Goal: Task Accomplishment & Management: Use online tool/utility

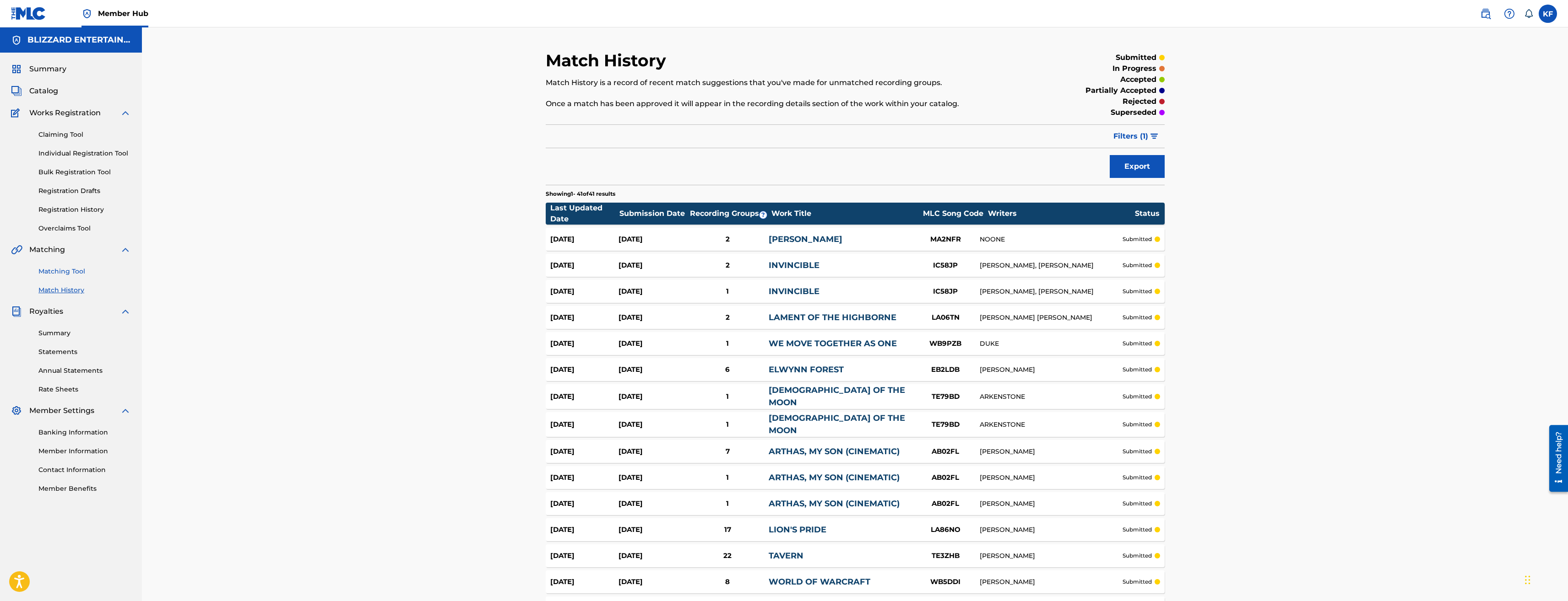
click at [79, 272] on link "Matching Tool" at bounding box center [85, 271] width 93 height 10
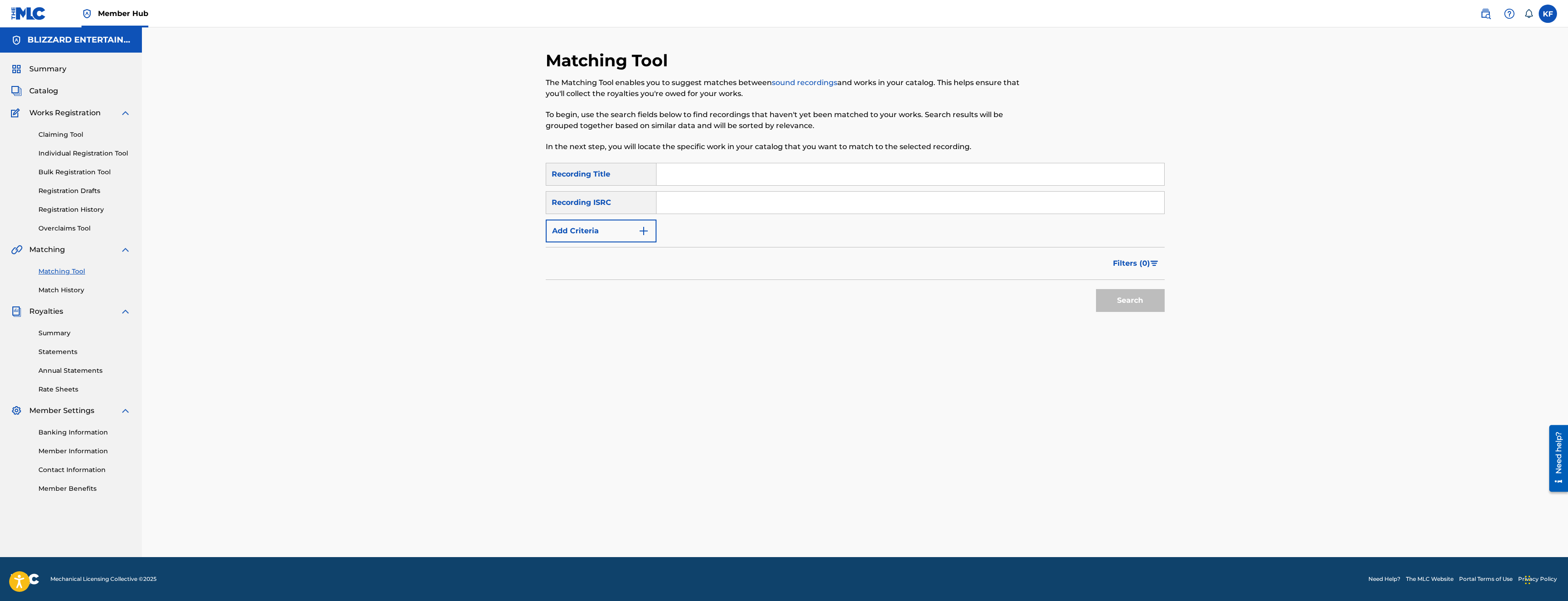
click at [673, 176] on input "Search Form" at bounding box center [911, 175] width 508 height 22
type input "legends of azeroth"
click at [1096, 289] on button "Search" at bounding box center [1130, 300] width 69 height 23
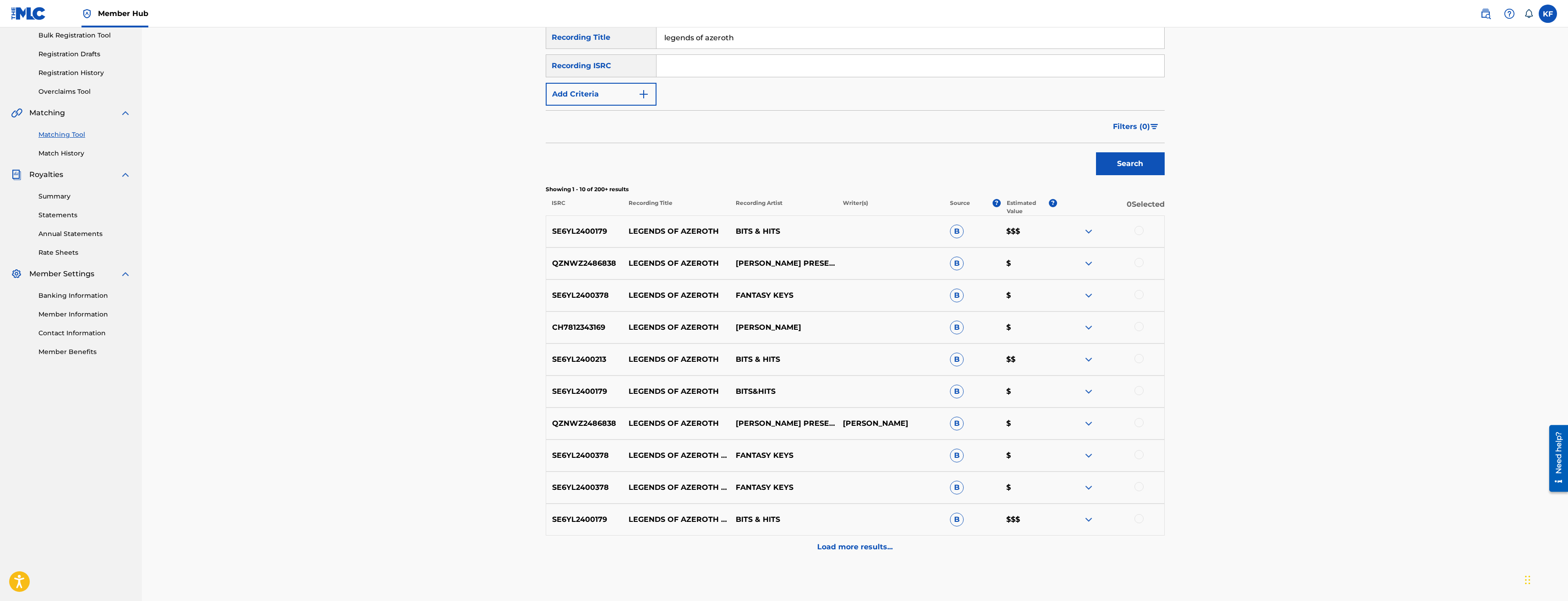
scroll to position [137, 0]
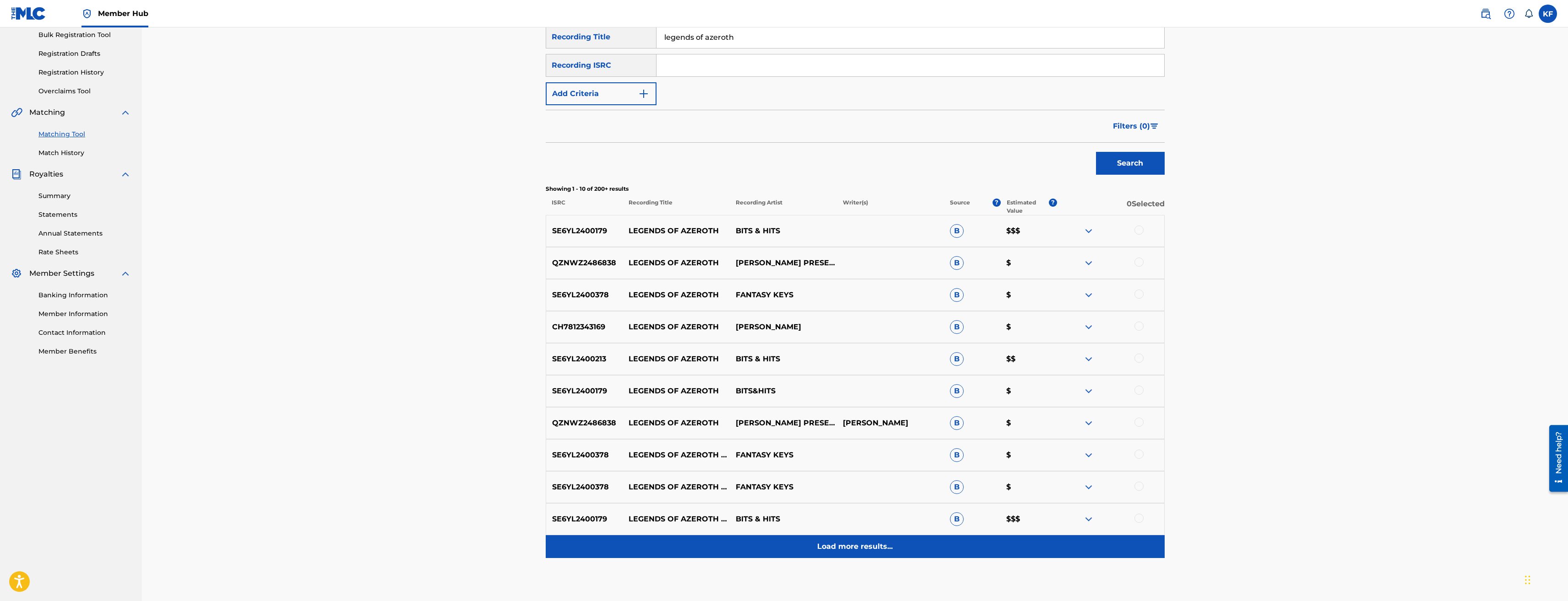
click at [849, 546] on p "Load more results..." at bounding box center [855, 547] width 75 height 11
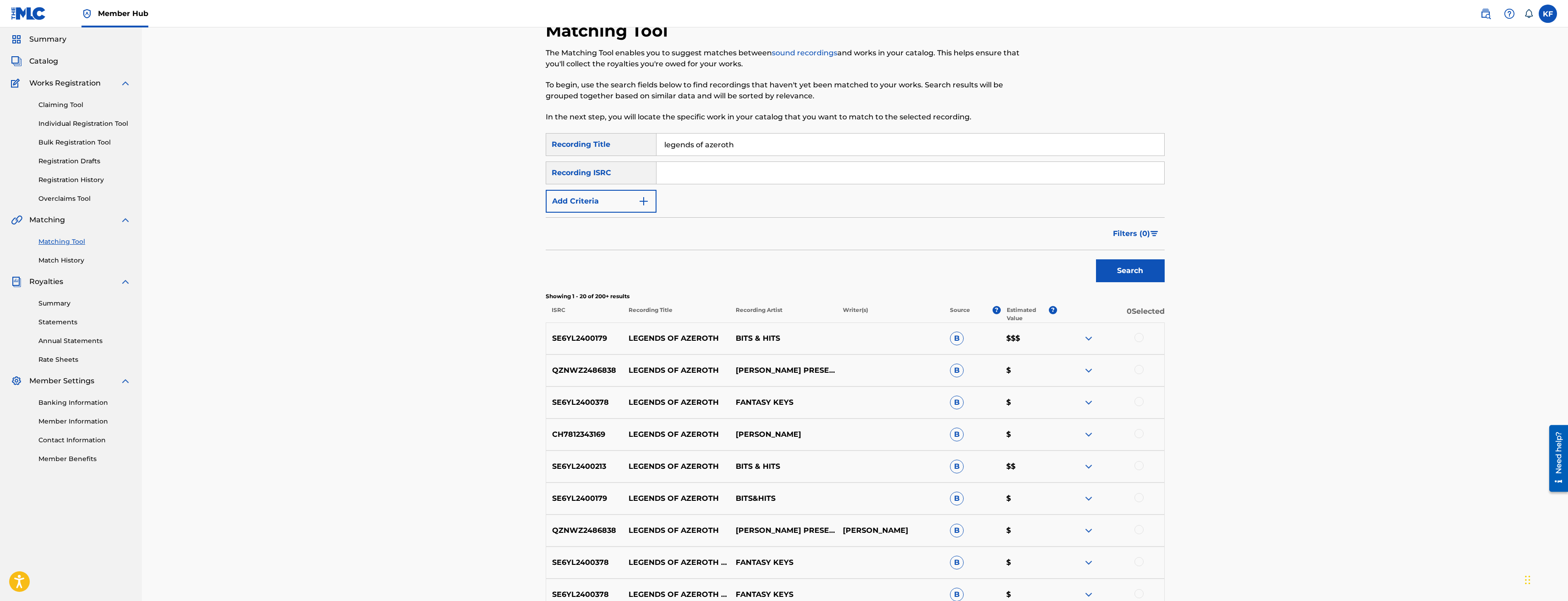
scroll to position [46, 0]
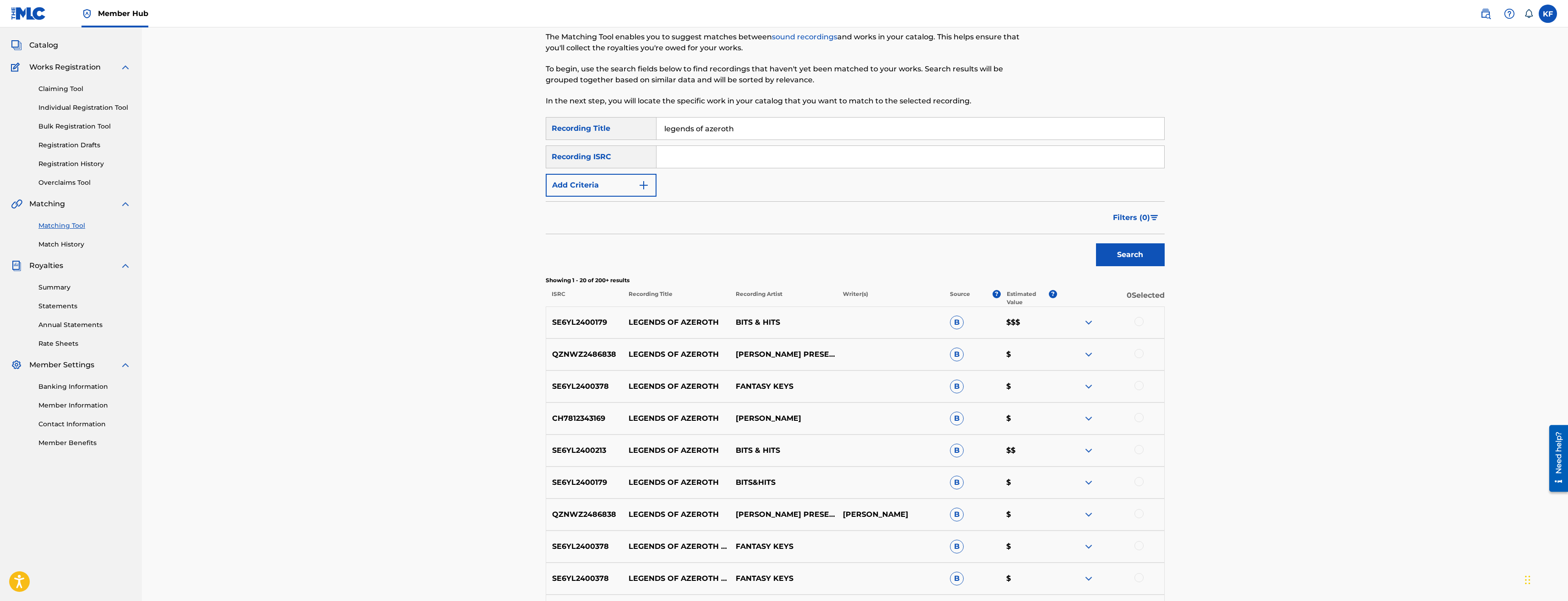
click at [1087, 352] on img at bounding box center [1089, 355] width 11 height 11
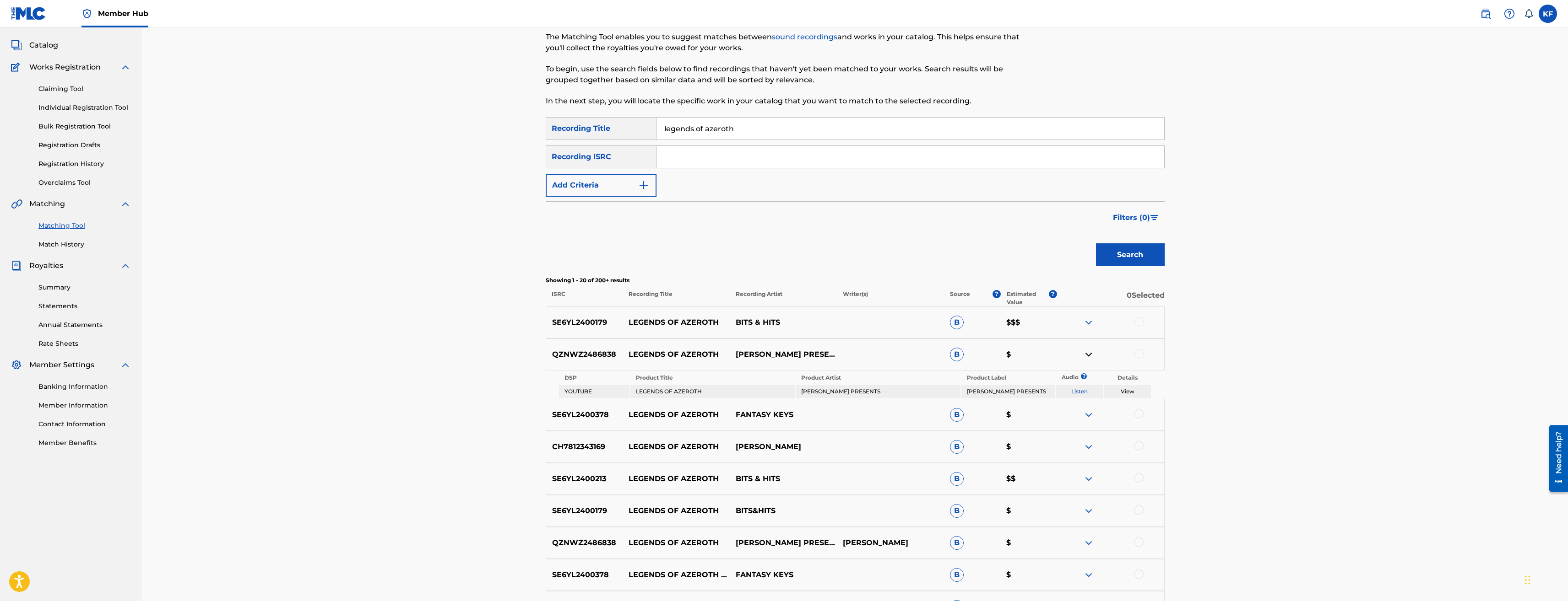
click at [1083, 391] on link "Listen" at bounding box center [1079, 391] width 16 height 7
click at [1087, 321] on img at bounding box center [1089, 322] width 11 height 11
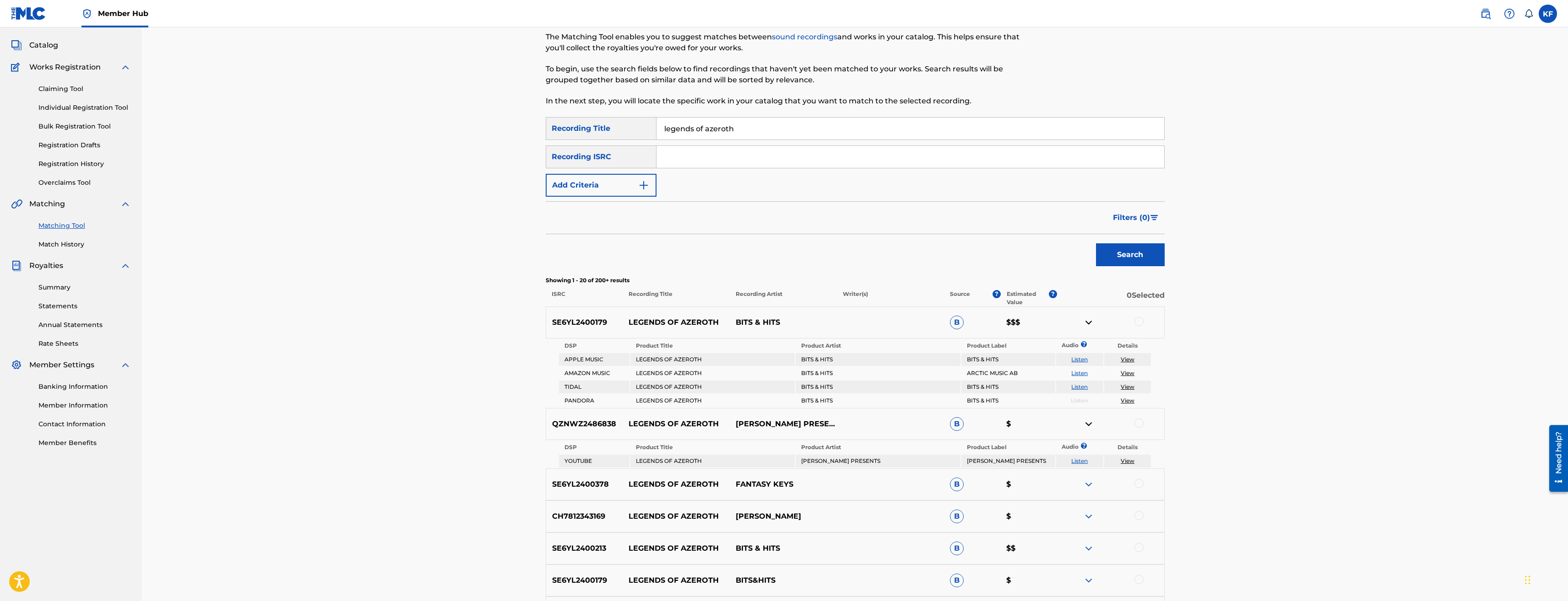
click at [1077, 356] on link "Listen" at bounding box center [1079, 359] width 16 height 7
click at [1088, 322] on img at bounding box center [1089, 322] width 11 height 11
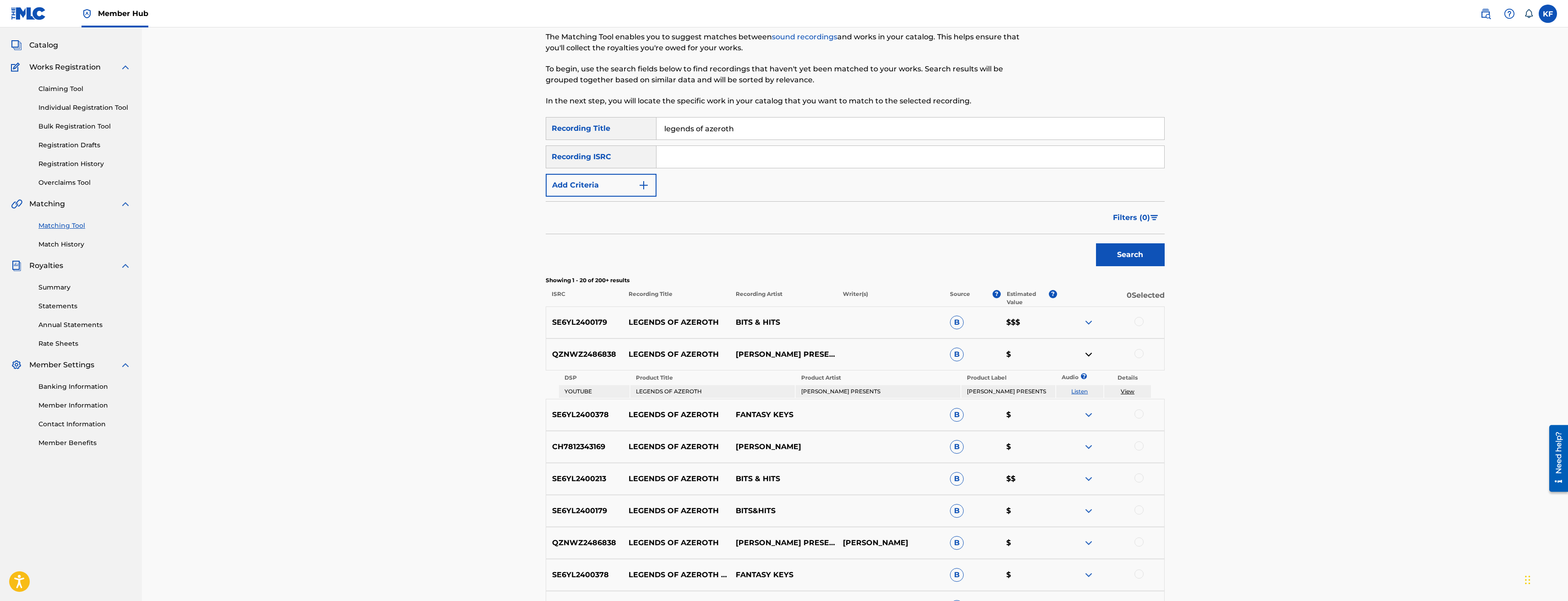
click at [1138, 323] on div at bounding box center [1139, 321] width 9 height 9
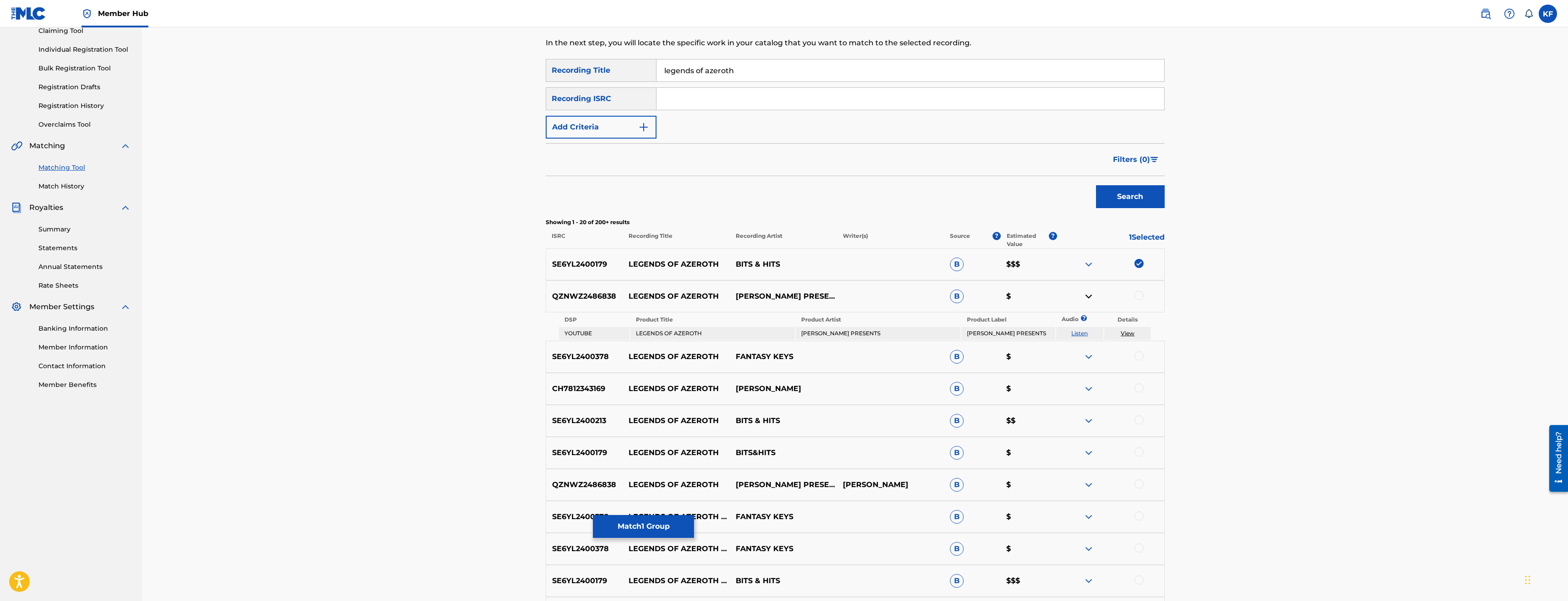
scroll to position [137, 0]
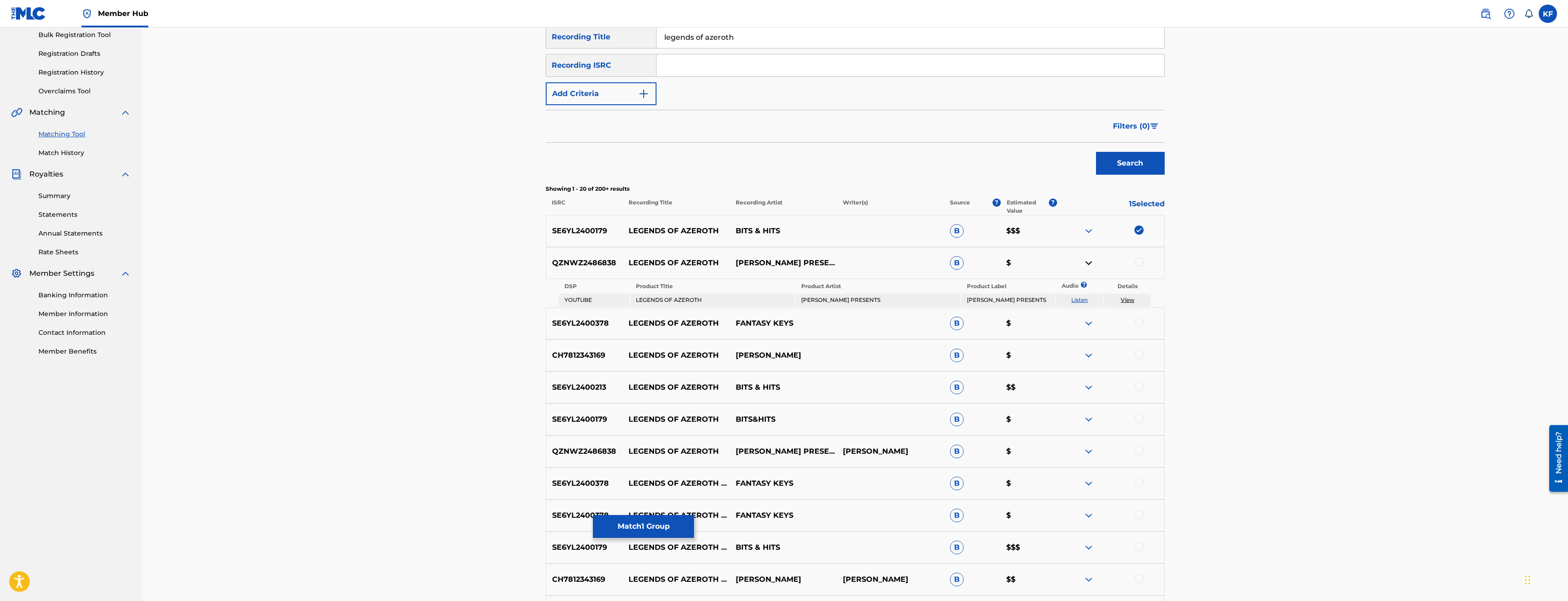
click at [1139, 388] on div at bounding box center [1139, 386] width 9 height 9
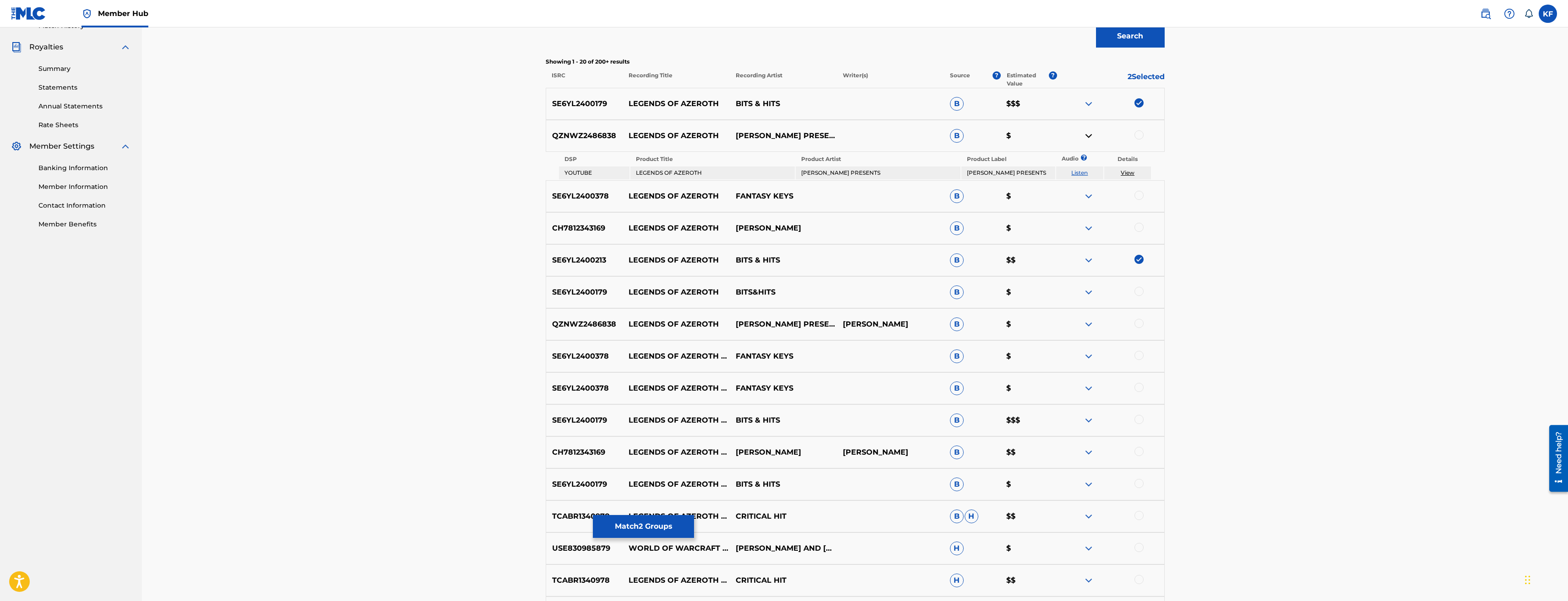
scroll to position [274, 0]
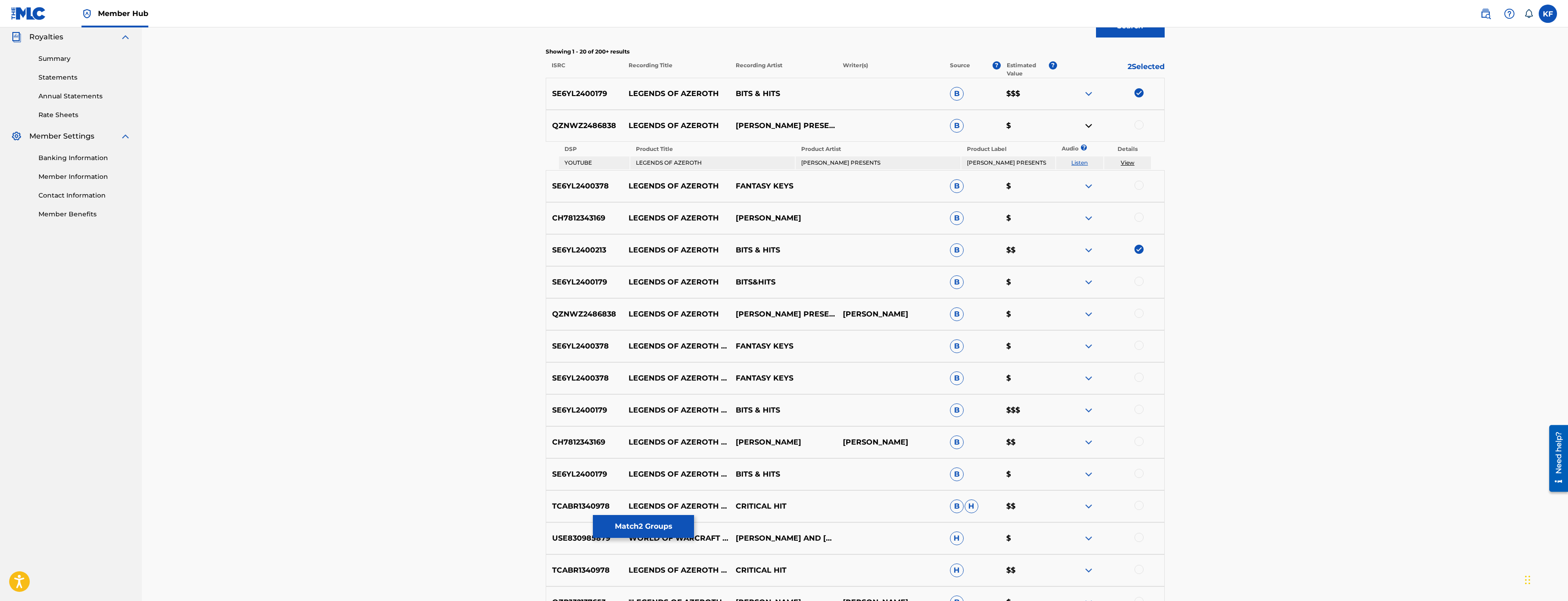
click at [1141, 407] on div at bounding box center [1139, 409] width 9 height 9
click at [1142, 440] on div at bounding box center [1139, 441] width 9 height 9
click at [1143, 505] on div at bounding box center [1139, 505] width 9 height 9
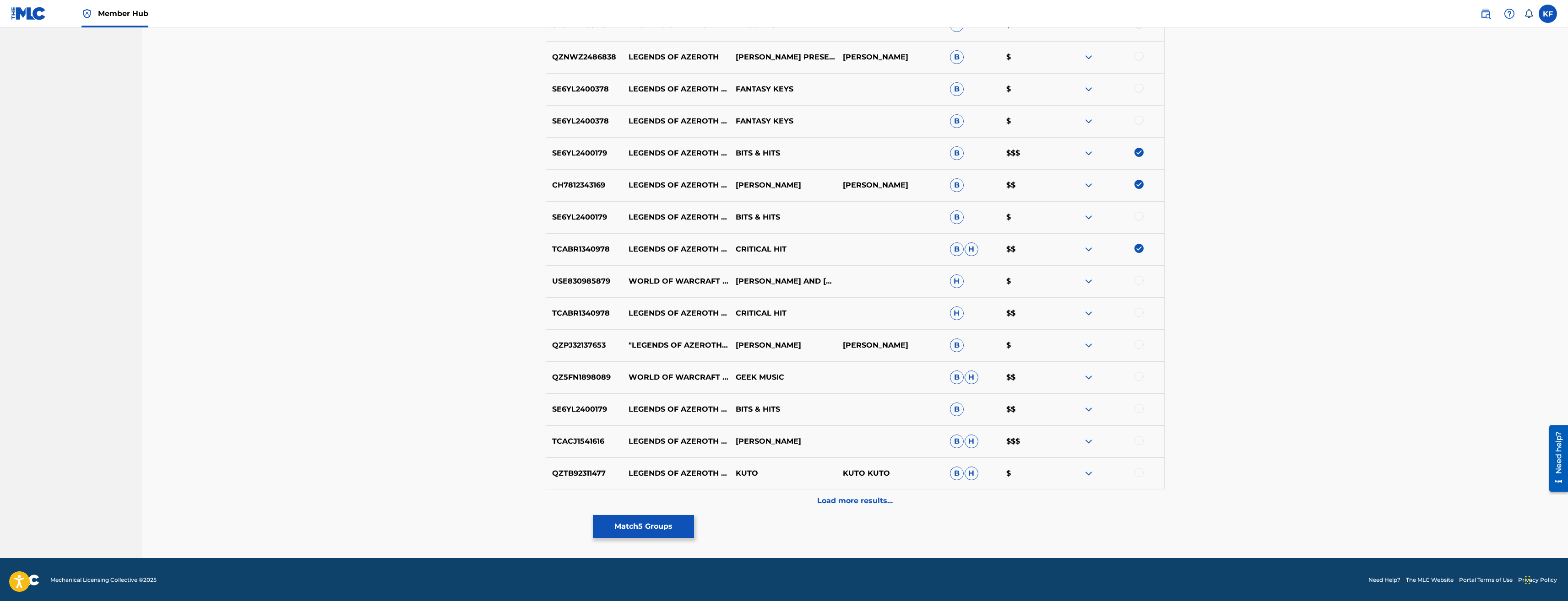
scroll to position [532, 0]
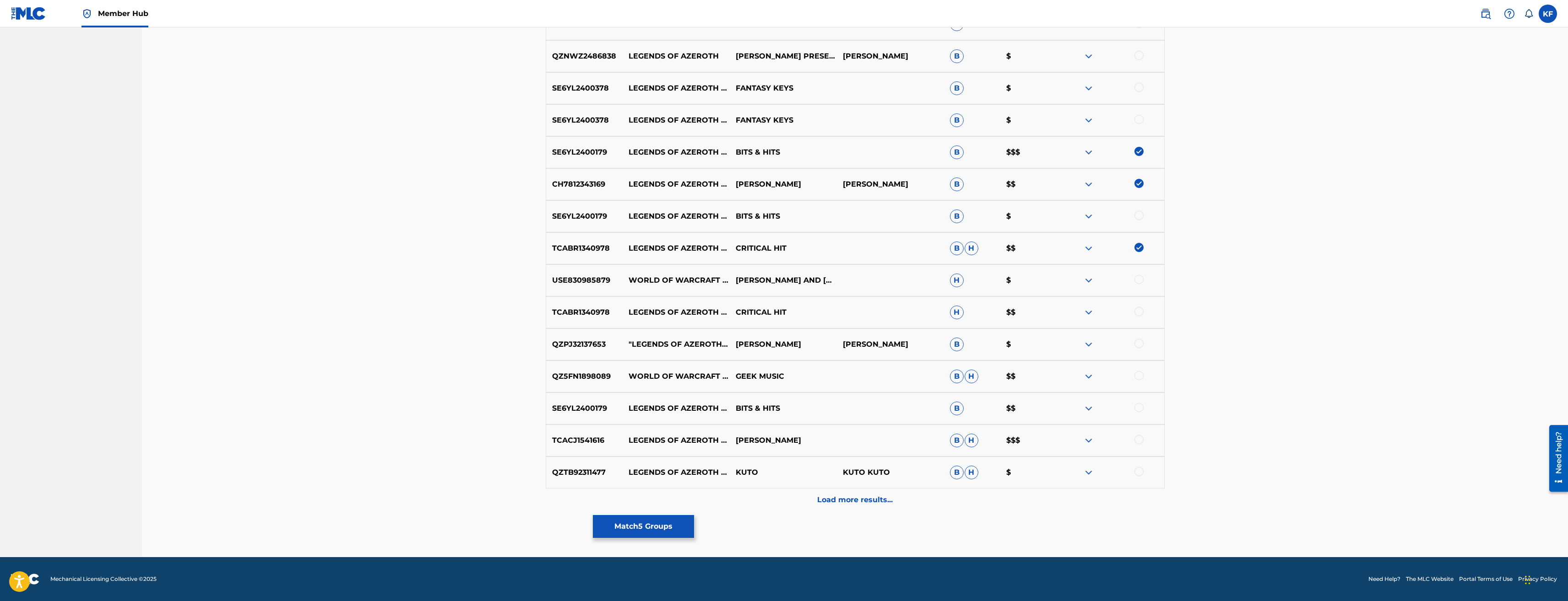
click at [1084, 439] on img at bounding box center [1089, 440] width 11 height 11
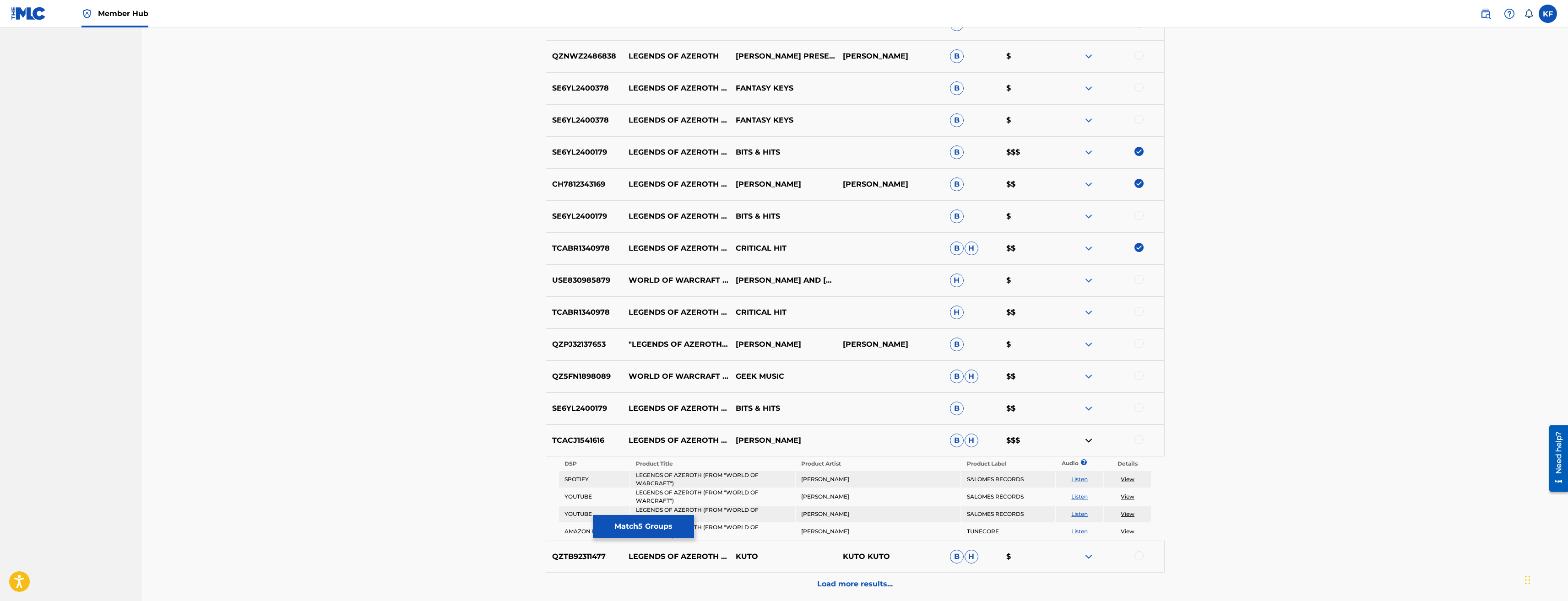
click at [1138, 437] on div at bounding box center [1139, 439] width 9 height 9
click at [1141, 408] on div at bounding box center [1139, 408] width 9 height 9
click at [1140, 376] on div at bounding box center [1139, 375] width 9 height 9
click at [1144, 344] on div at bounding box center [1111, 344] width 107 height 11
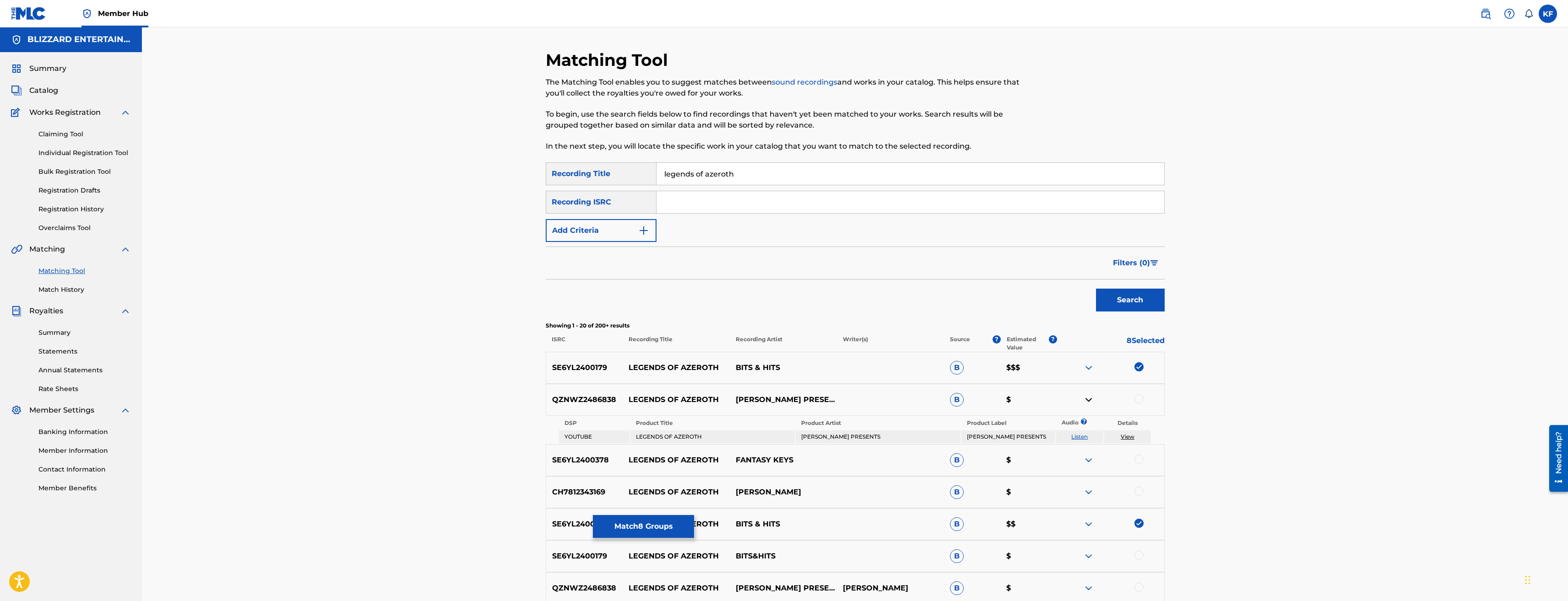
scroll to position [0, 0]
click at [659, 523] on button "Match 8 Groups" at bounding box center [643, 527] width 101 height 23
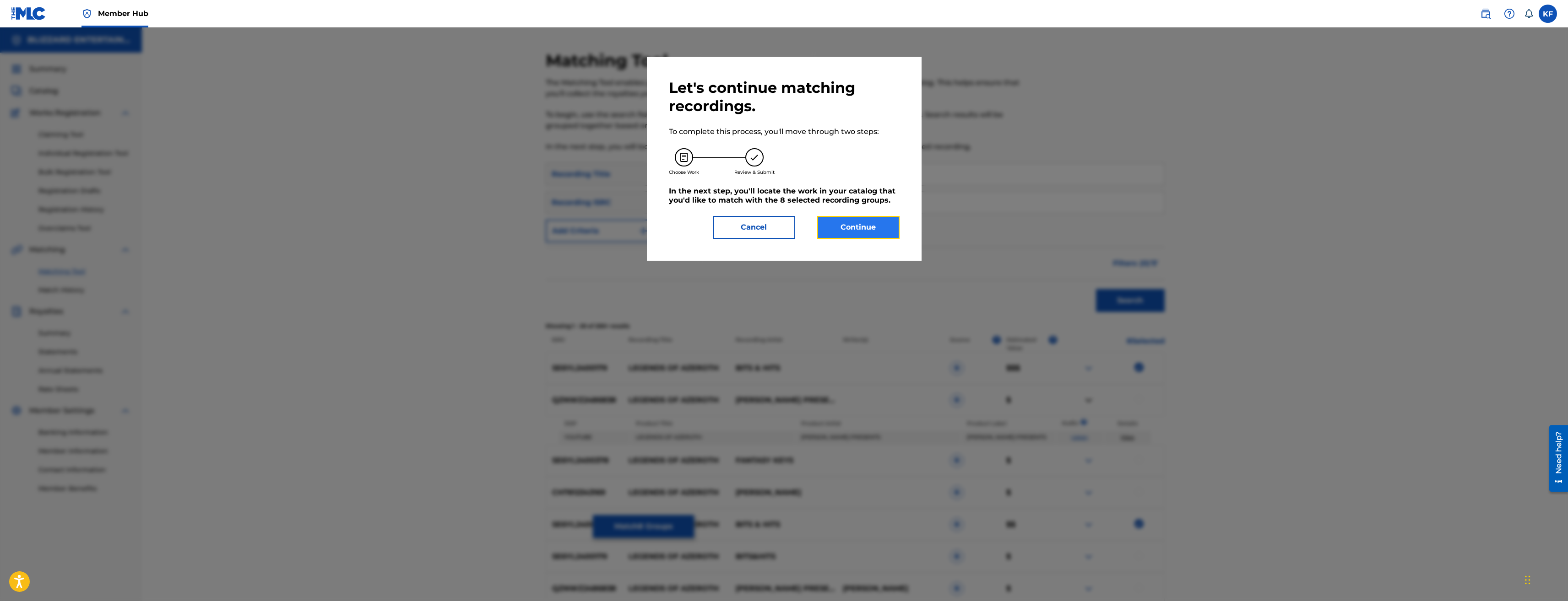
click at [847, 226] on button "Continue" at bounding box center [858, 228] width 82 height 23
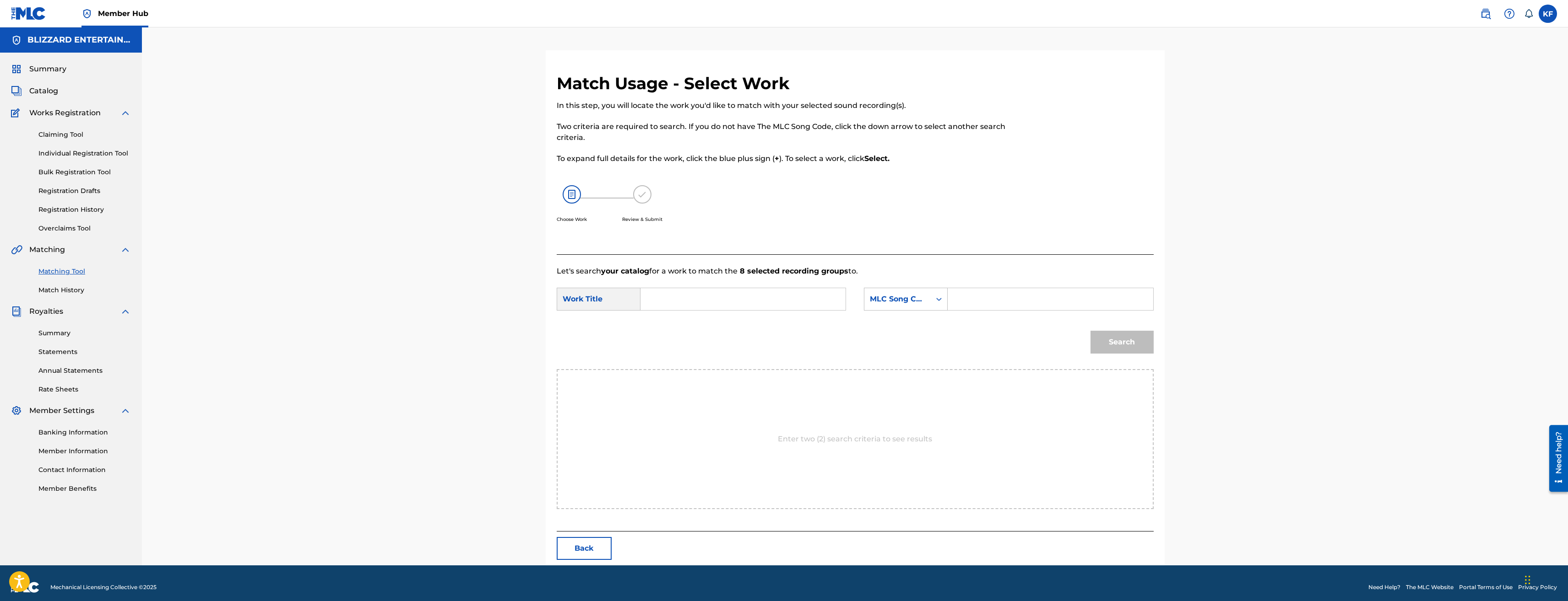
click at [996, 304] on input "Search Form" at bounding box center [1050, 299] width 189 height 22
paste input "MA2NFQ"
type input "MA2NFQ"
click at [774, 297] on input "Search Form" at bounding box center [743, 299] width 189 height 22
type input "legends of azeroth"
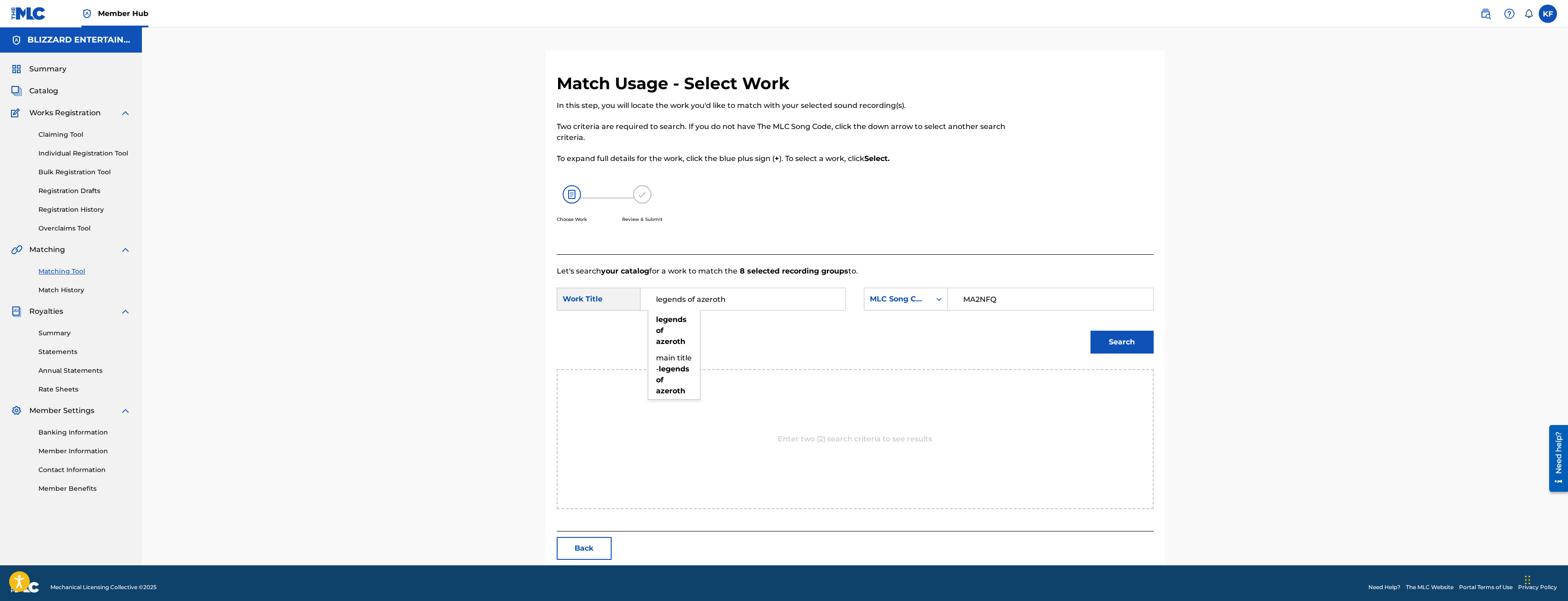
click at [1091, 331] on button "Search" at bounding box center [1122, 342] width 63 height 23
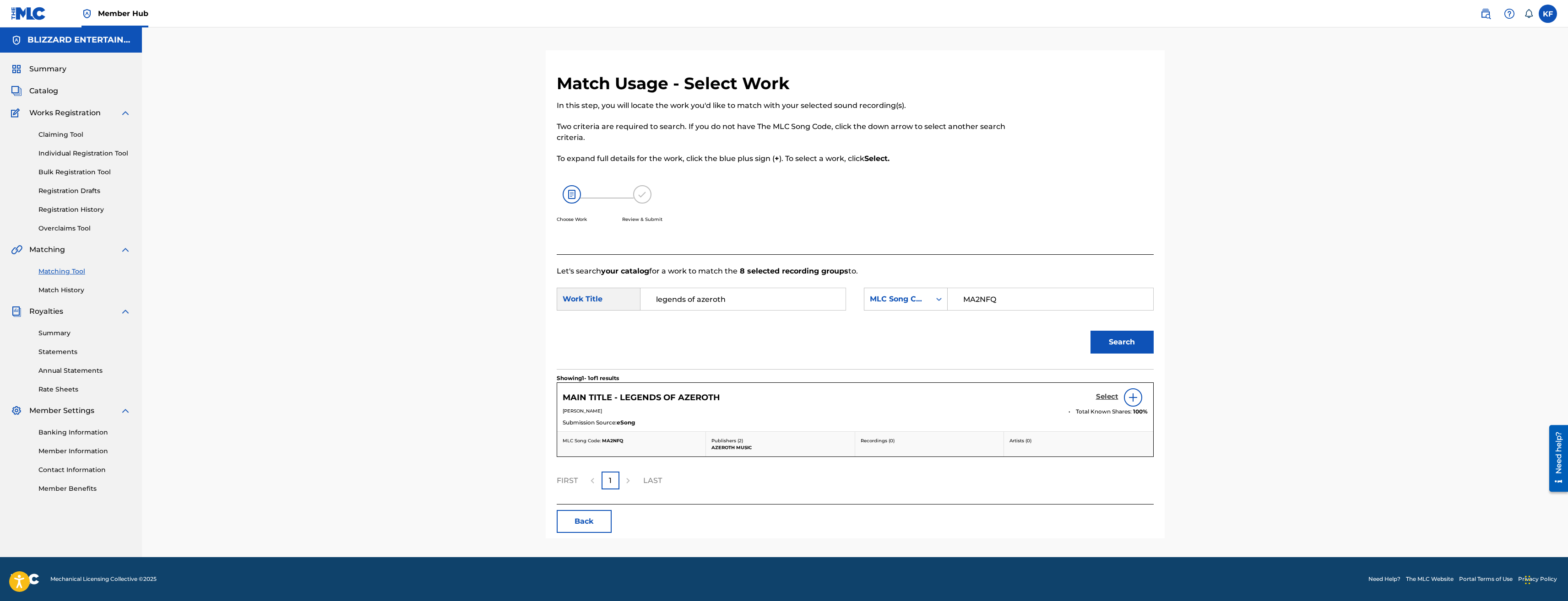
click at [1096, 396] on h5 "Select" at bounding box center [1107, 397] width 23 height 9
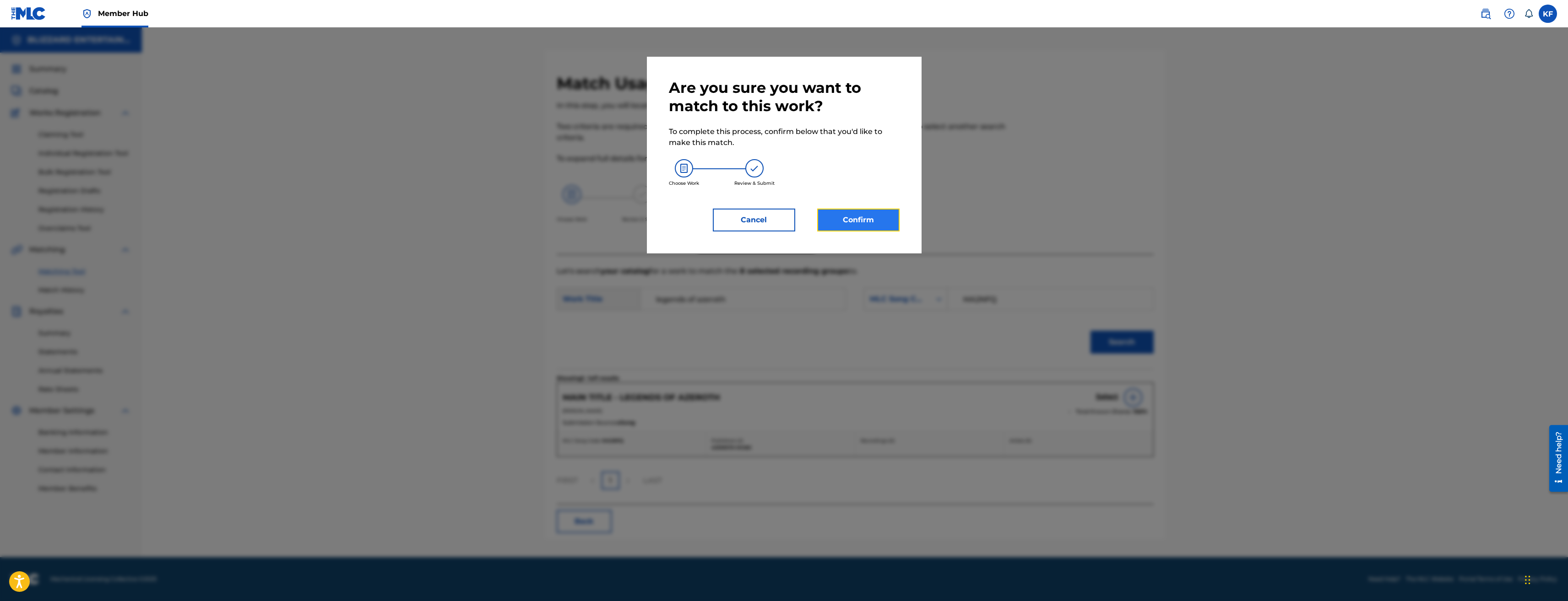
click at [869, 221] on button "Confirm" at bounding box center [858, 220] width 82 height 23
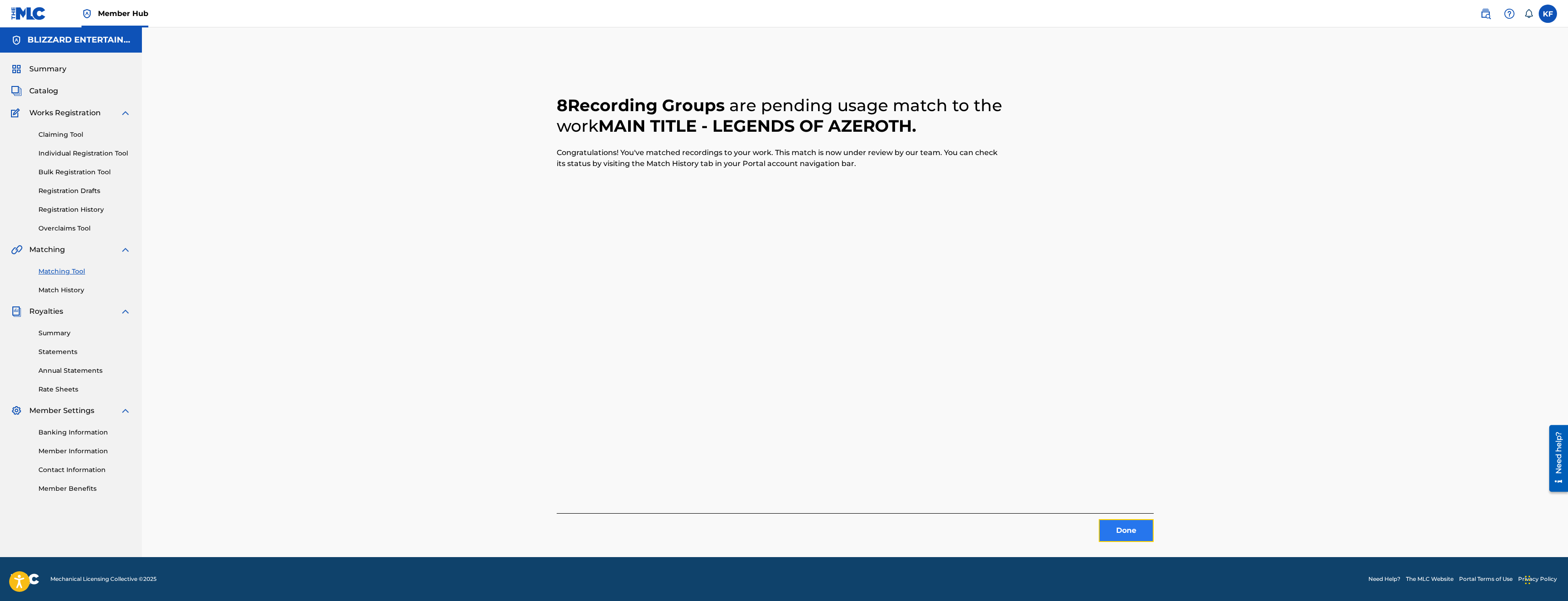
click at [1119, 530] on button "Done" at bounding box center [1126, 531] width 55 height 23
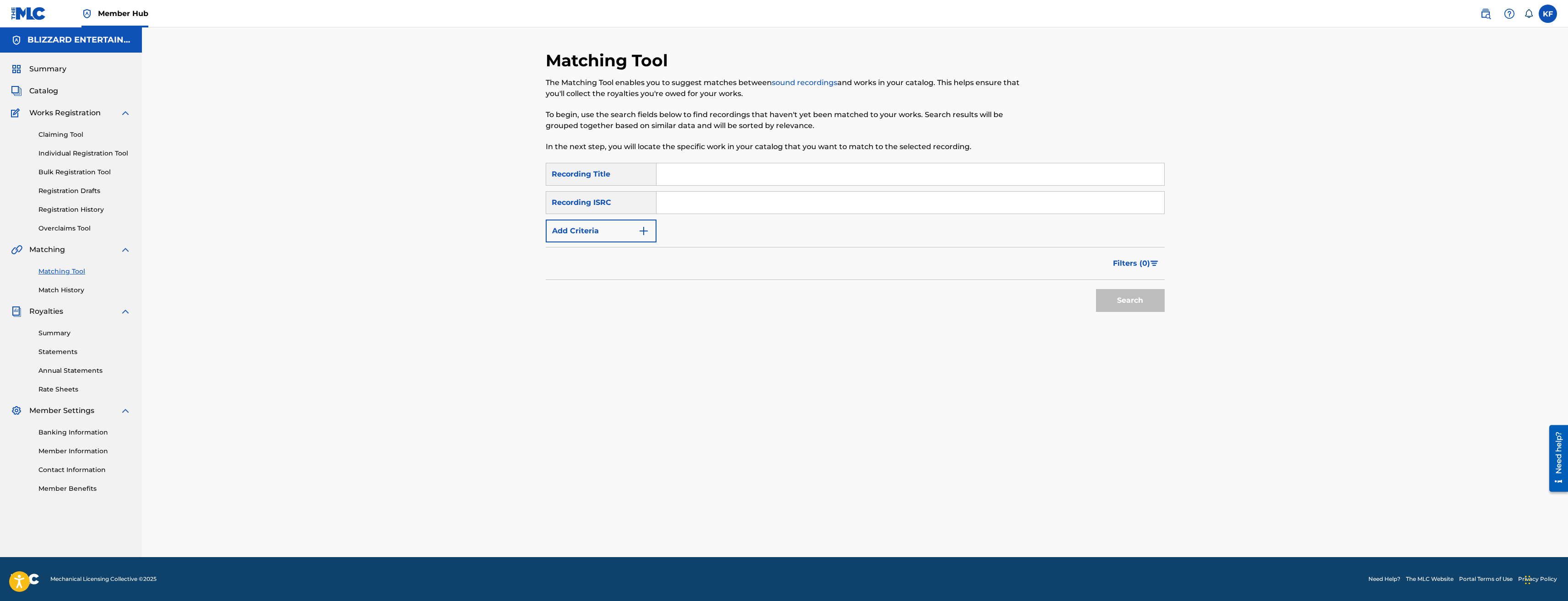
click at [698, 167] on input "Search Form" at bounding box center [911, 175] width 508 height 22
type input "terran one"
click at [1096, 289] on button "Search" at bounding box center [1130, 300] width 69 height 23
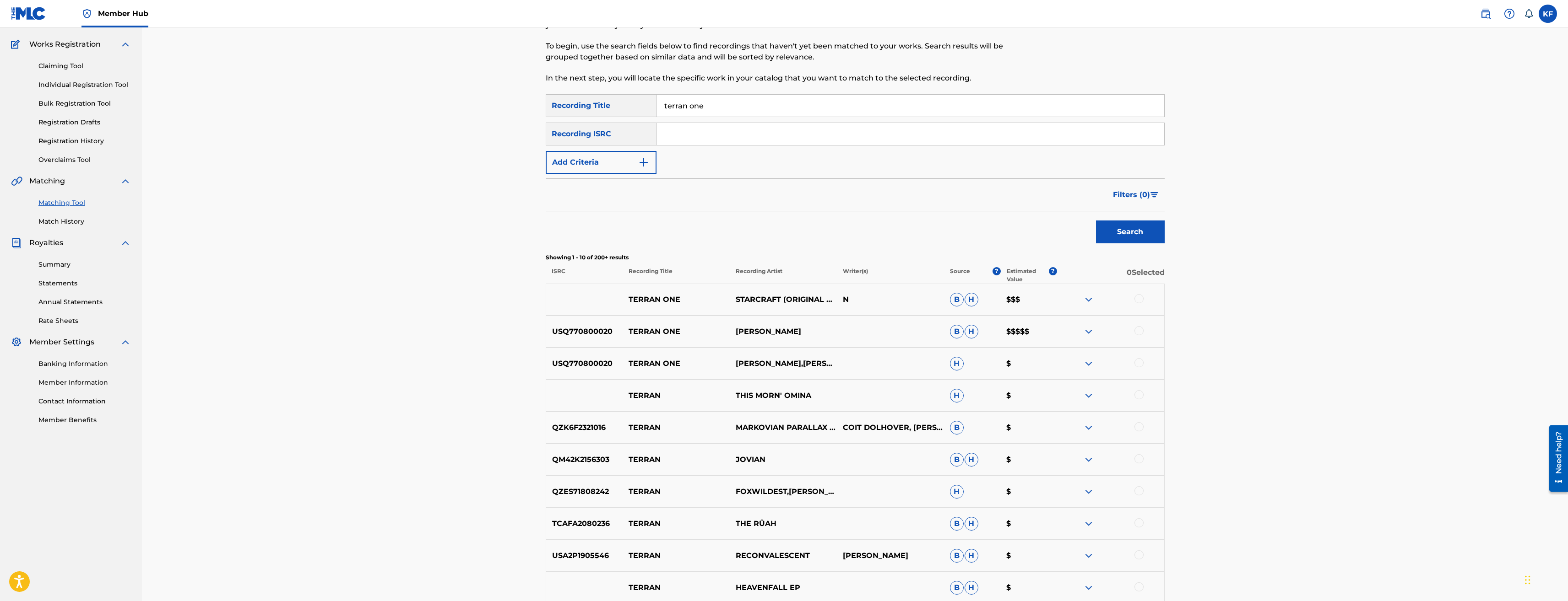
scroll to position [91, 0]
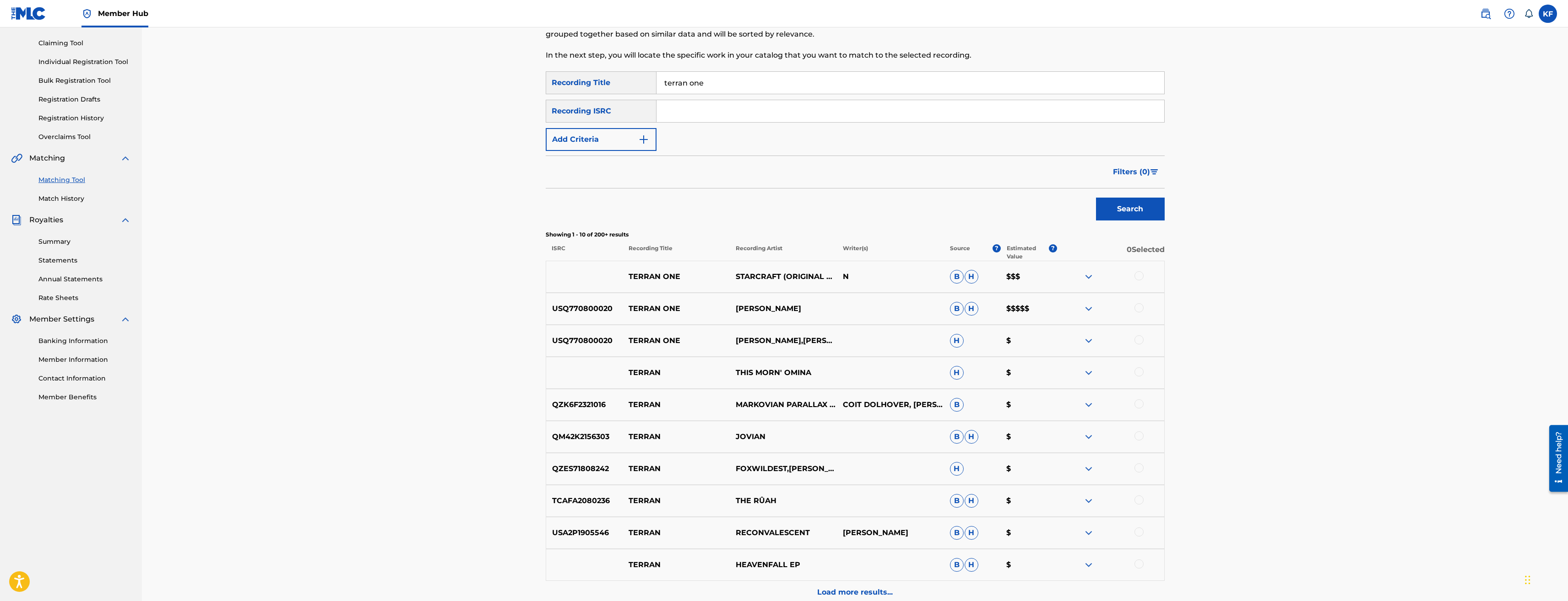
click at [1139, 307] on div at bounding box center [1139, 308] width 9 height 9
click at [1140, 335] on div at bounding box center [1139, 339] width 9 height 9
click at [1140, 272] on div at bounding box center [1139, 276] width 9 height 9
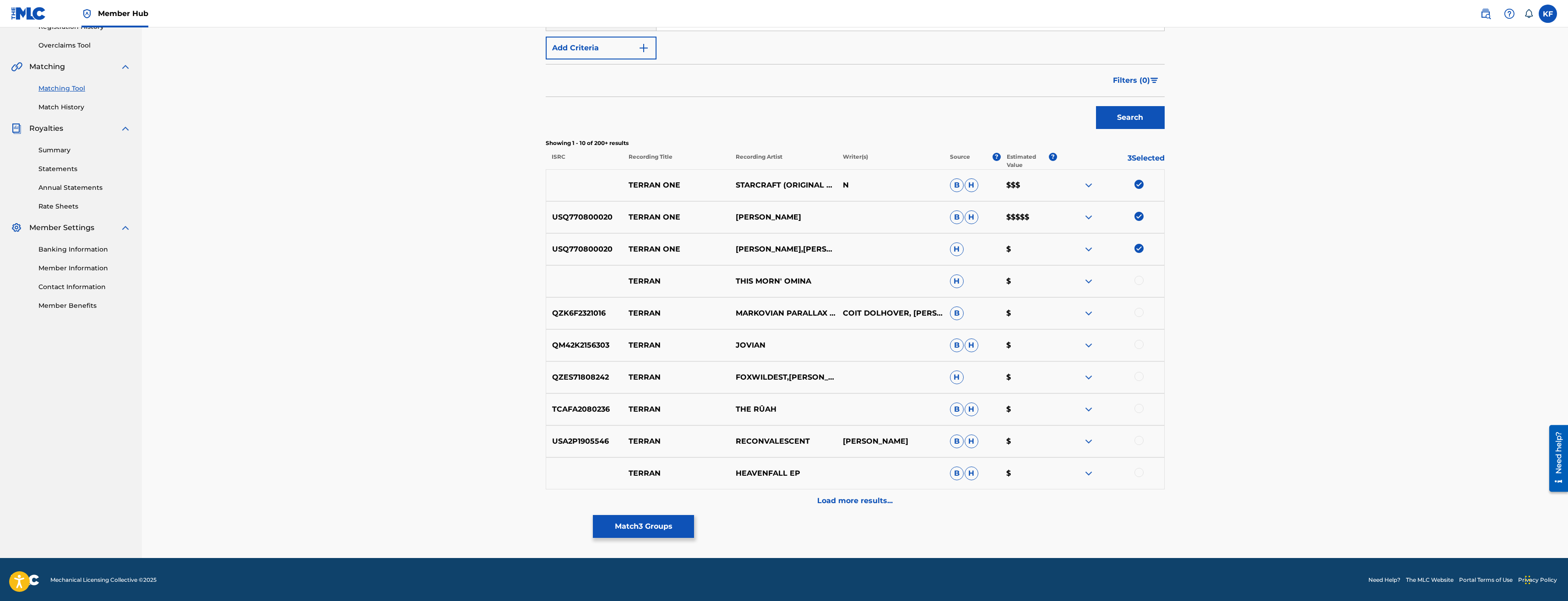
scroll to position [0, 0]
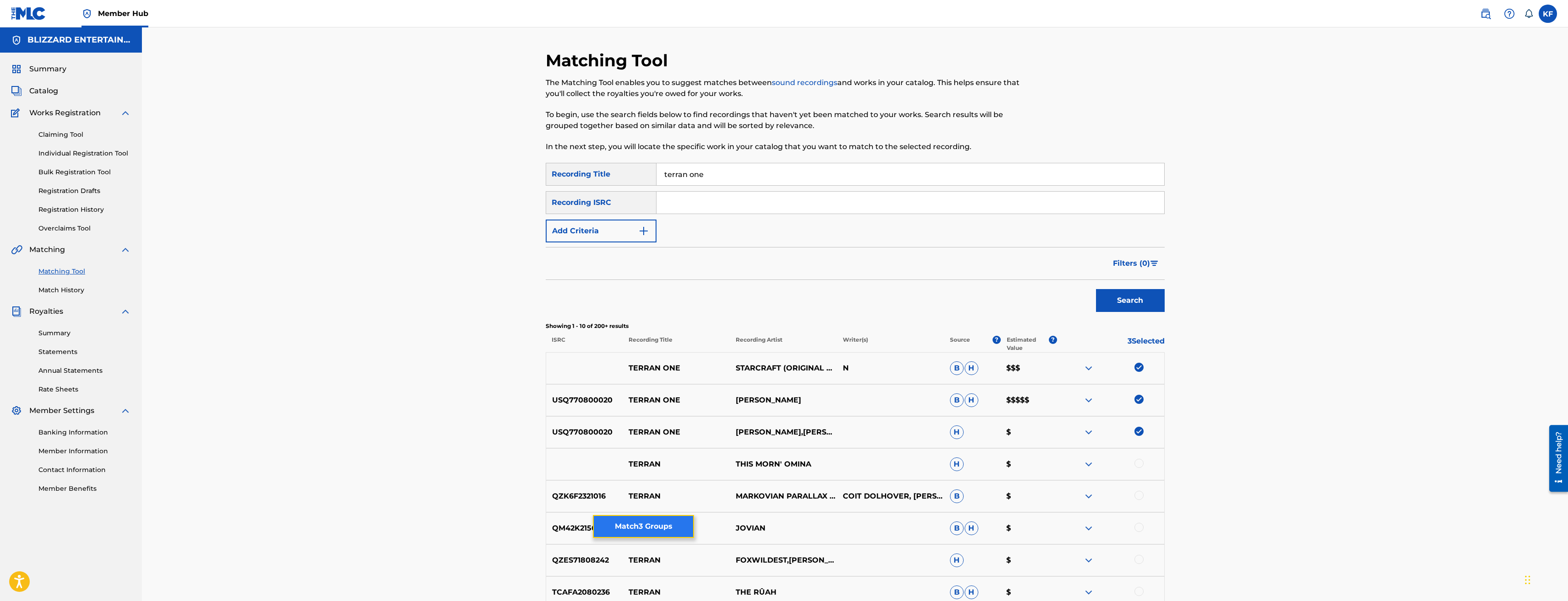
click at [643, 523] on button "Match 3 Groups" at bounding box center [643, 527] width 101 height 23
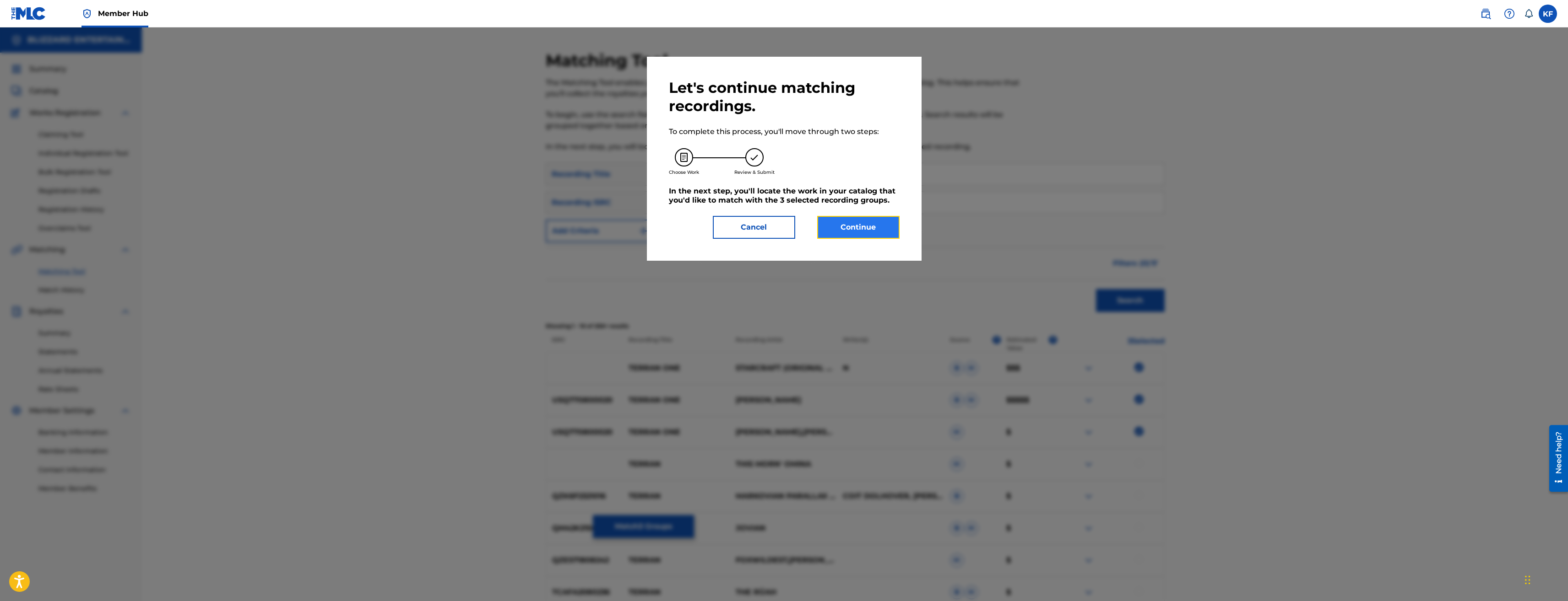
click at [866, 229] on button "Continue" at bounding box center [858, 228] width 82 height 23
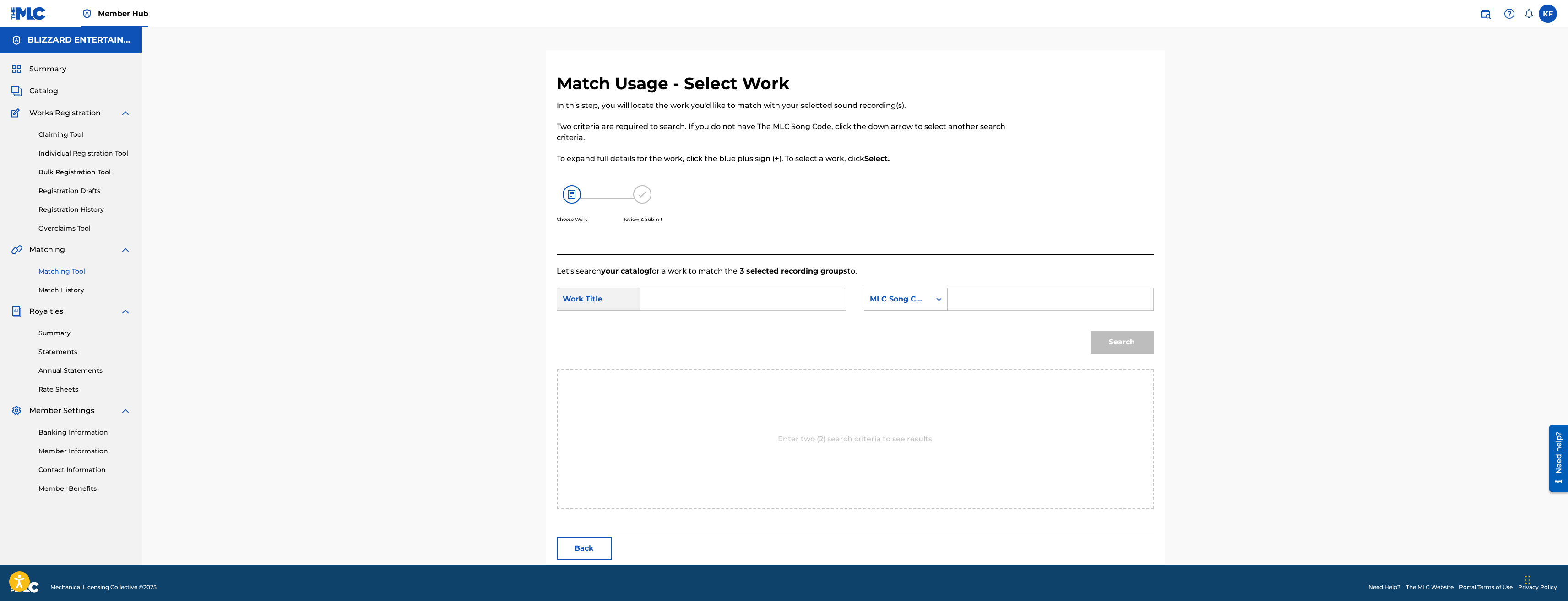
click at [982, 300] on input "Search Form" at bounding box center [1050, 299] width 189 height 22
paste input "TE3ZHM"
type input "TE3ZHM"
click at [803, 298] on input "Search Form" at bounding box center [743, 299] width 189 height 22
type input "terran one"
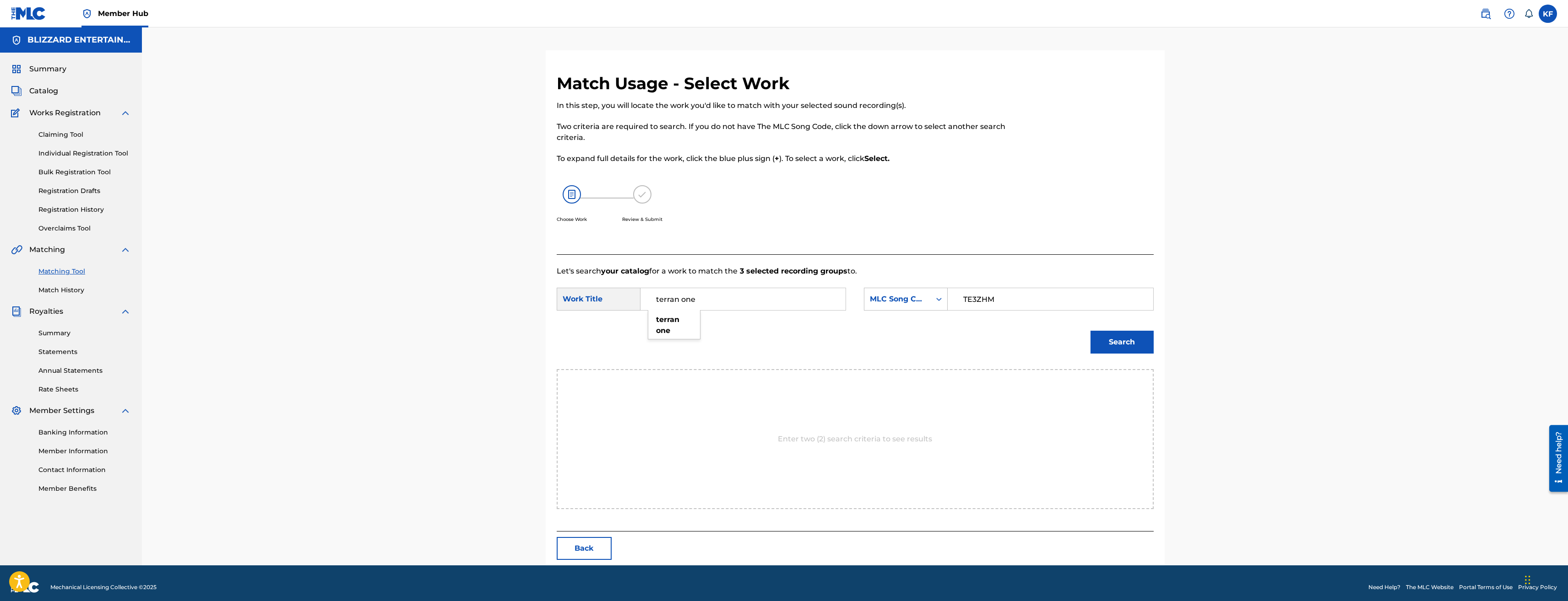
click at [1091, 331] on button "Search" at bounding box center [1122, 342] width 63 height 23
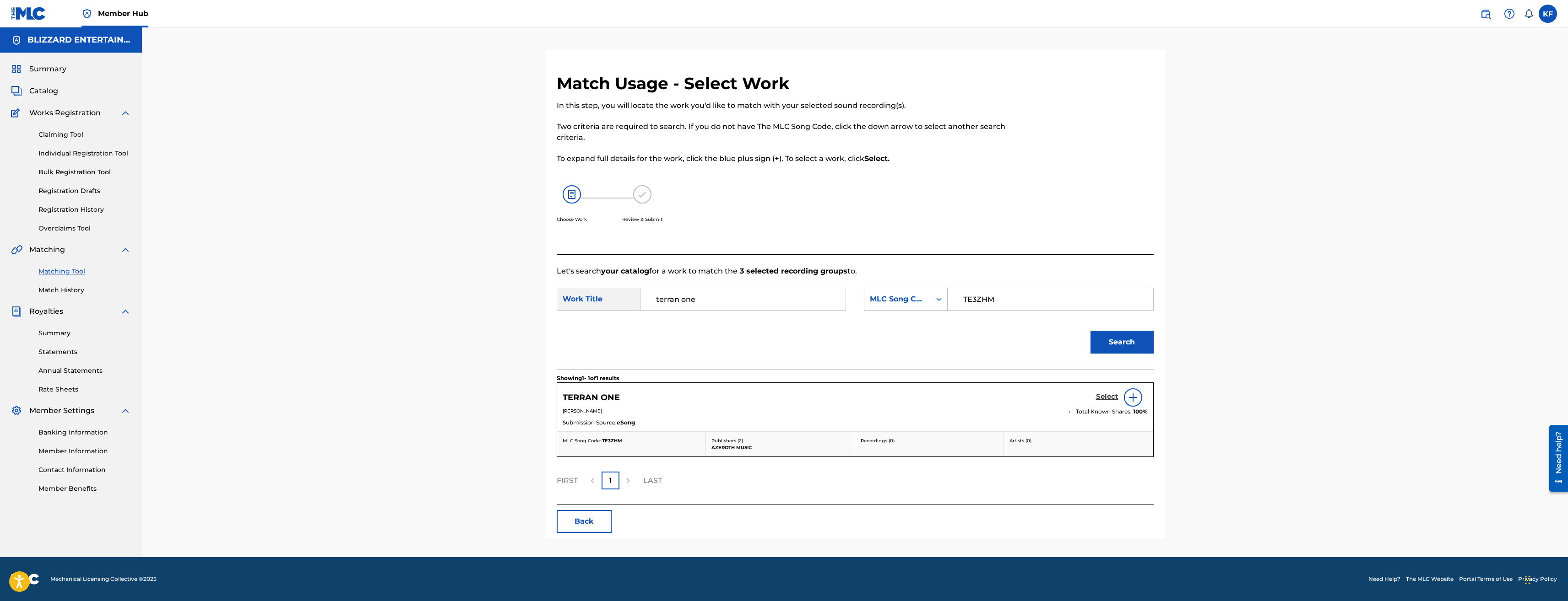
click at [1107, 398] on h5 "Select" at bounding box center [1107, 397] width 23 height 9
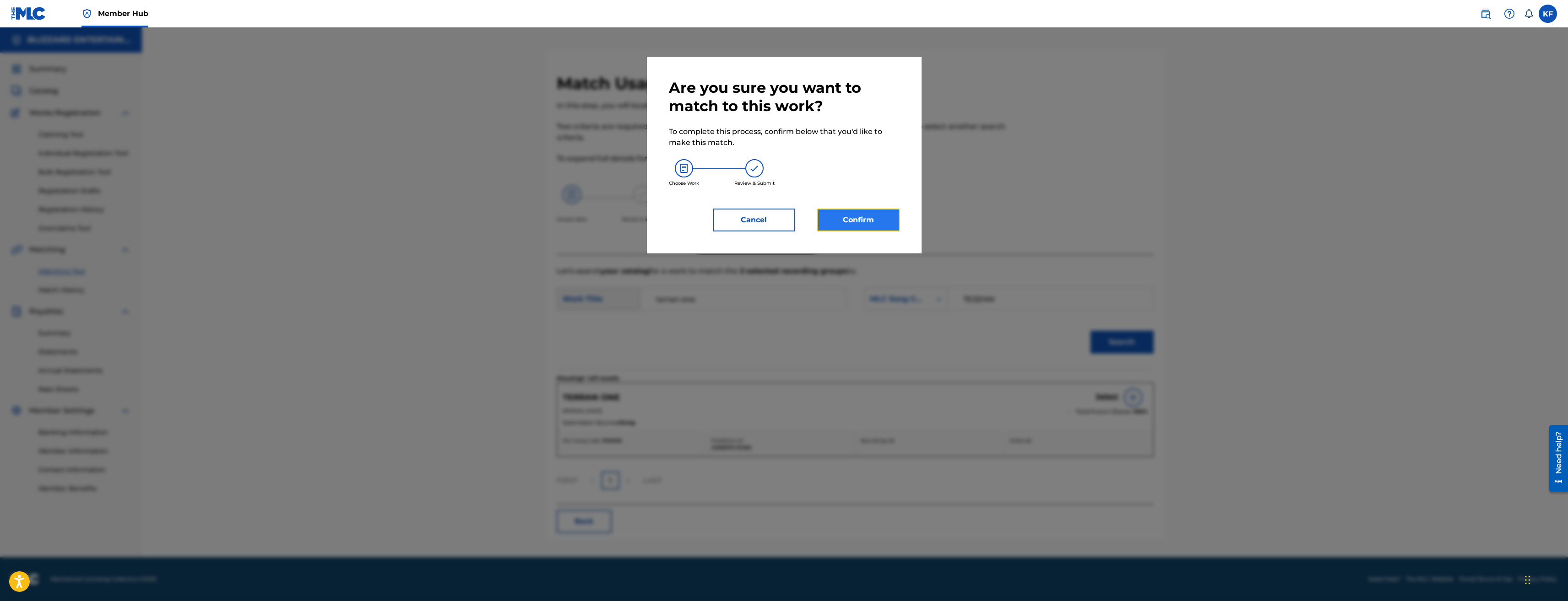
click at [856, 223] on button "Confirm" at bounding box center [858, 220] width 82 height 23
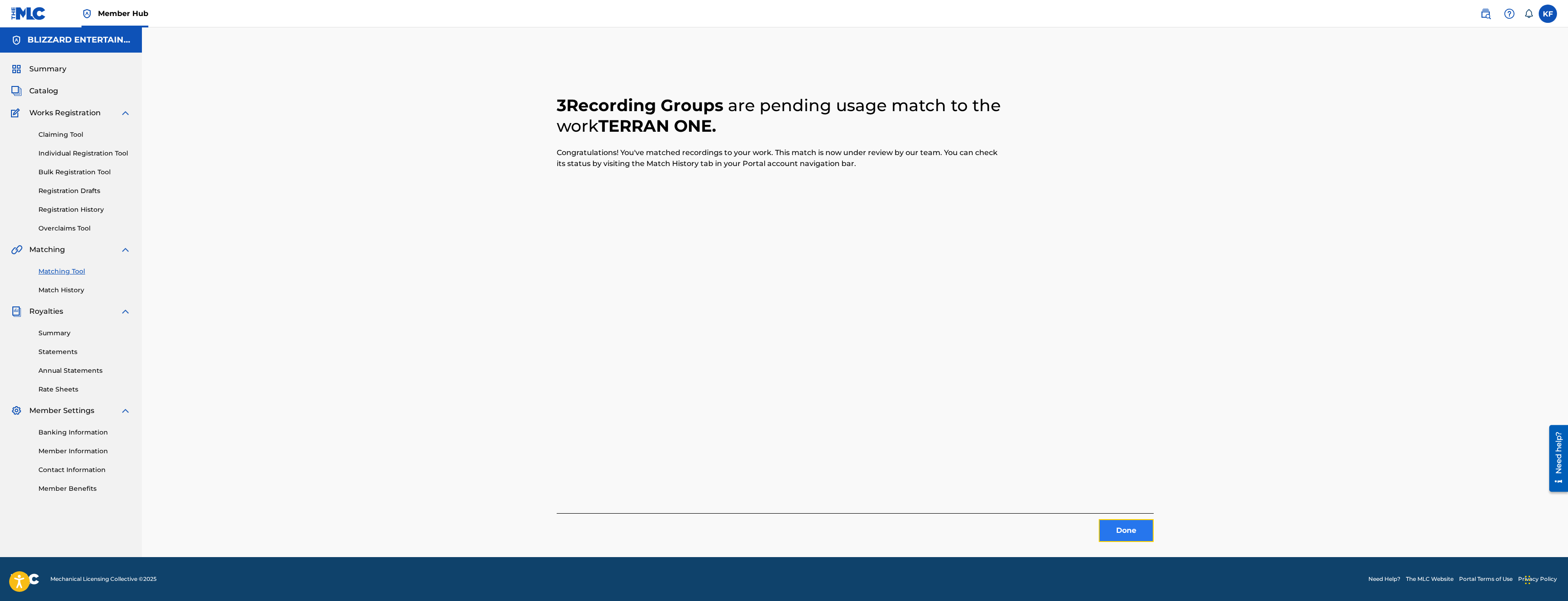
click at [1130, 527] on button "Done" at bounding box center [1126, 531] width 55 height 23
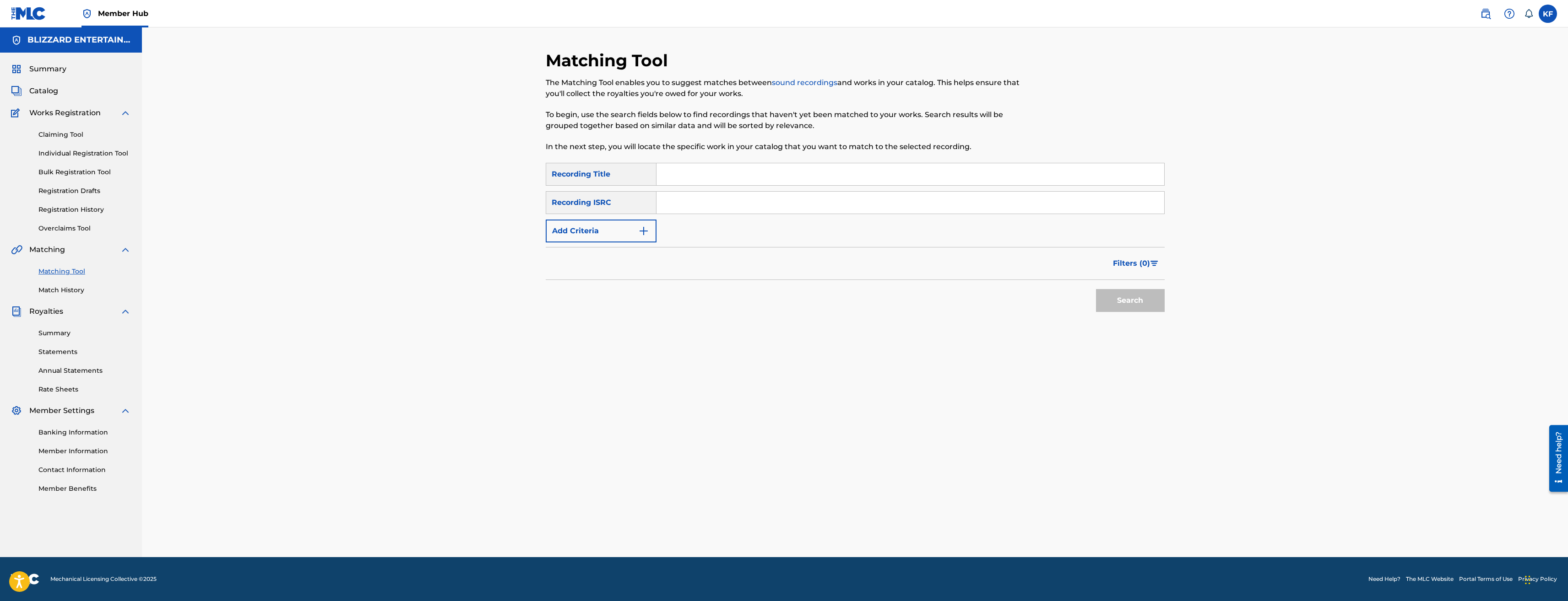
click at [718, 179] on input "Search Form" at bounding box center [911, 175] width 508 height 22
click at [1096, 289] on button "Search" at bounding box center [1130, 300] width 69 height 23
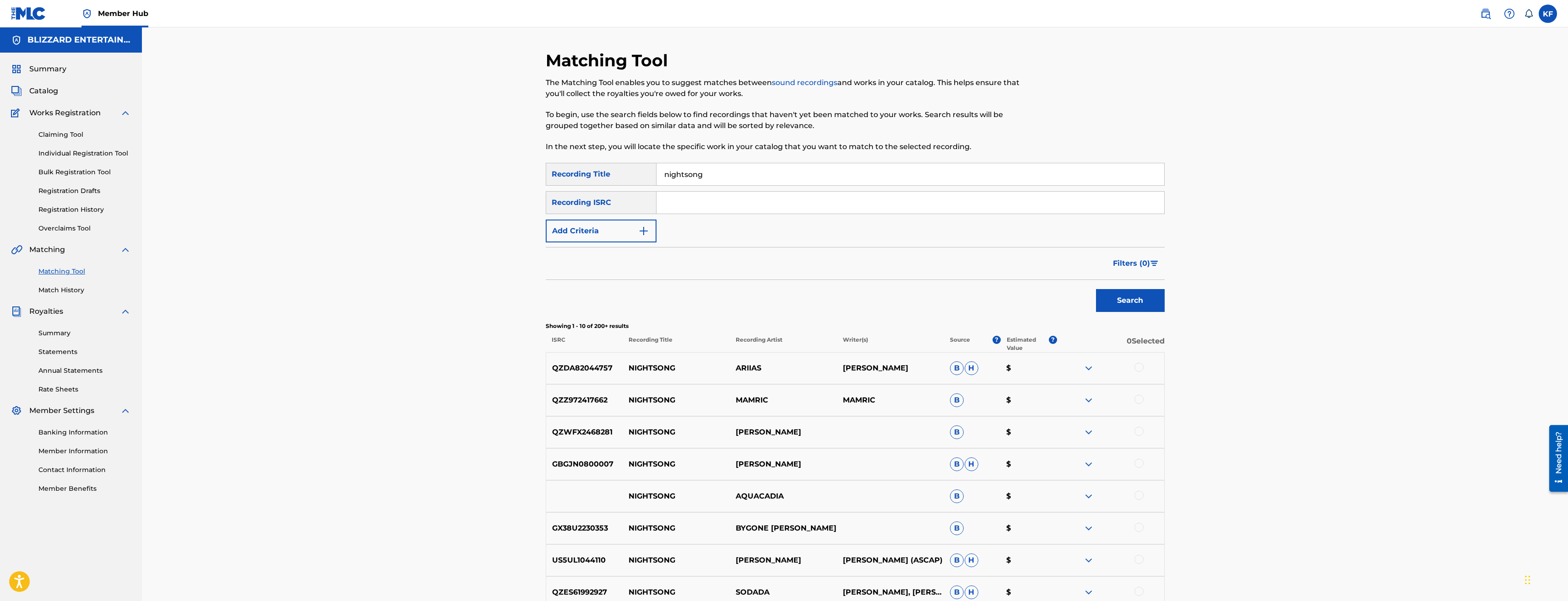
click at [714, 174] on input "nightsong" at bounding box center [911, 175] width 508 height 22
click at [1096, 289] on button "Search" at bounding box center [1130, 300] width 69 height 23
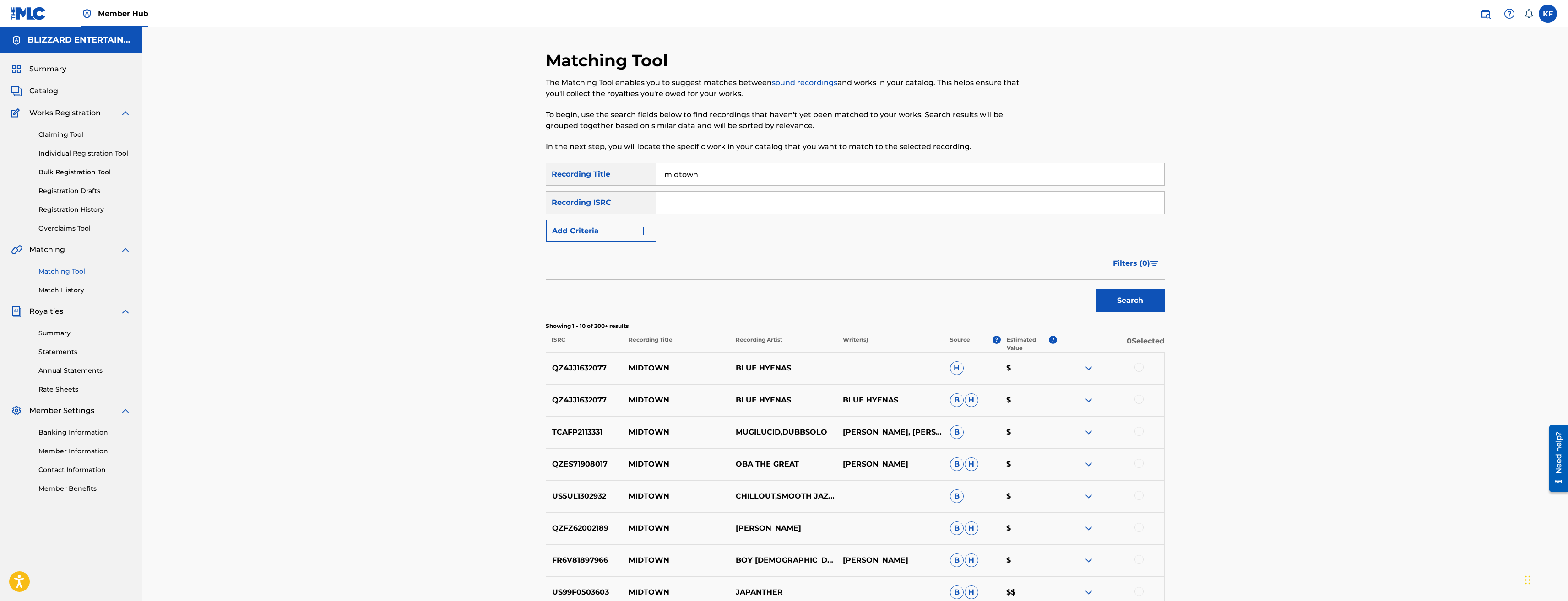
click at [712, 180] on input "midtown" at bounding box center [911, 175] width 508 height 22
click at [1096, 289] on button "Search" at bounding box center [1130, 300] width 69 height 23
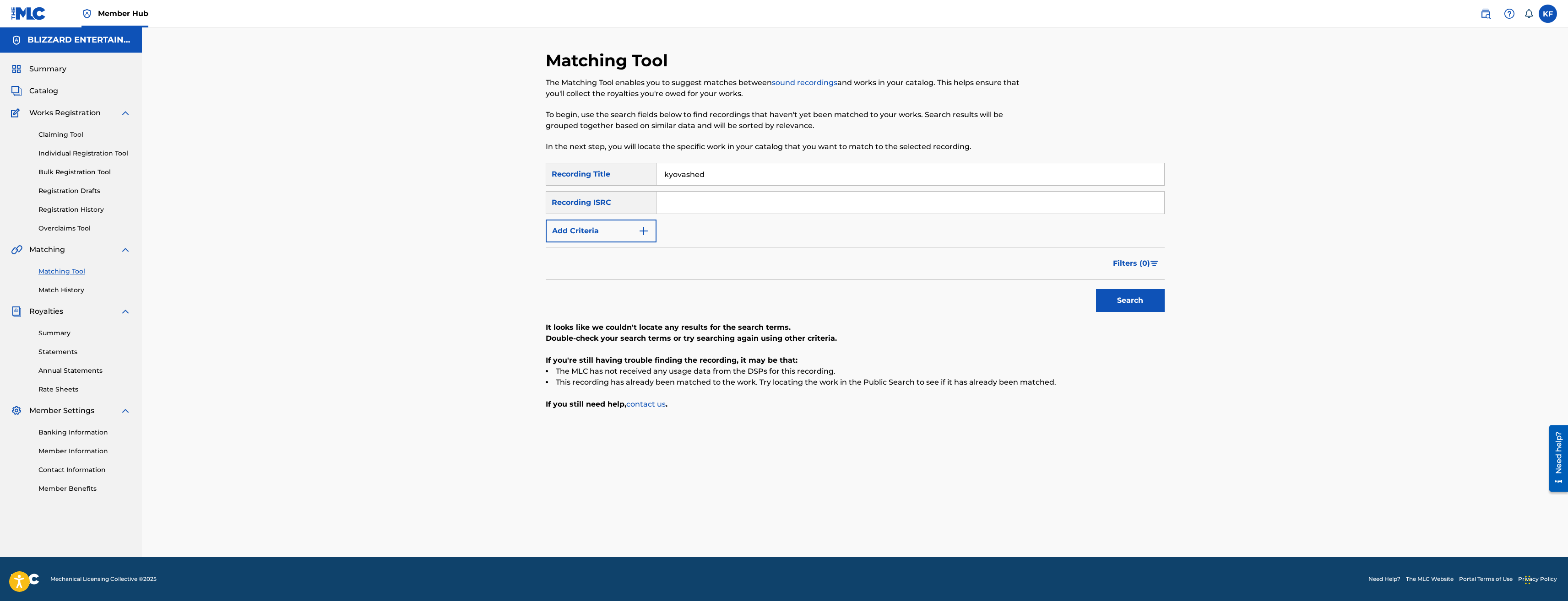
click at [709, 170] on input "kyovashed" at bounding box center [911, 175] width 508 height 22
type input "dun morogh"
click at [1096, 289] on button "Search" at bounding box center [1130, 300] width 69 height 23
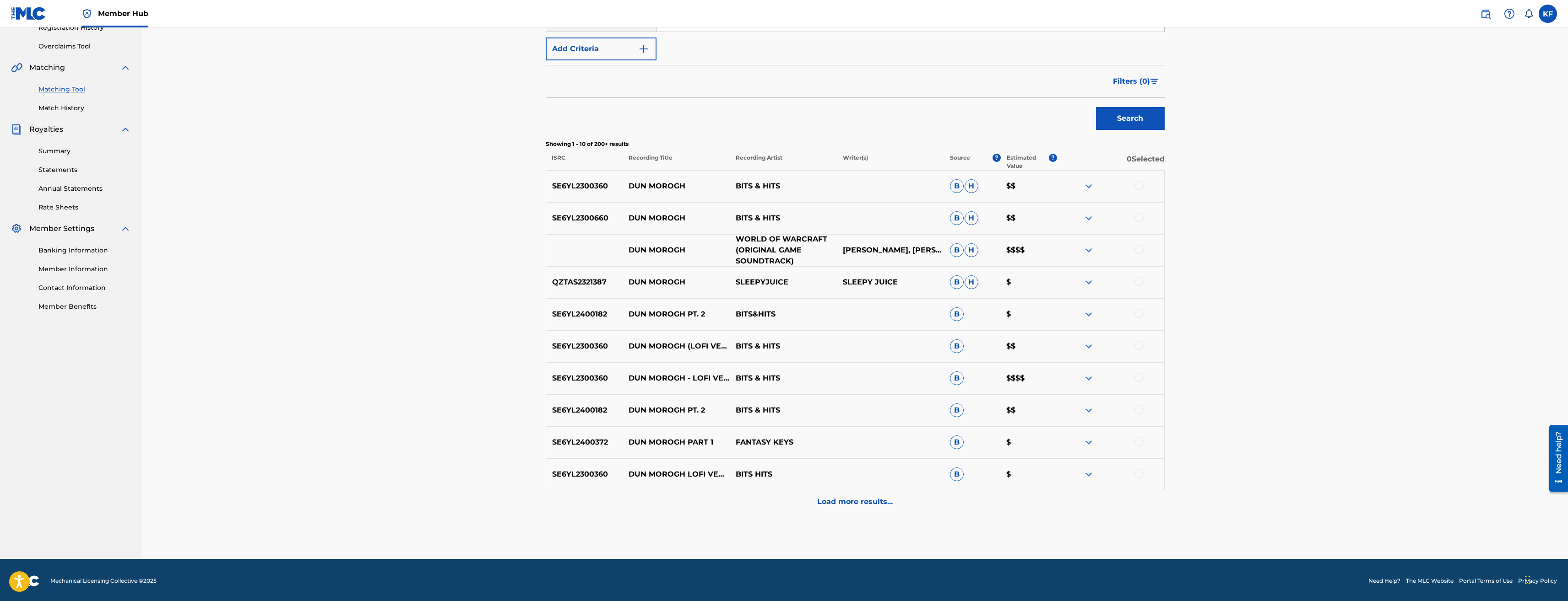
scroll to position [183, 0]
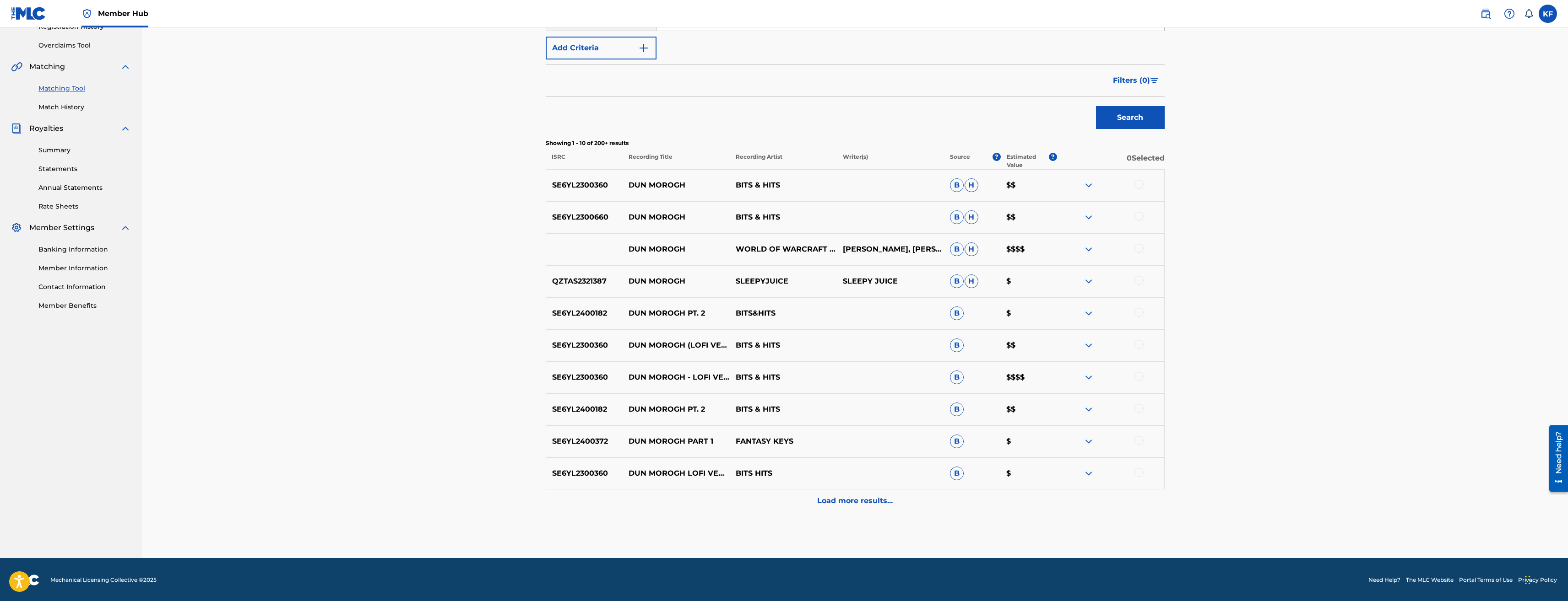
click at [1137, 182] on div at bounding box center [1139, 184] width 9 height 9
click at [1139, 215] on div at bounding box center [1139, 216] width 9 height 9
click at [1138, 252] on div at bounding box center [1139, 248] width 9 height 9
click at [1141, 342] on div at bounding box center [1139, 344] width 9 height 9
click at [1140, 377] on div at bounding box center [1139, 376] width 9 height 9
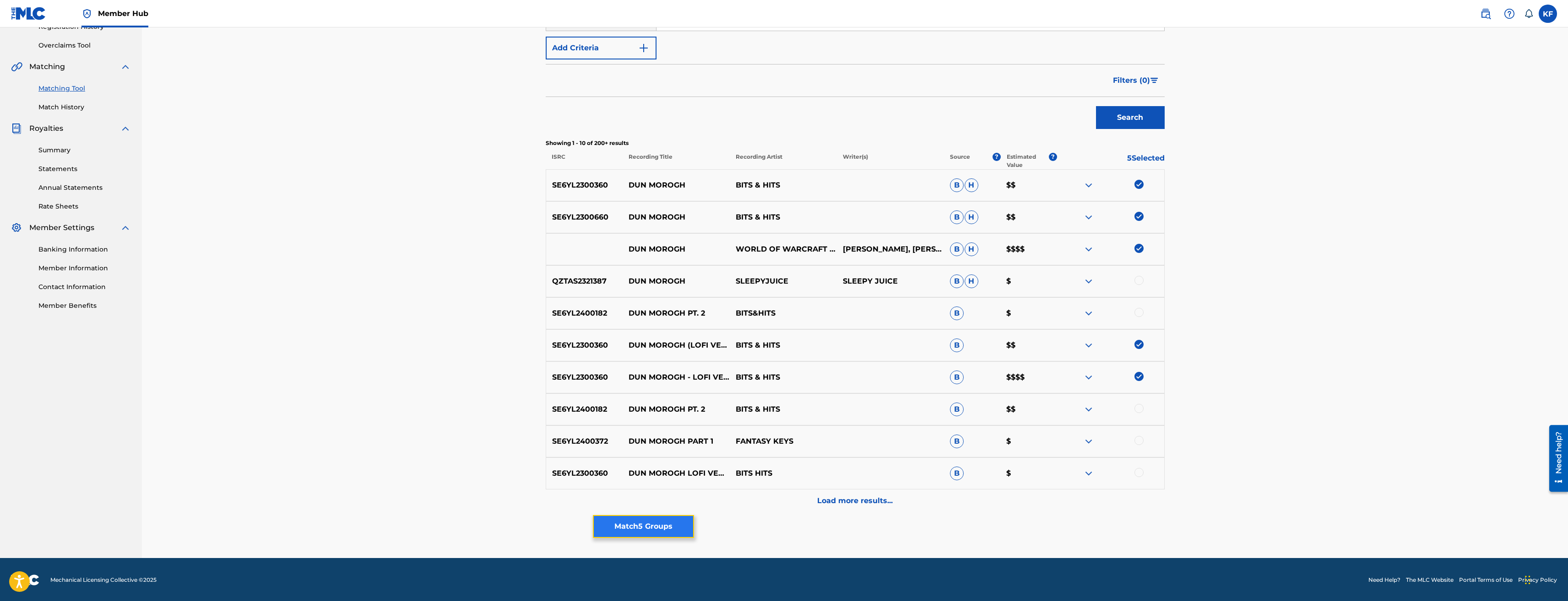
click at [668, 524] on button "Match 5 Groups" at bounding box center [643, 527] width 101 height 23
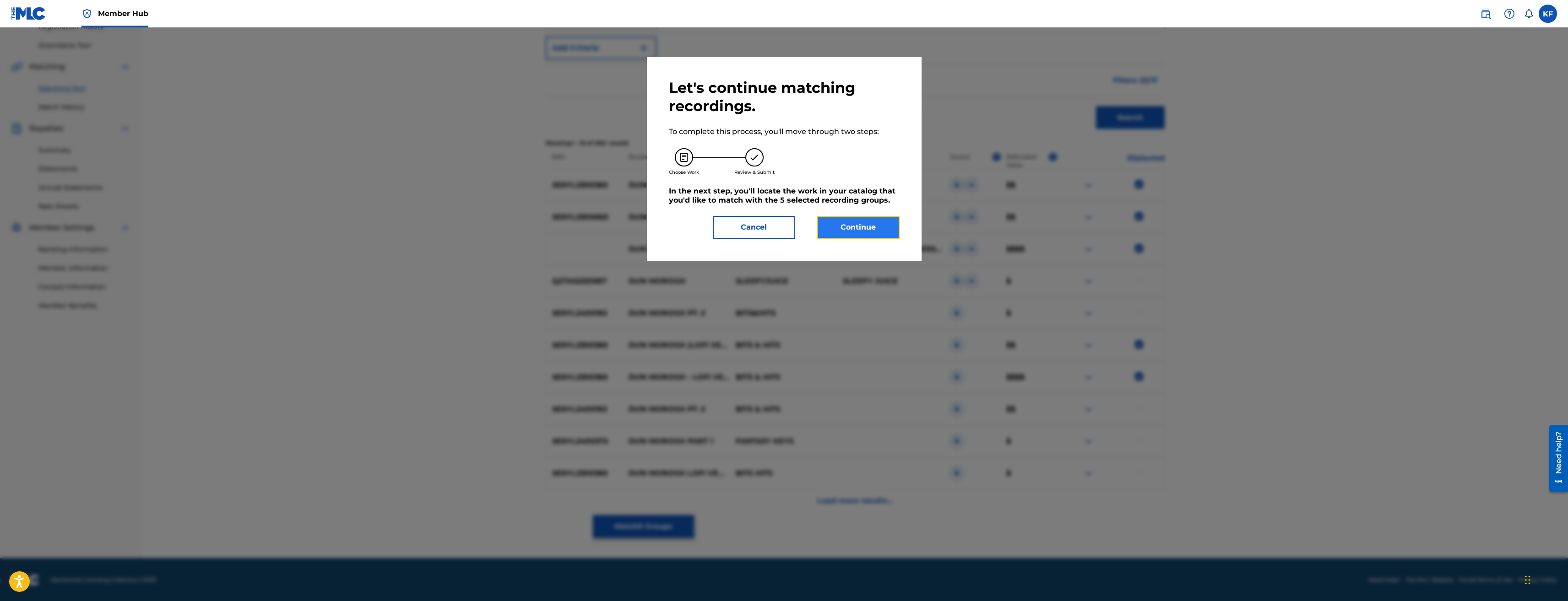
click at [875, 229] on button "Continue" at bounding box center [858, 228] width 82 height 23
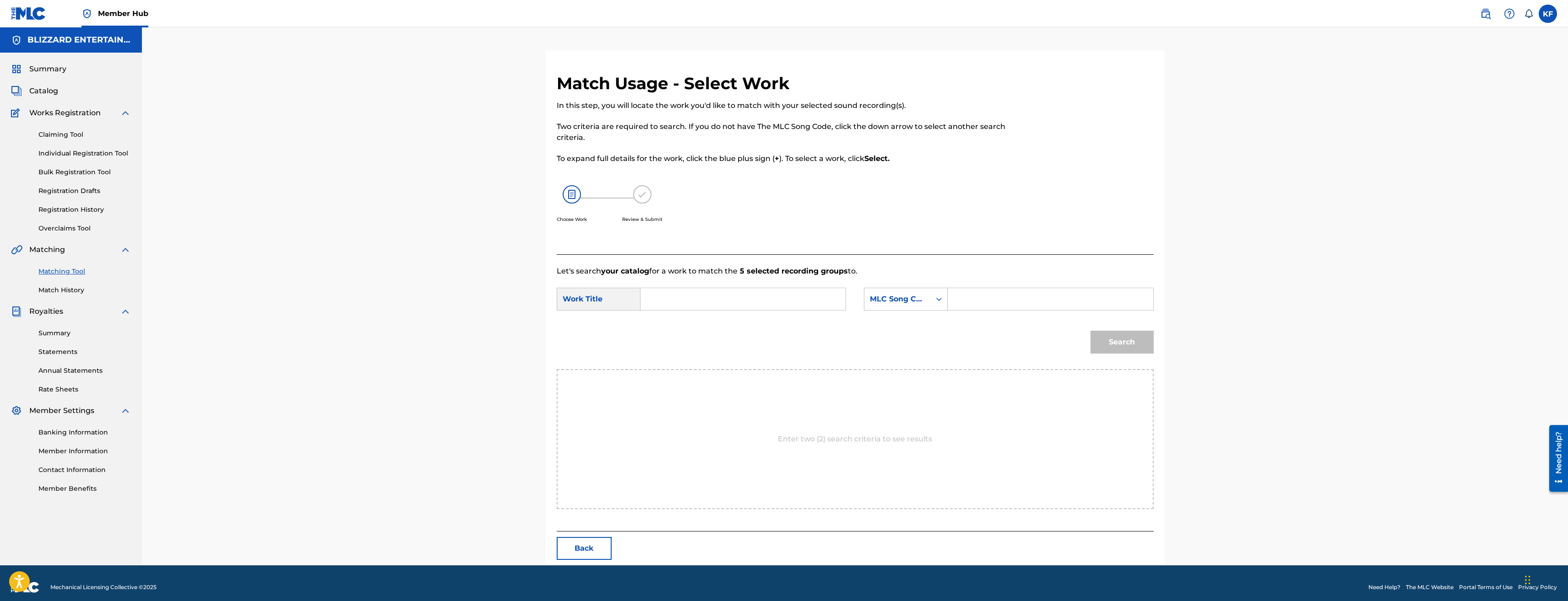
click at [983, 291] on input "Search Form" at bounding box center [1050, 299] width 189 height 22
paste input "DB5CML"
type input "DB5CML"
click at [740, 291] on input "Search Form" at bounding box center [743, 299] width 189 height 22
type input "dun"
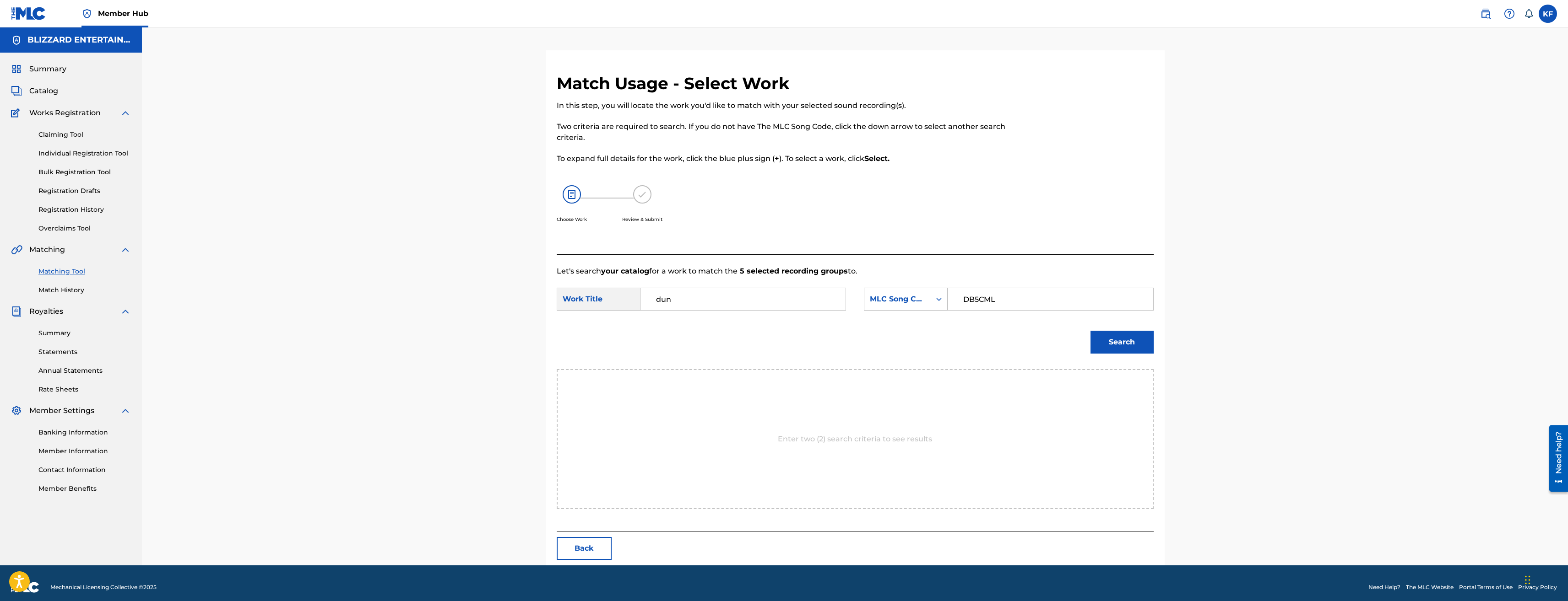
click at [1091, 331] on button "Search" at bounding box center [1122, 342] width 63 height 23
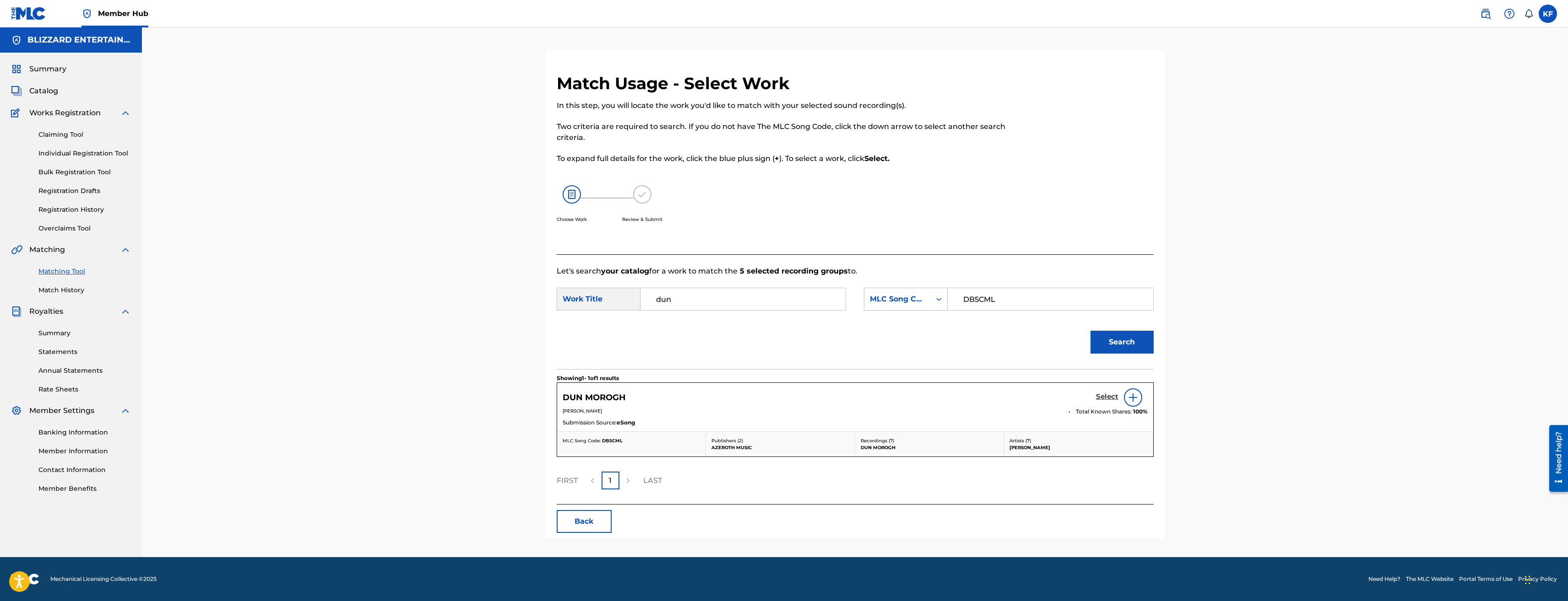
click at [1102, 396] on h5 "Select" at bounding box center [1107, 397] width 23 height 9
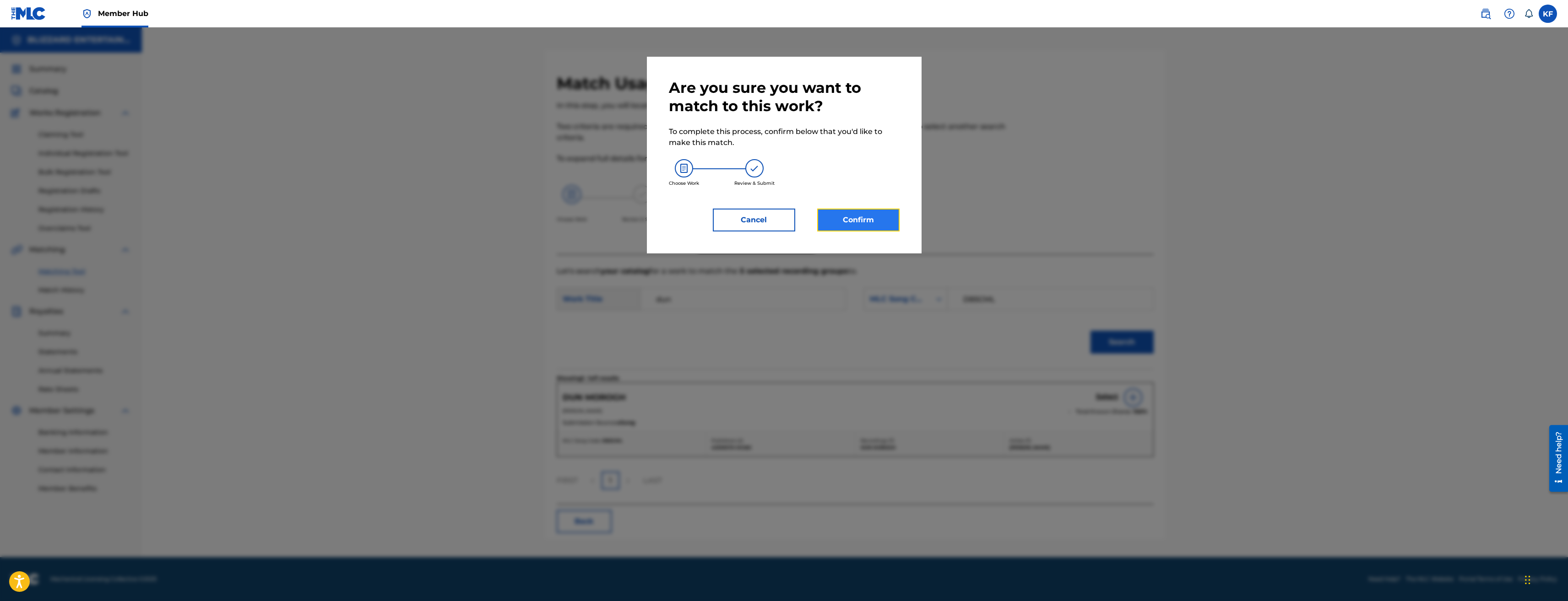
click at [863, 221] on button "Confirm" at bounding box center [858, 220] width 82 height 23
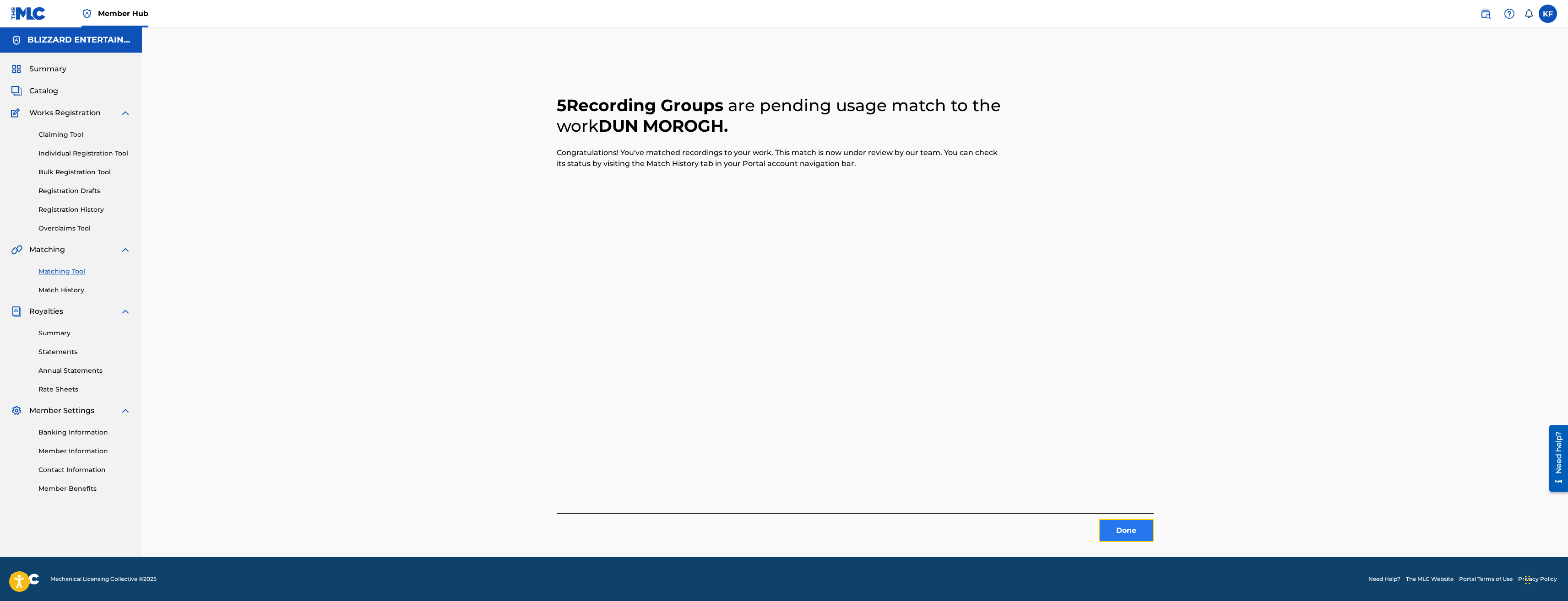
click at [1119, 536] on button "Done" at bounding box center [1126, 531] width 55 height 23
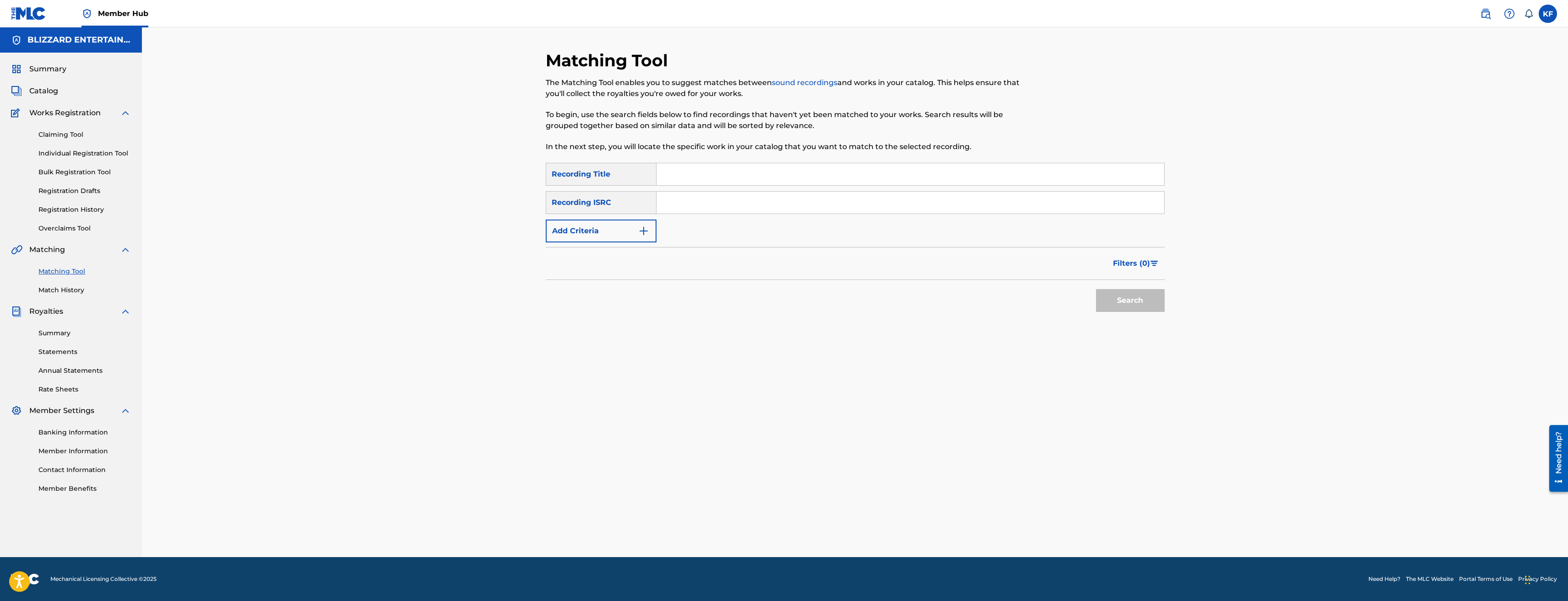
click at [707, 184] on input "Search Form" at bounding box center [911, 175] width 508 height 22
type input "totems of grizzlemaw"
click at [1096, 289] on button "Search" at bounding box center [1130, 300] width 69 height 23
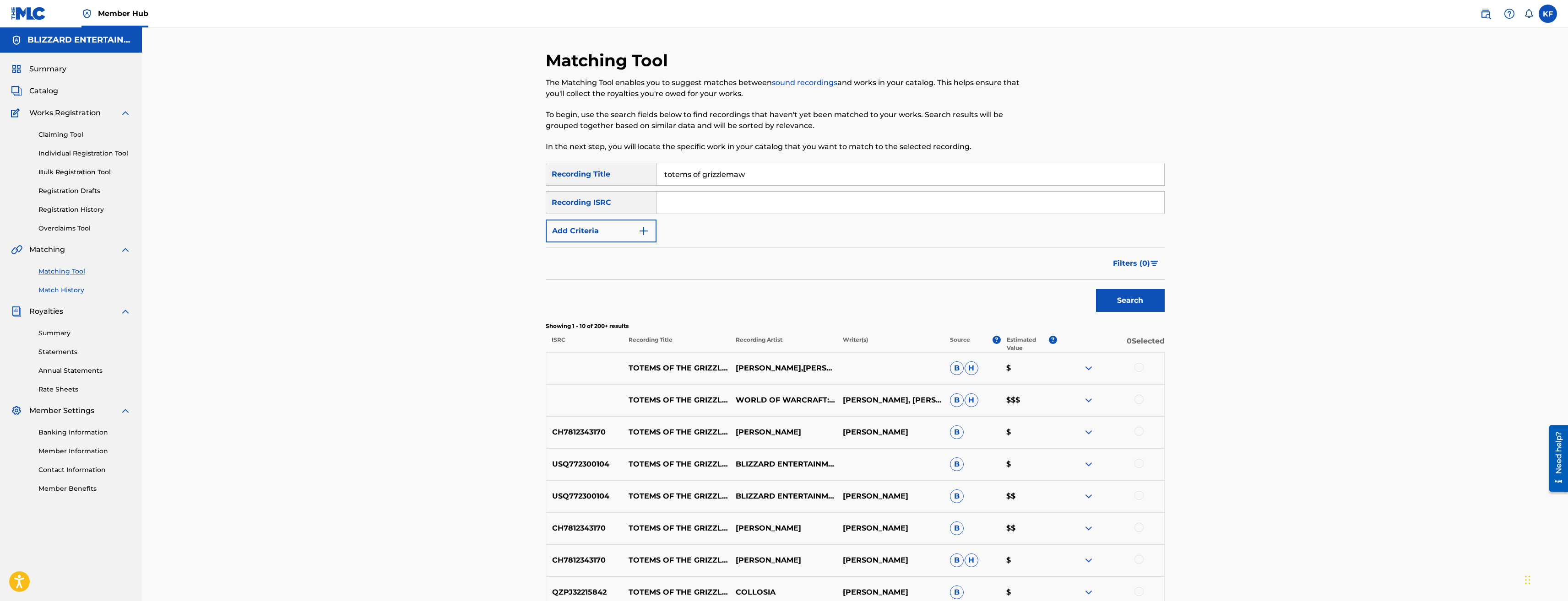
click at [69, 288] on link "Match History" at bounding box center [85, 290] width 93 height 10
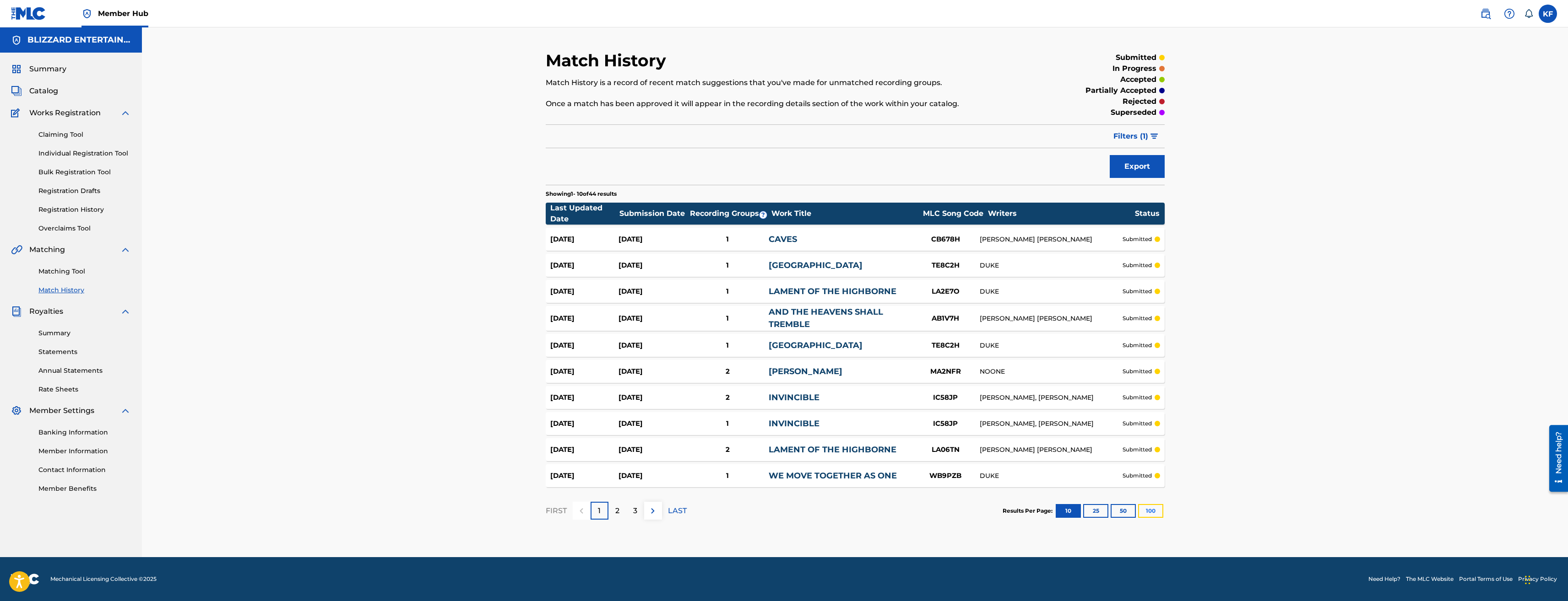
click at [1158, 512] on button "100" at bounding box center [1150, 511] width 25 height 14
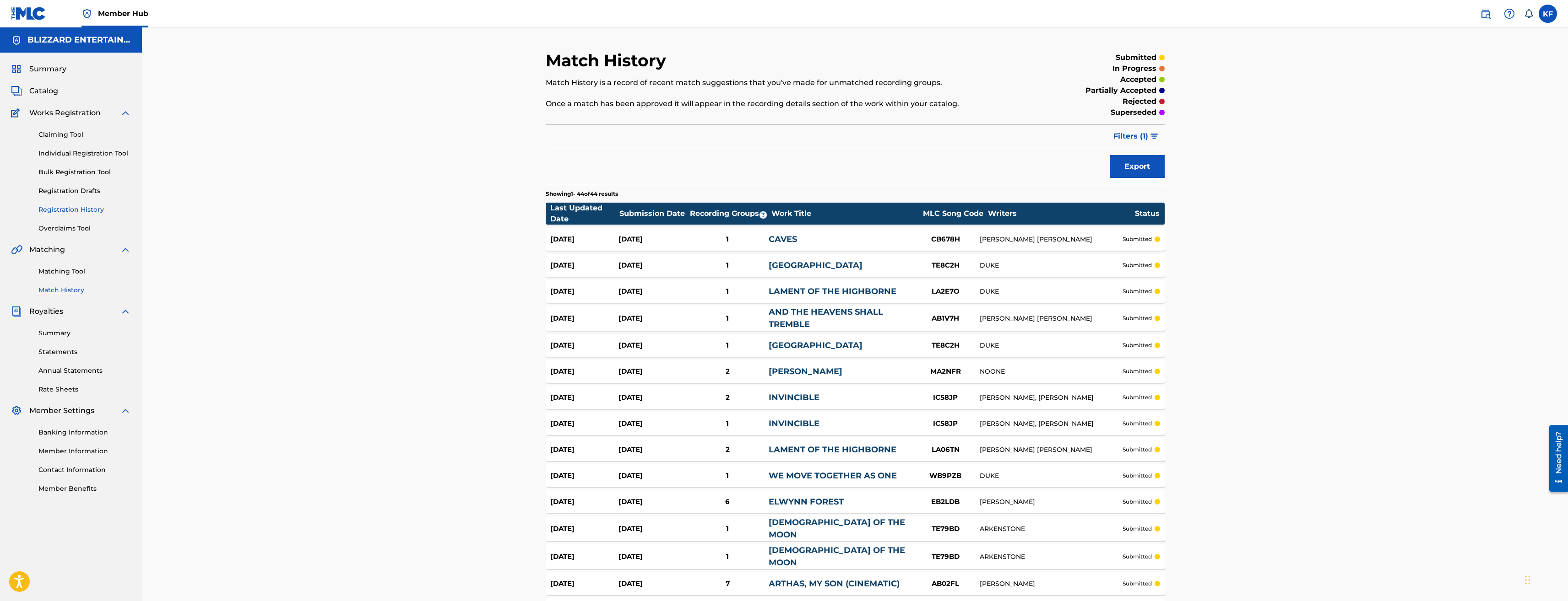
click at [77, 207] on link "Registration History" at bounding box center [85, 210] width 93 height 10
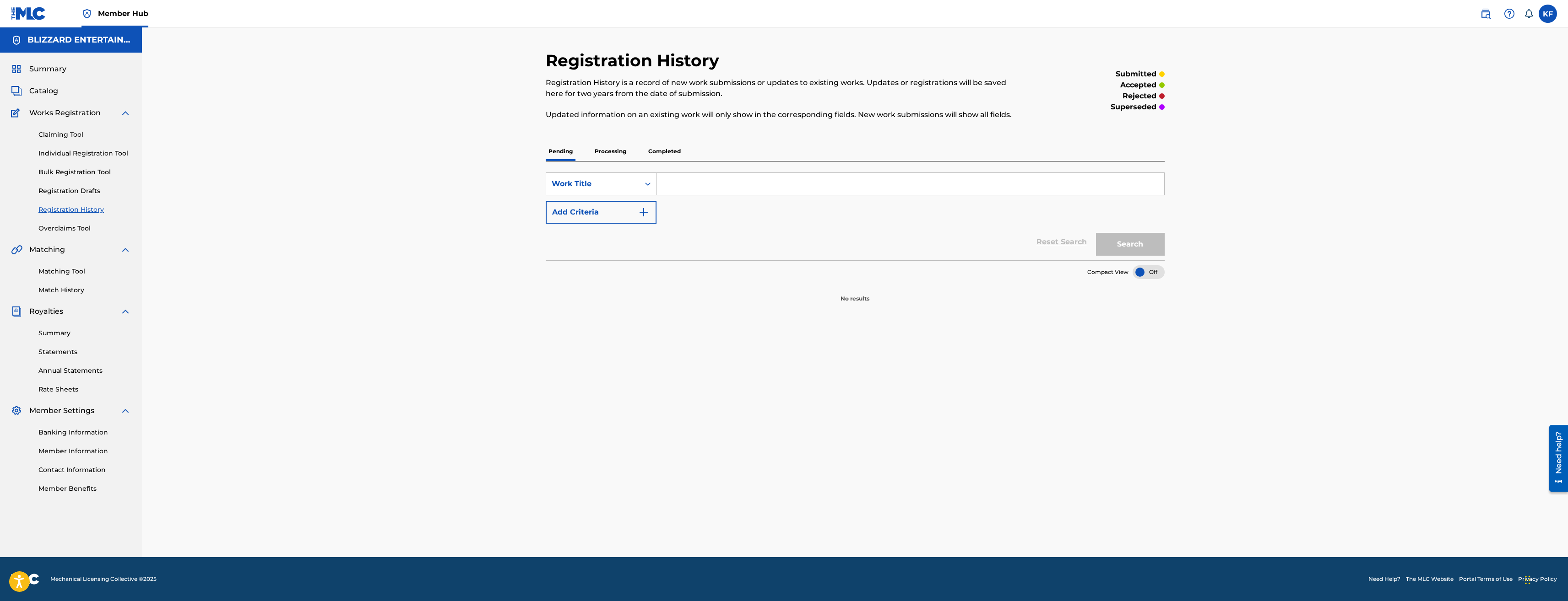
click at [609, 147] on p "Processing" at bounding box center [610, 151] width 37 height 19
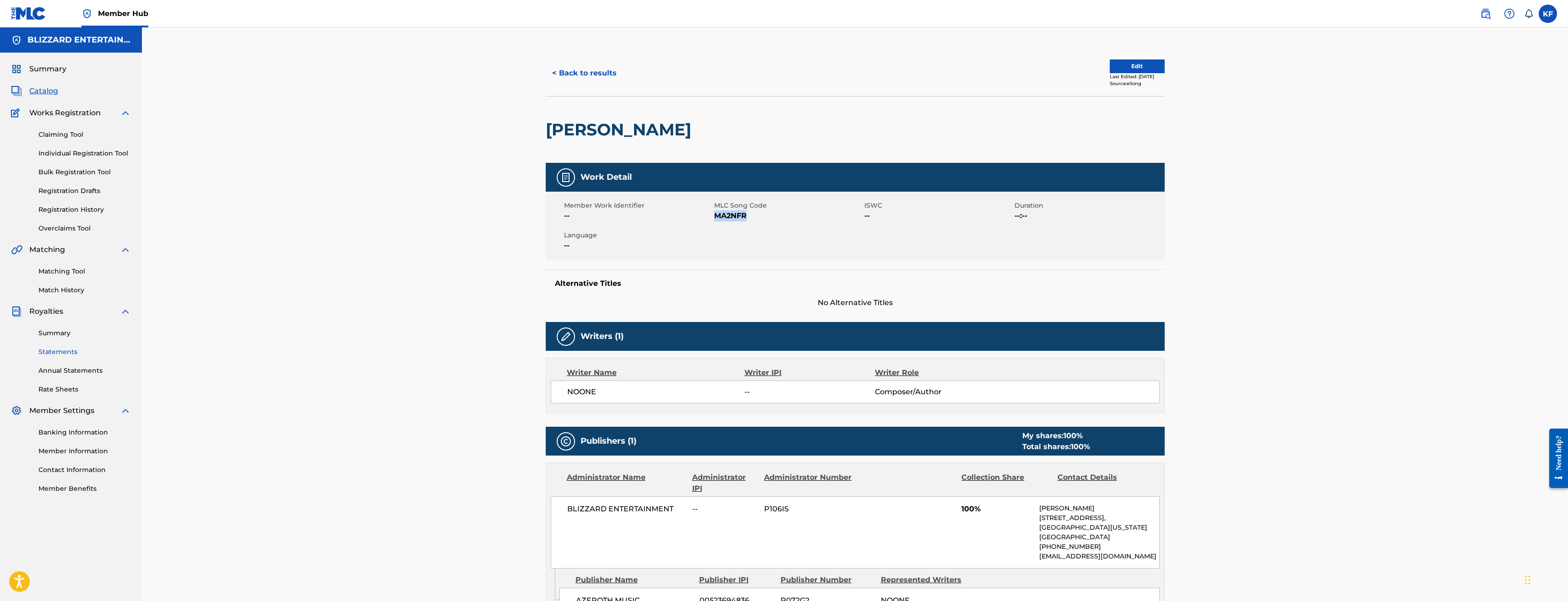
click at [62, 354] on link "Statements" at bounding box center [85, 352] width 93 height 10
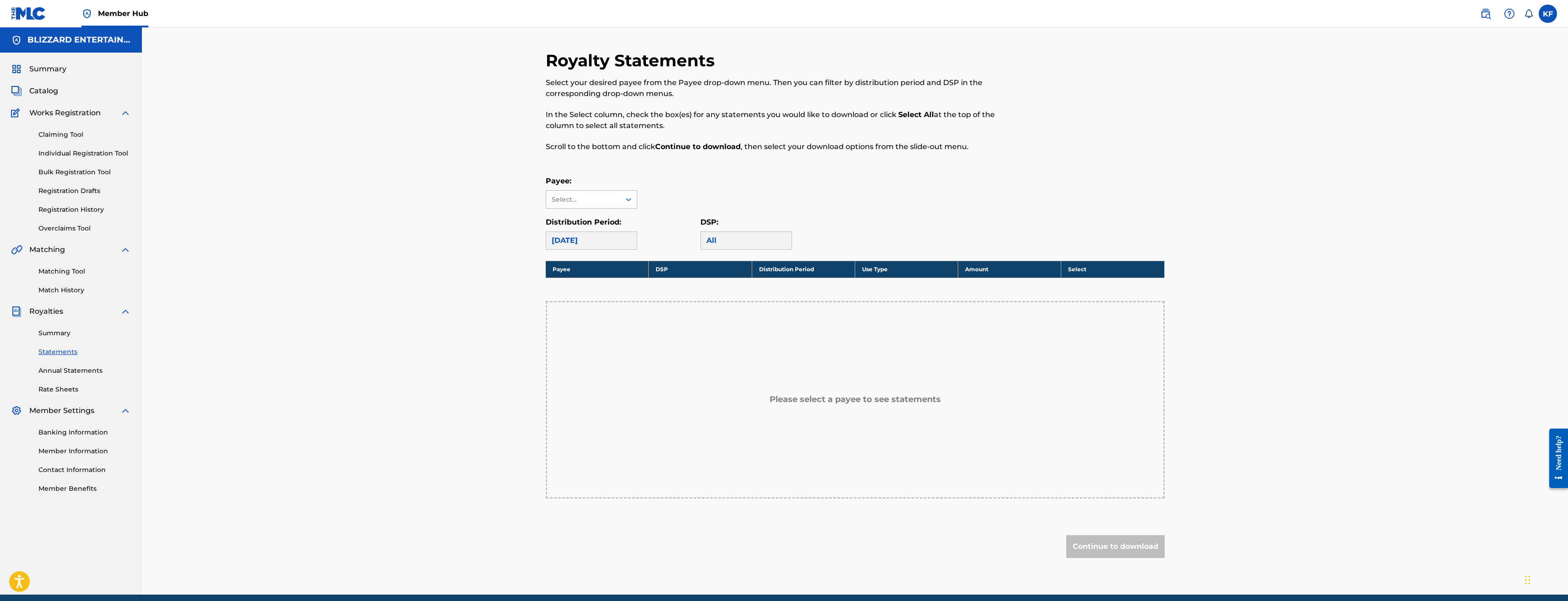
click at [621, 197] on div at bounding box center [628, 199] width 16 height 16
click at [598, 225] on div "BLIZZARD ENTERTAINMENT" at bounding box center [591, 226] width 91 height 34
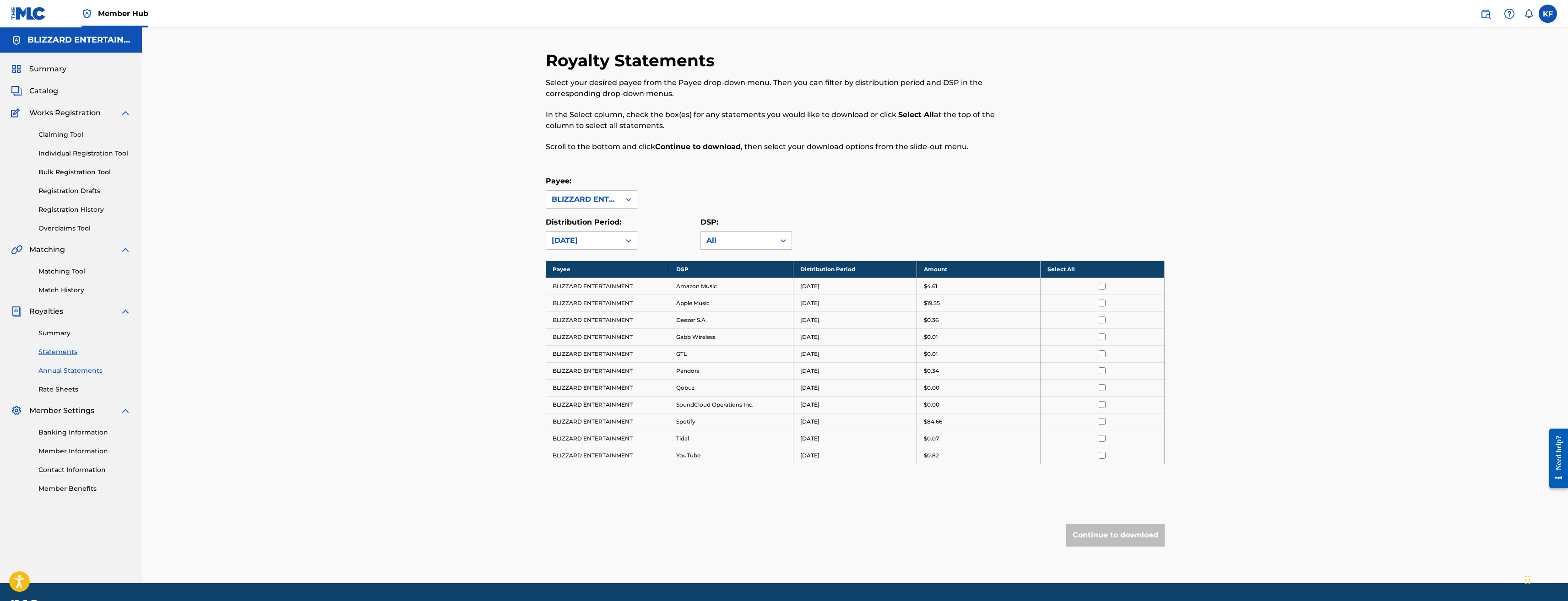
click at [68, 369] on link "Annual Statements" at bounding box center [85, 371] width 93 height 10
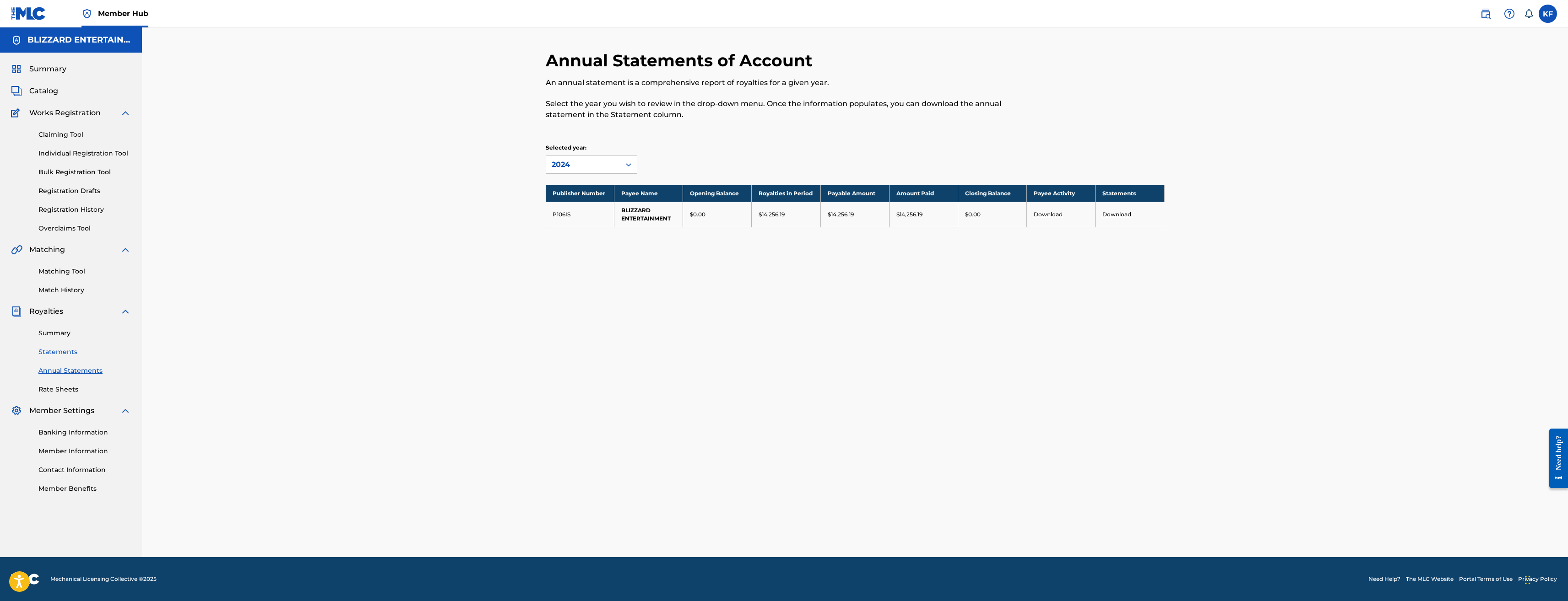
click at [57, 350] on link "Statements" at bounding box center [85, 352] width 93 height 10
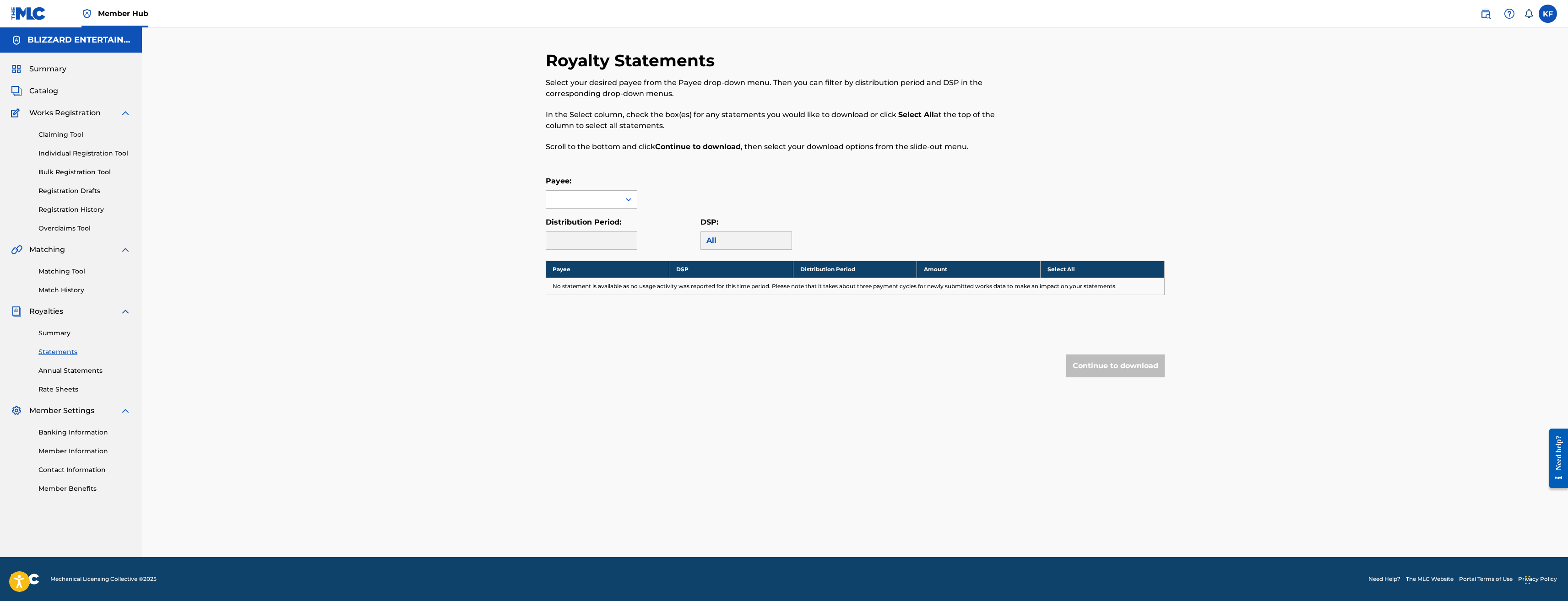
click at [628, 204] on div at bounding box center [628, 199] width 16 height 16
click at [609, 226] on div "BLIZZARD ENTERTAINMENT" at bounding box center [591, 226] width 91 height 34
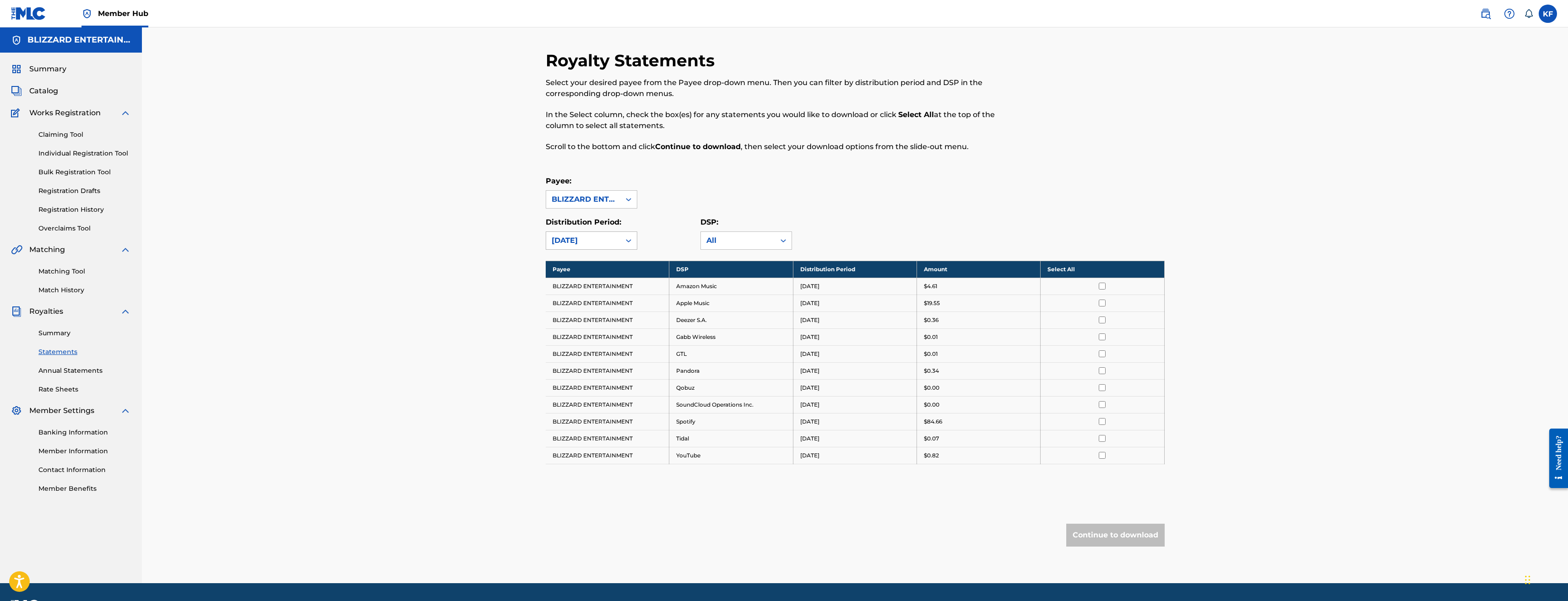
click at [626, 241] on icon at bounding box center [628, 240] width 9 height 9
click at [975, 199] on div "Payee: BLIZZARD ENTERTAINMENT" at bounding box center [855, 192] width 619 height 33
click at [751, 242] on div "All" at bounding box center [738, 241] width 63 height 11
click at [754, 241] on div "All" at bounding box center [738, 241] width 63 height 11
click at [950, 223] on div "Distribution Period: September 2025 DSP: All" at bounding box center [855, 234] width 619 height 33
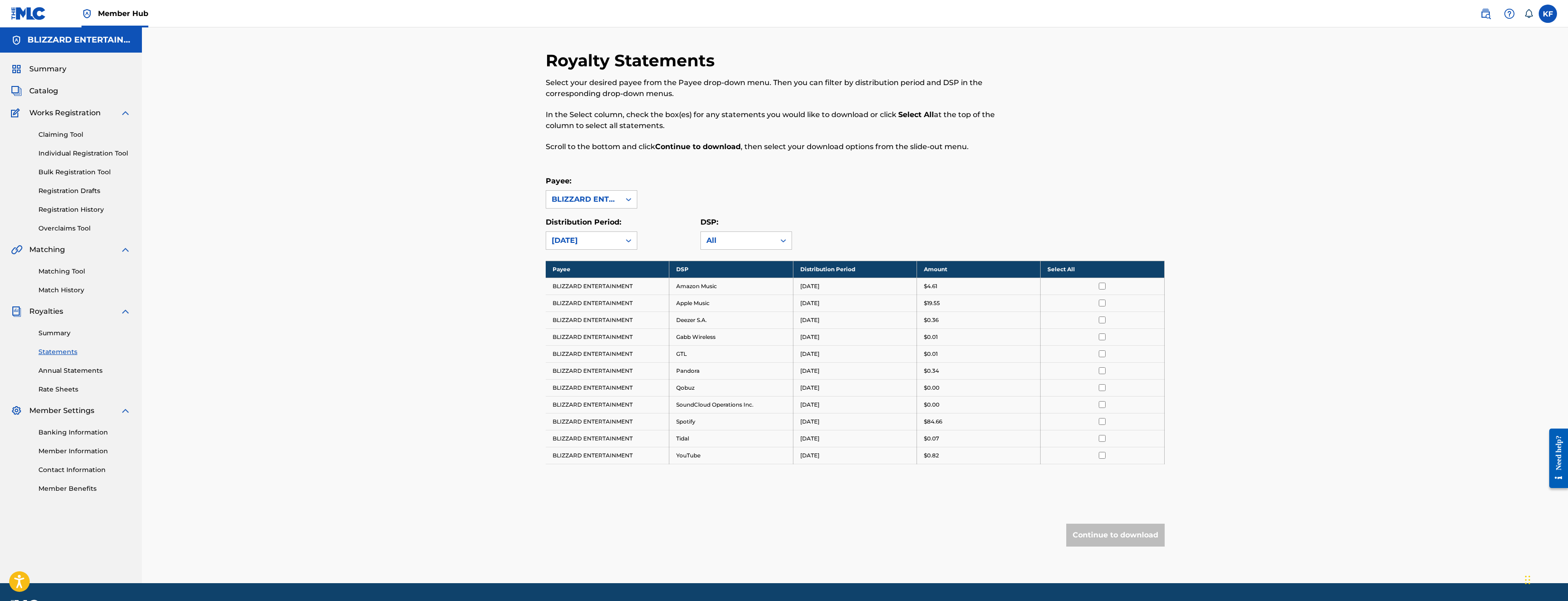
click at [1063, 272] on th "Select All" at bounding box center [1102, 269] width 124 height 17
click at [1112, 532] on button "Continue to download" at bounding box center [1116, 535] width 99 height 23
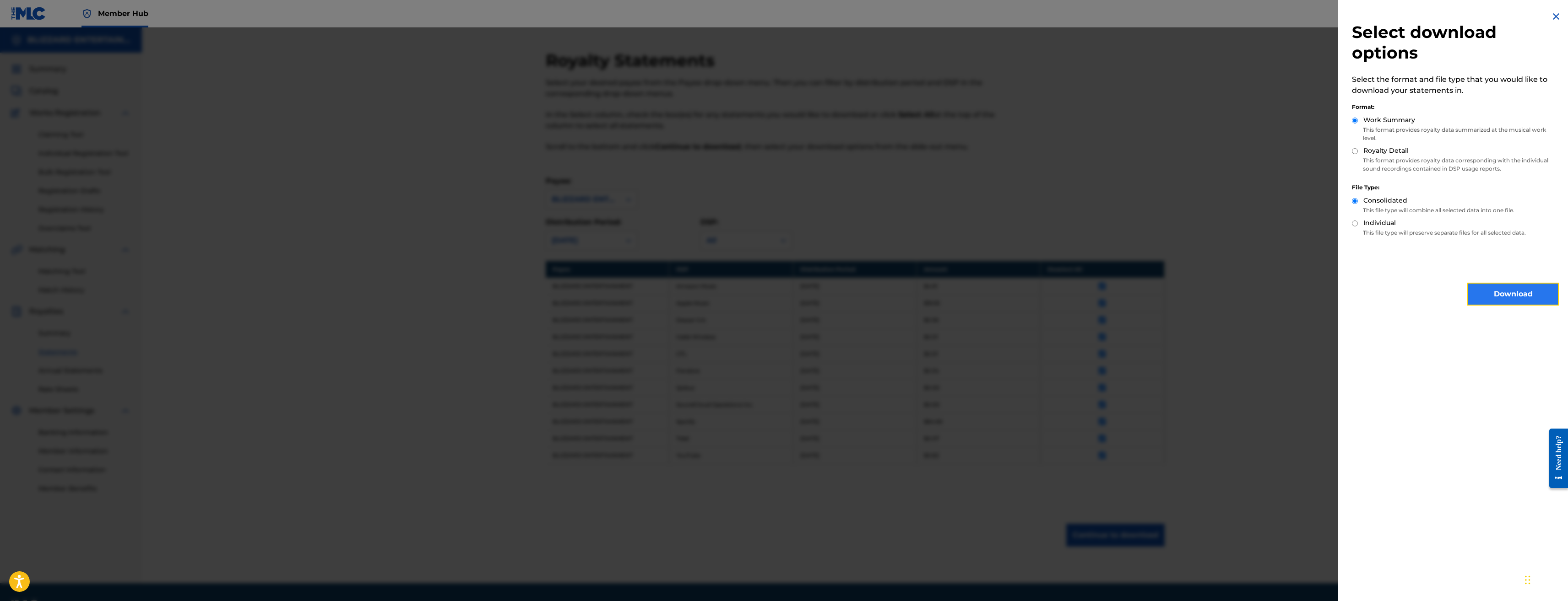
click at [1496, 295] on button "Download" at bounding box center [1513, 294] width 91 height 23
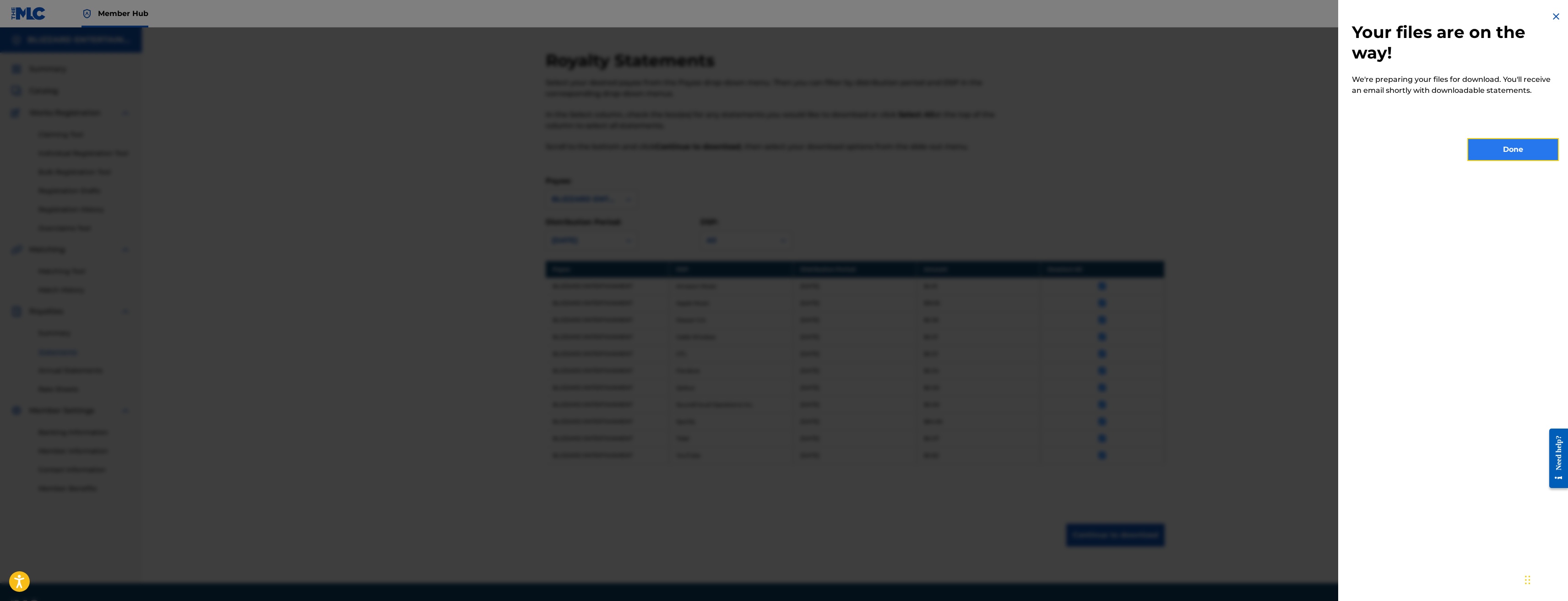
click at [1514, 144] on button "Done" at bounding box center [1513, 150] width 91 height 23
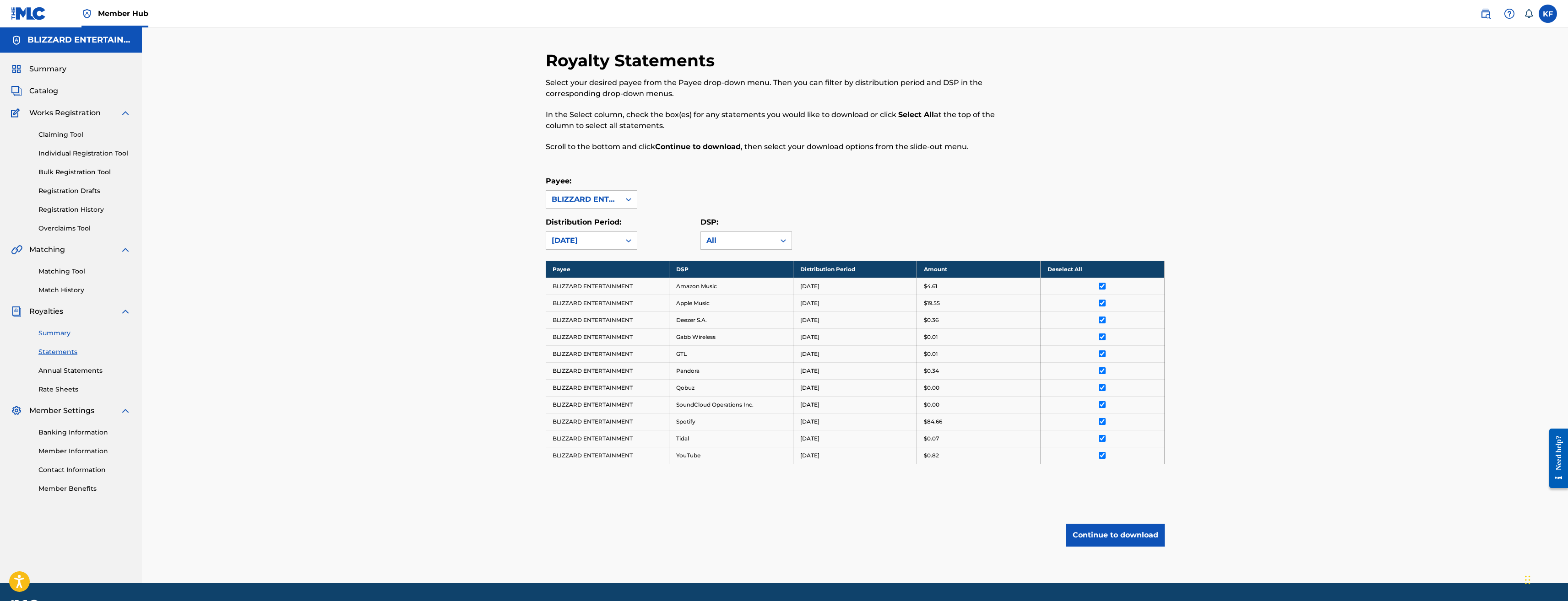
click at [45, 331] on link "Summary" at bounding box center [85, 333] width 93 height 10
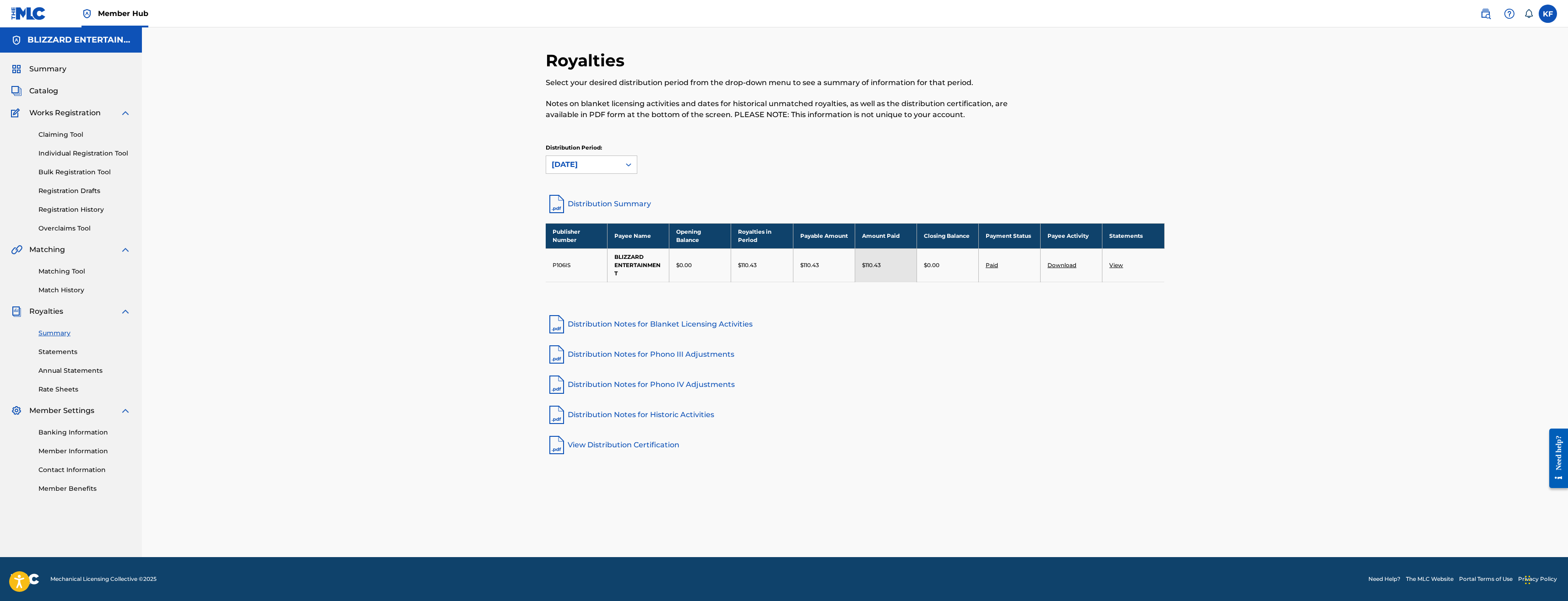
click at [1070, 264] on link "Download" at bounding box center [1062, 265] width 29 height 7
click at [1062, 263] on link "Download" at bounding box center [1062, 265] width 29 height 7
click at [40, 91] on span "Catalog" at bounding box center [43, 91] width 29 height 11
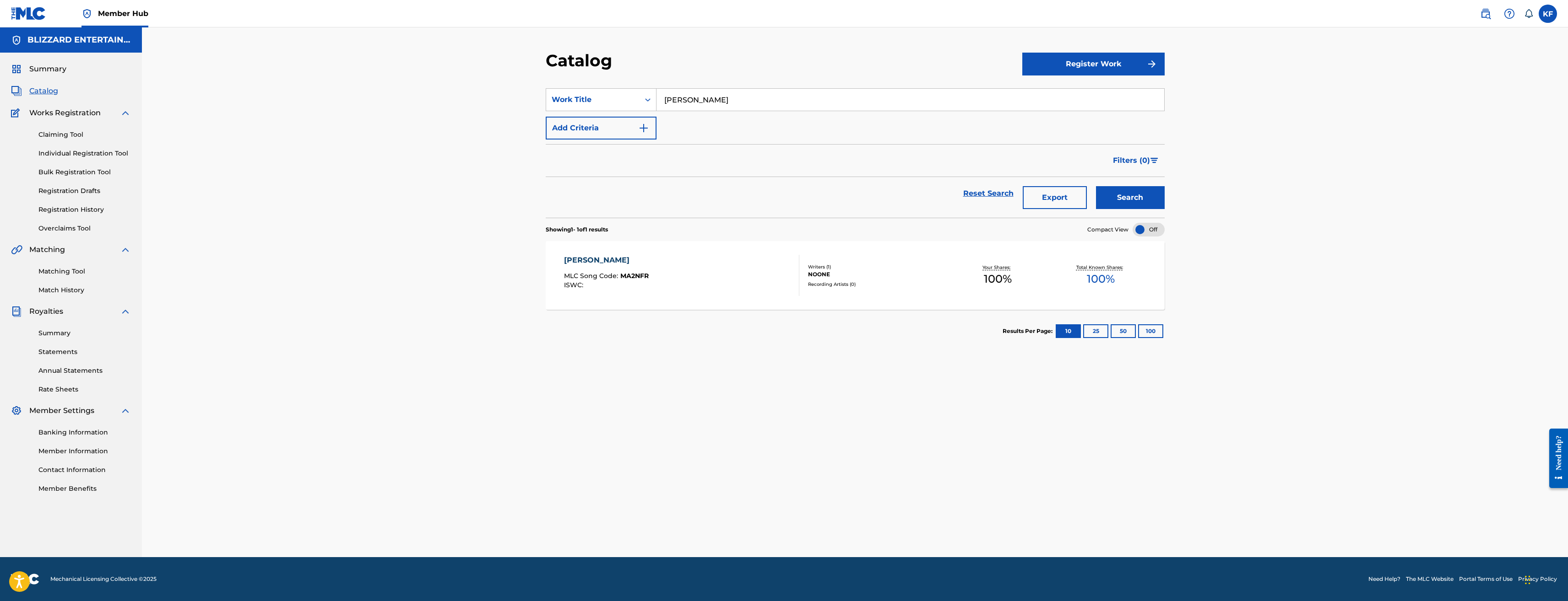
click at [716, 96] on input "MALACH" at bounding box center [911, 100] width 508 height 22
click at [705, 123] on span "f azeroth" at bounding box center [718, 120] width 33 height 9
type input "legends of azeroth"
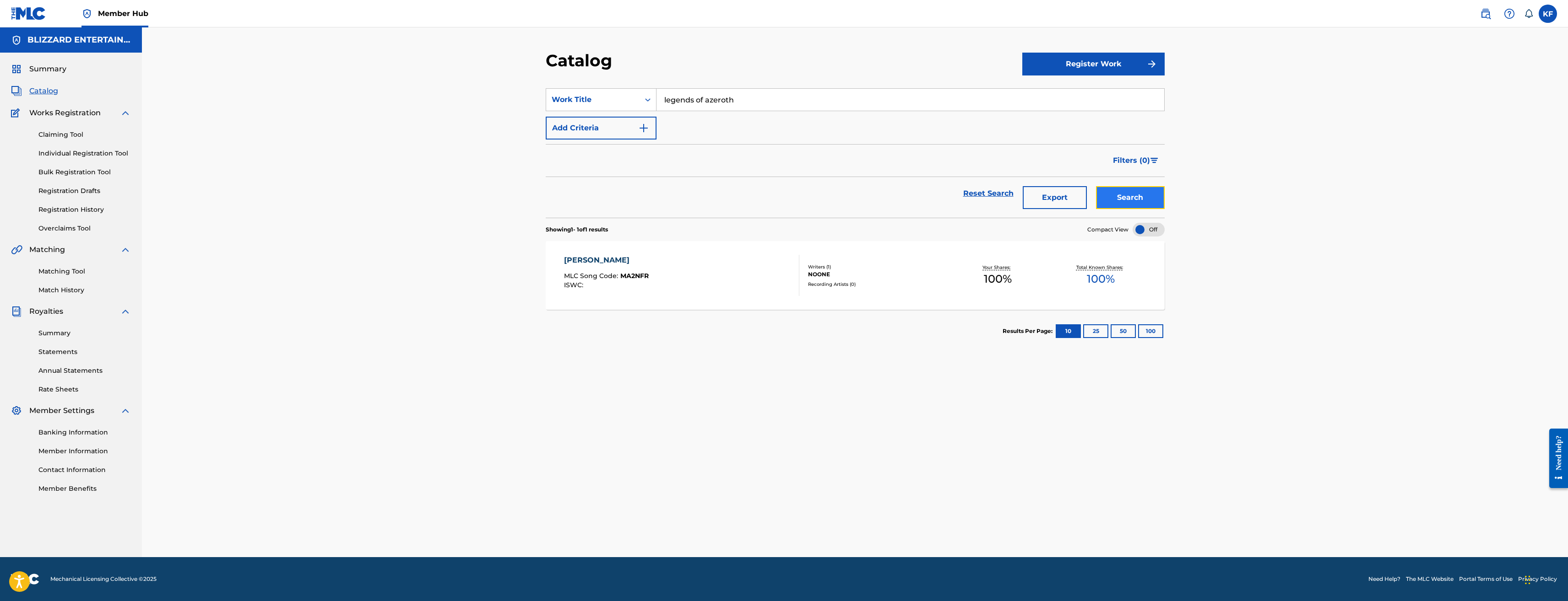
click at [1138, 200] on button "Search" at bounding box center [1130, 198] width 69 height 23
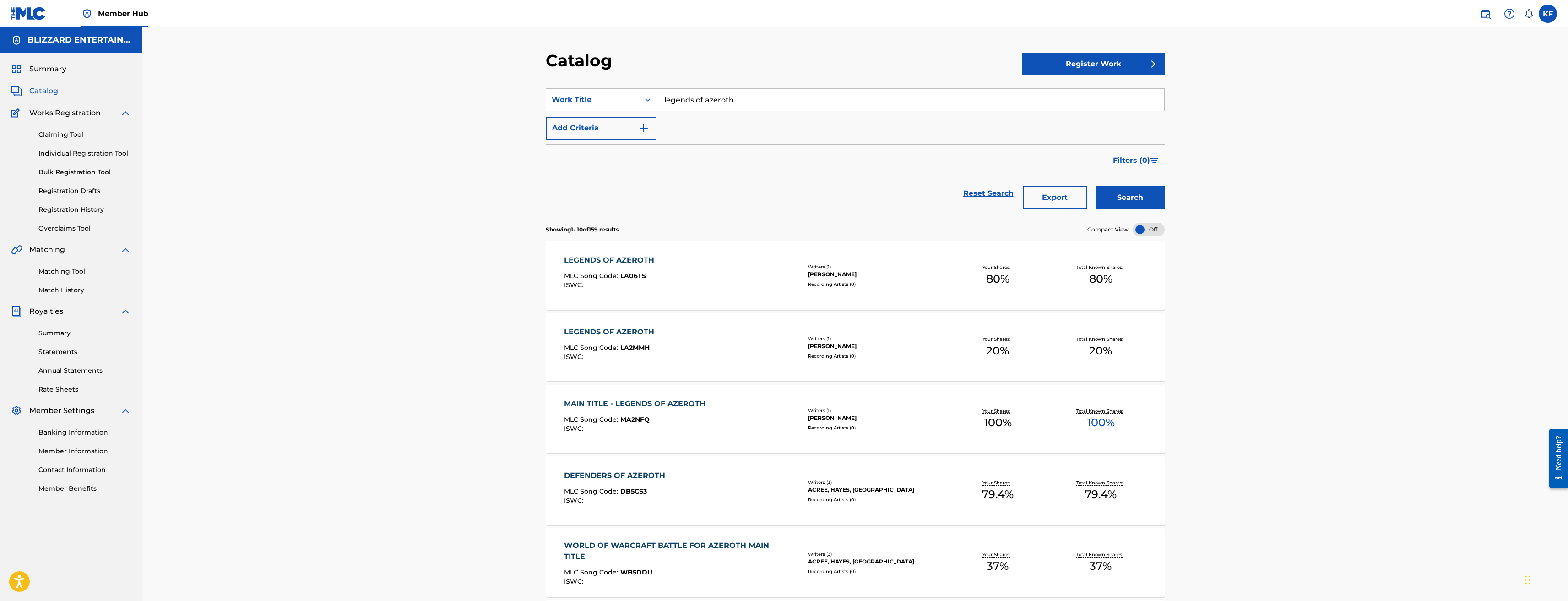
click at [740, 425] on div "MAIN TITLE - LEGENDS OF AZEROTH MLC Song Code : MA2NFQ ISWC :" at bounding box center [682, 419] width 236 height 41
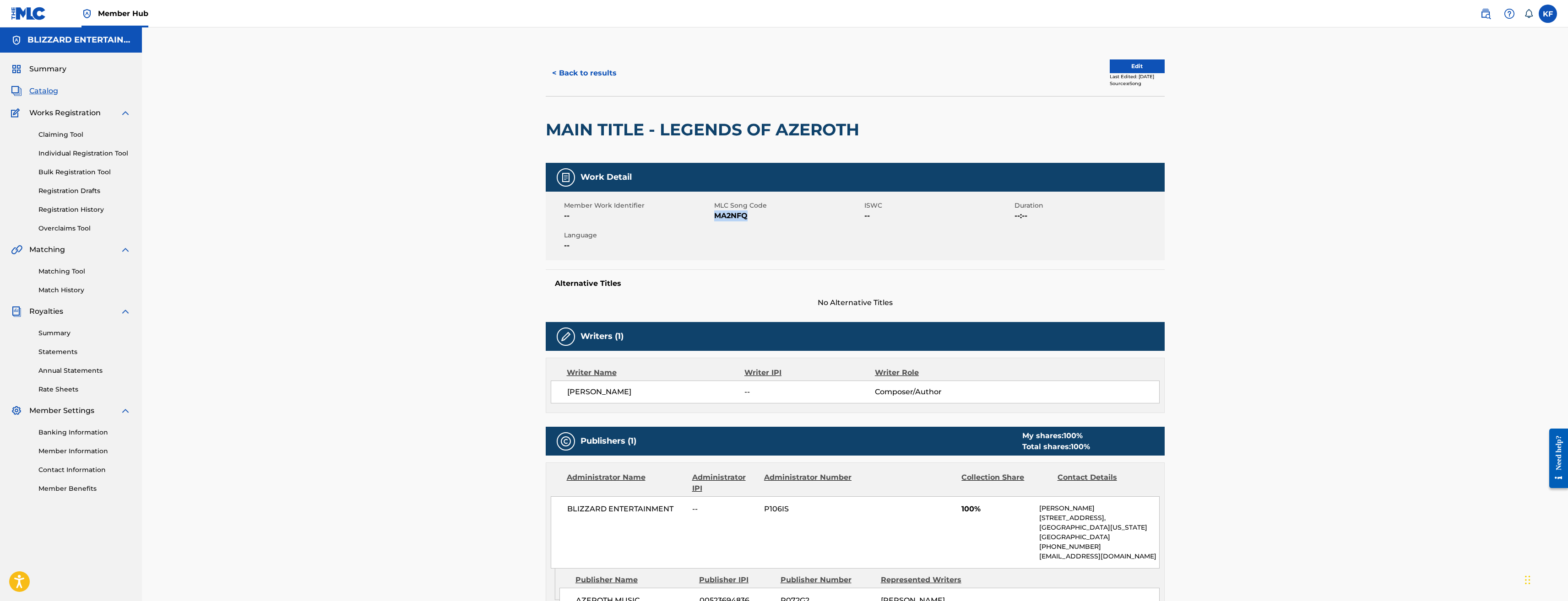
drag, startPoint x: 766, startPoint y: 216, endPoint x: 717, endPoint y: 215, distance: 49.0
click at [717, 215] on span "MA2NFQ" at bounding box center [788, 216] width 148 height 11
copy span "MA2NFQ"
click at [574, 70] on button "< Back to results" at bounding box center [584, 74] width 77 height 23
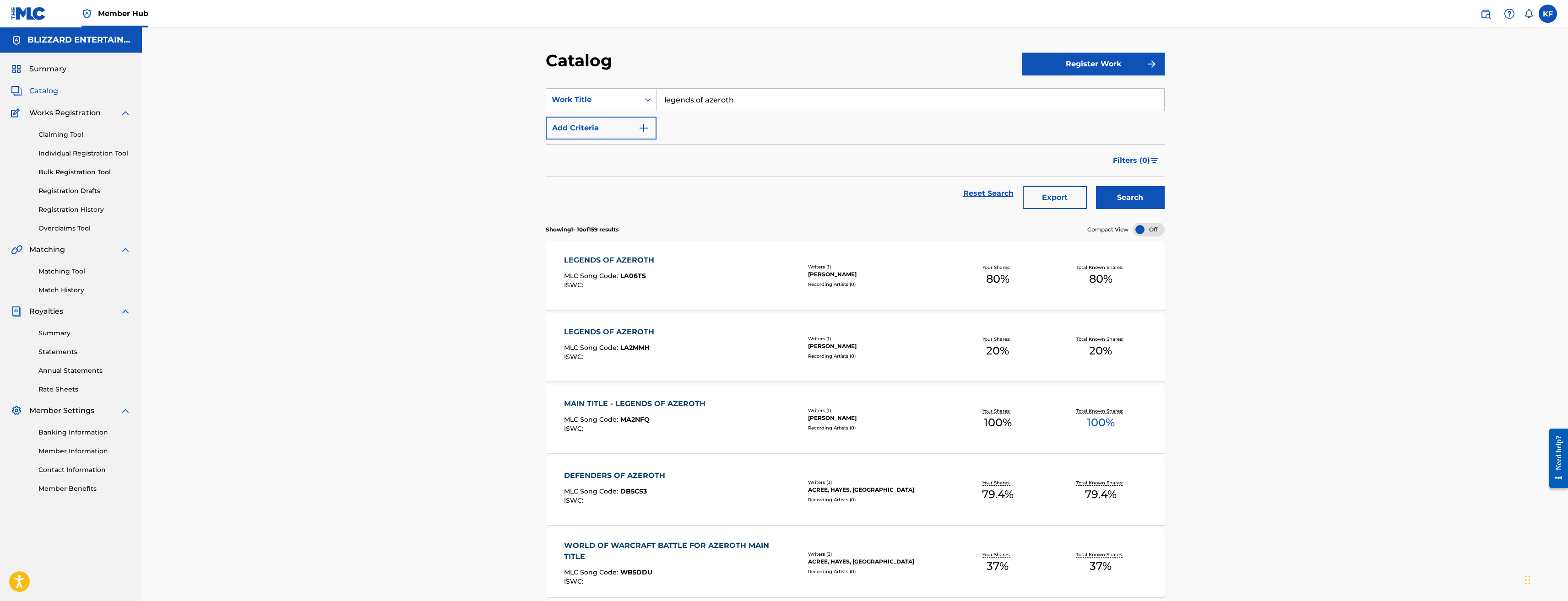
click at [698, 104] on input "legends of azeroth" at bounding box center [911, 100] width 508 height 22
type input "terran one"
click at [1096, 186] on button "Search" at bounding box center [1130, 198] width 69 height 23
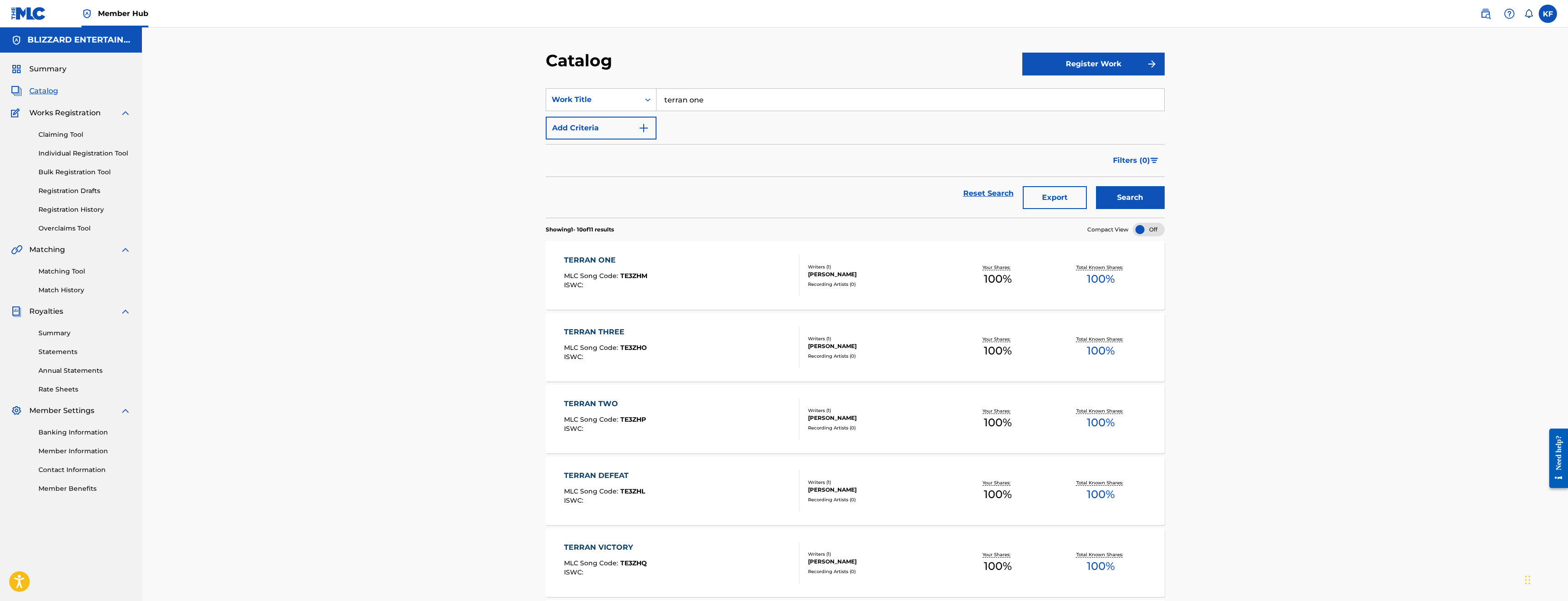
click at [712, 285] on div "TERRAN ONE MLC Song Code : TE3ZHM ISWC :" at bounding box center [682, 276] width 236 height 41
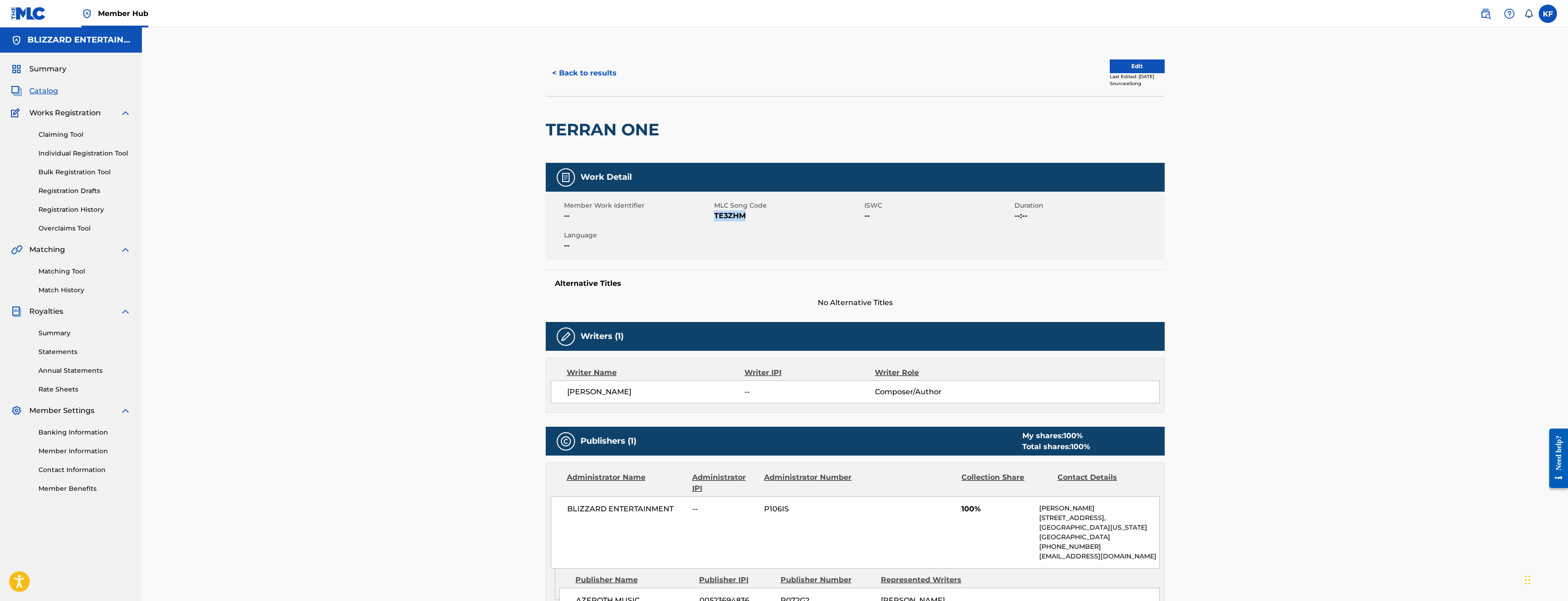
drag, startPoint x: 749, startPoint y: 215, endPoint x: 714, endPoint y: 215, distance: 35.0
click at [714, 215] on span "TE3ZHM" at bounding box center [788, 216] width 148 height 11
copy span "TE3ZHM"
click at [602, 77] on button "< Back to results" at bounding box center [584, 74] width 77 height 23
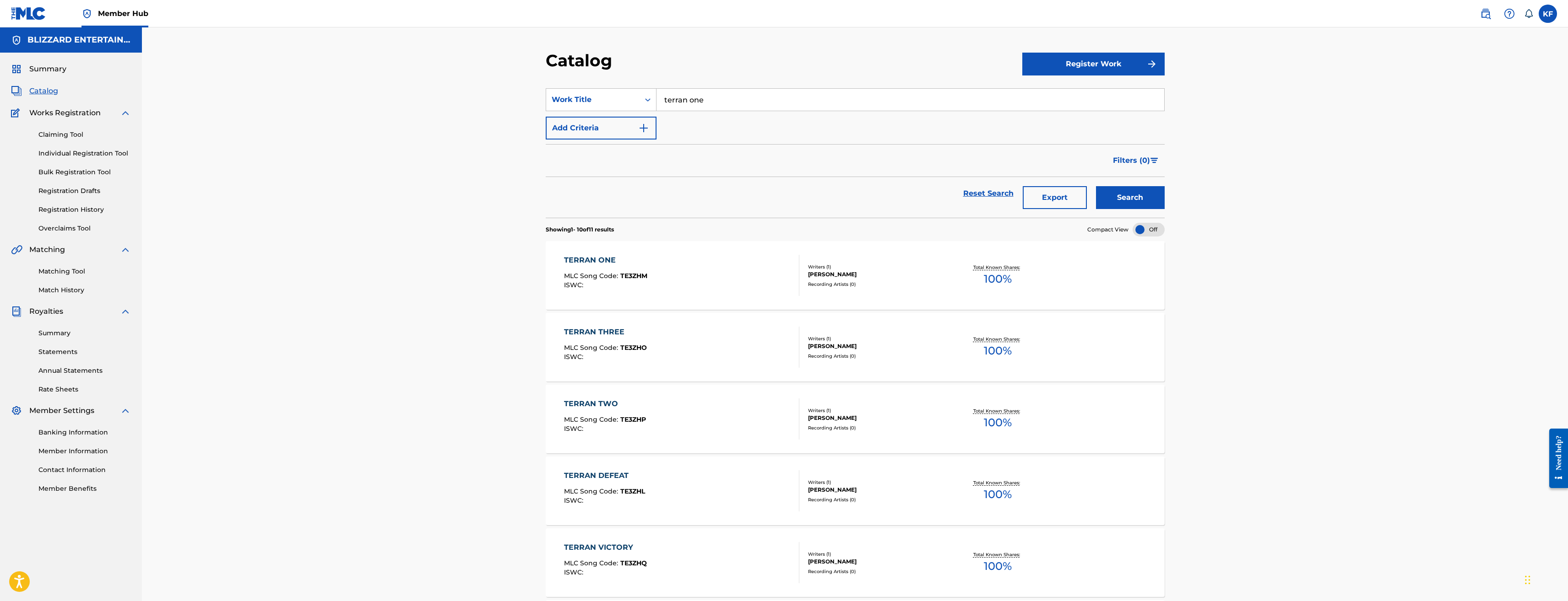
click at [698, 96] on input "terran one" at bounding box center [911, 100] width 508 height 22
click at [699, 97] on input "terran one" at bounding box center [911, 100] width 508 height 22
click at [723, 116] on div "dun mor ogh" at bounding box center [842, 120] width 370 height 16
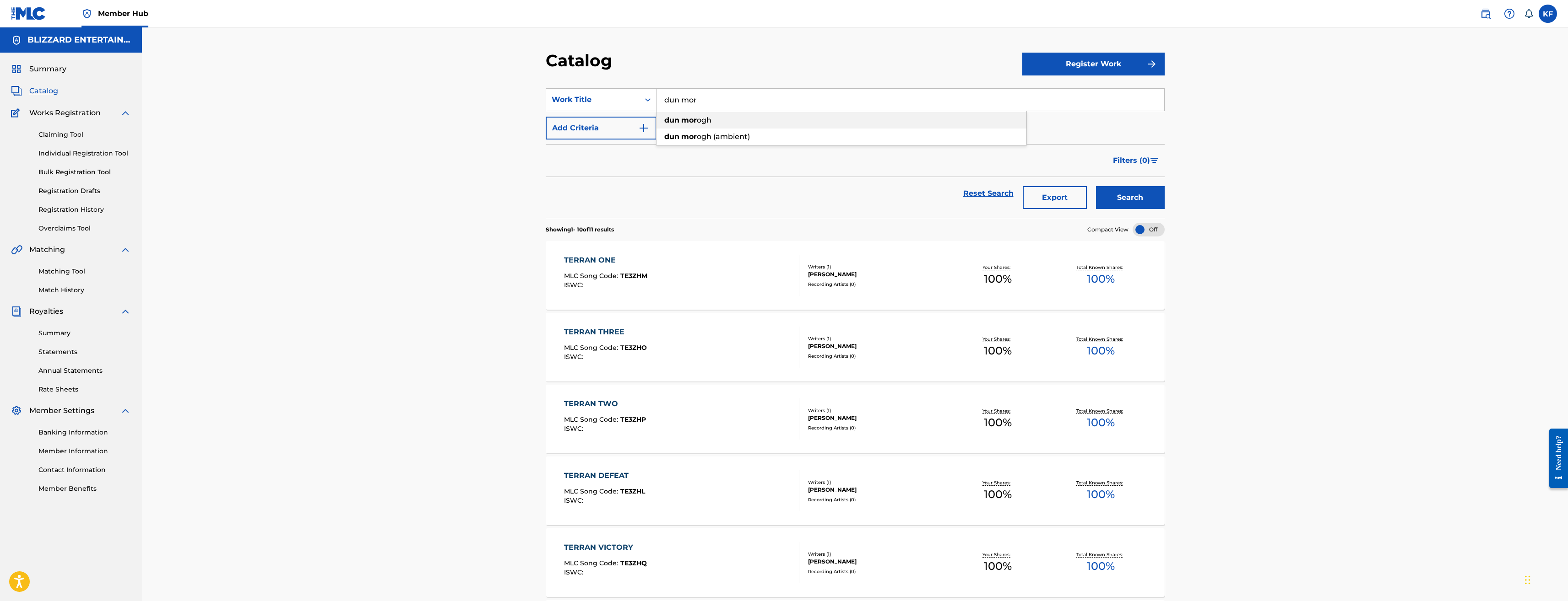
type input "dun morogh"
click at [1113, 194] on button "Search" at bounding box center [1130, 198] width 69 height 23
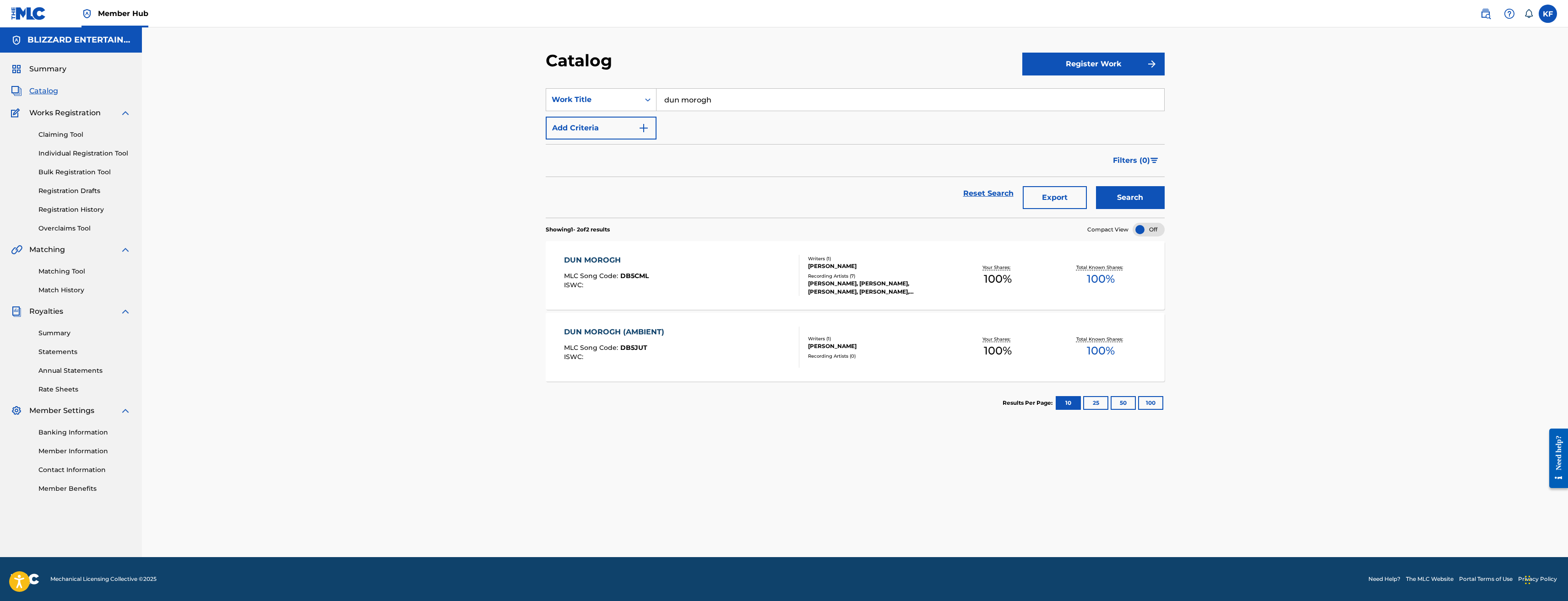
click at [719, 282] on div "DUN MOROGH MLC Song Code : DB5CML ISWC :" at bounding box center [682, 276] width 236 height 41
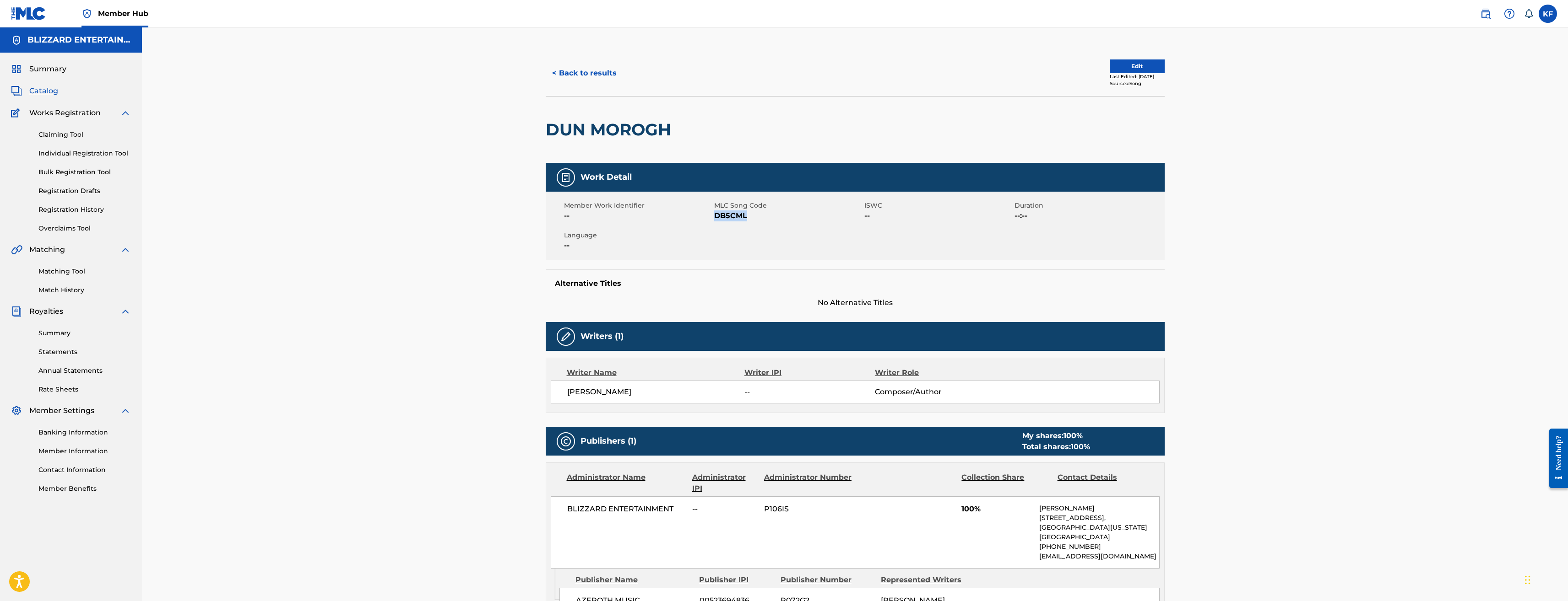
drag, startPoint x: 756, startPoint y: 217, endPoint x: 715, endPoint y: 216, distance: 41.0
click at [715, 216] on span "DB5CML" at bounding box center [788, 216] width 148 height 11
copy span "DB5CML"
